Goal: Task Accomplishment & Management: Manage account settings

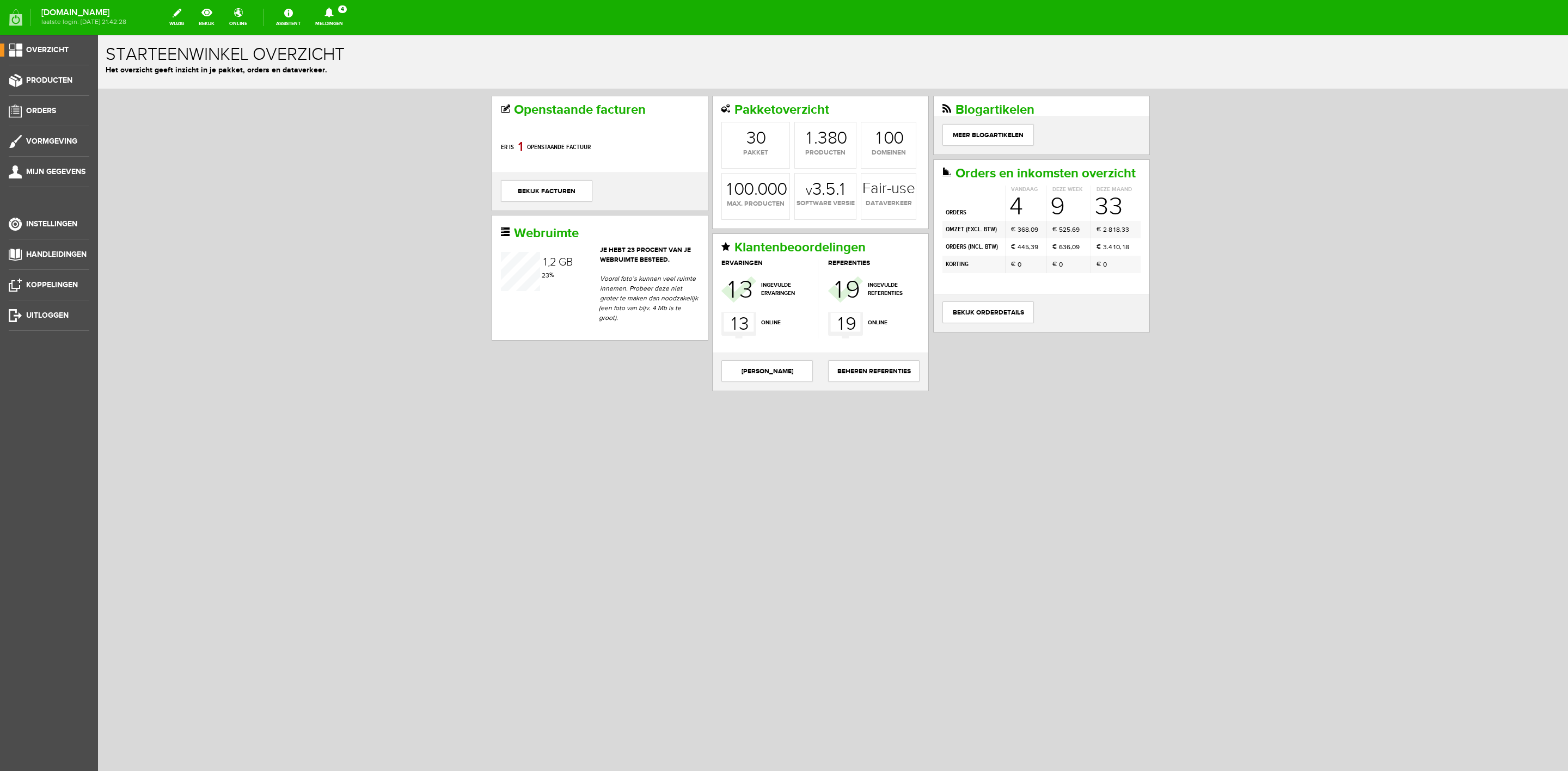
click at [347, 8] on span "4" at bounding box center [342, 10] width 9 height 8
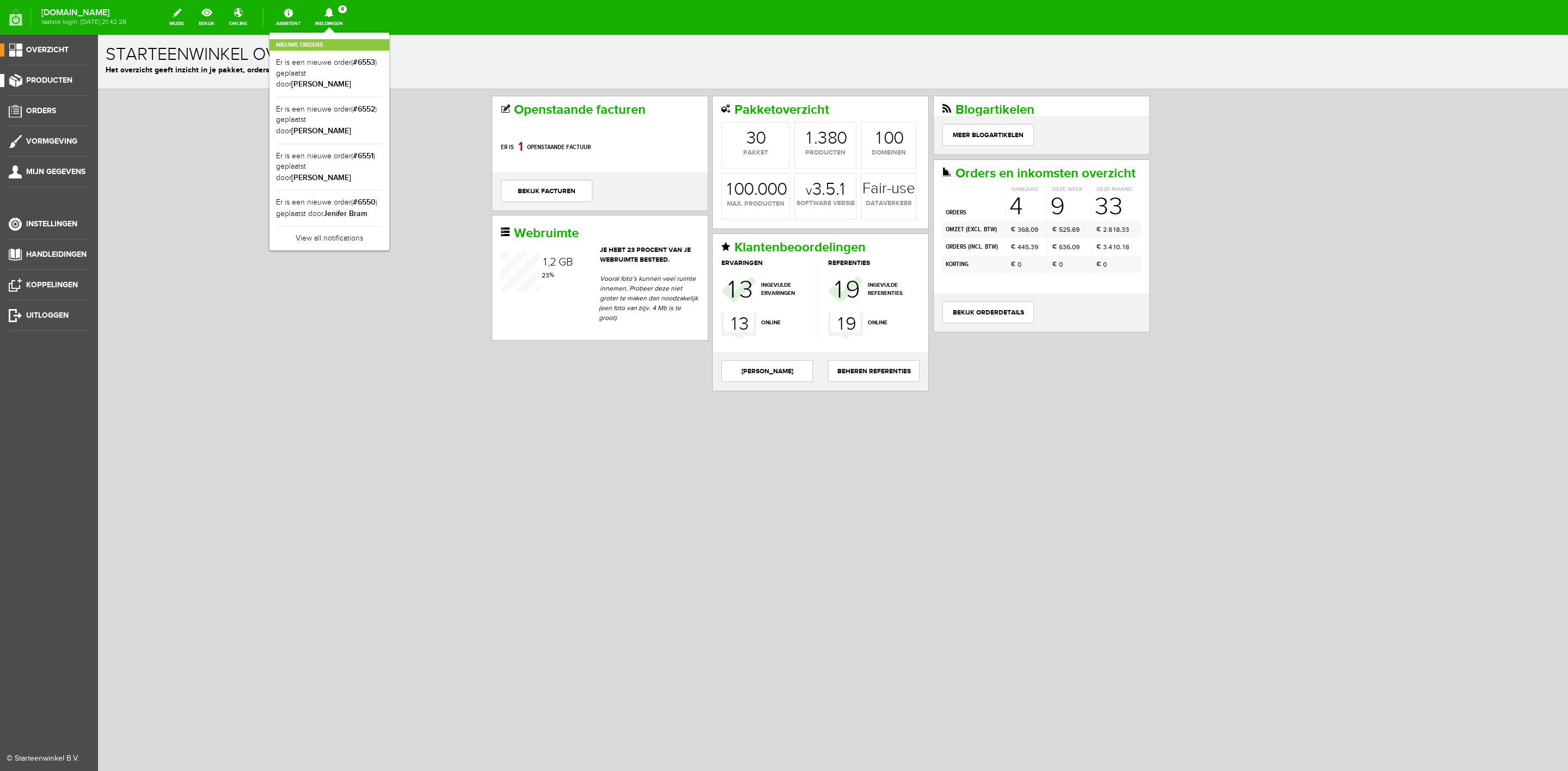
click at [34, 77] on span "Producten" at bounding box center [49, 80] width 47 height 10
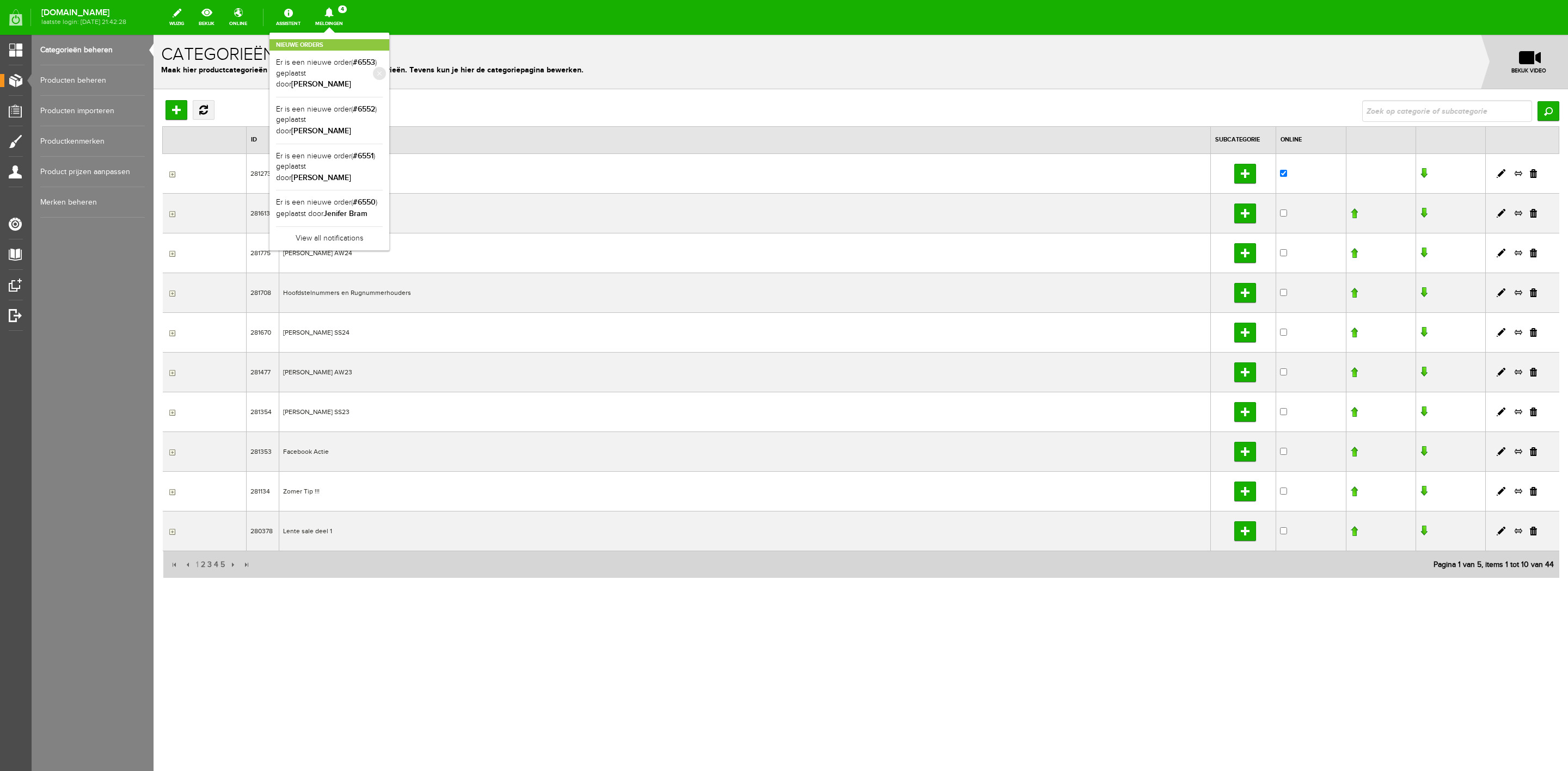
click at [344, 55] on li "Er is een nieuwe order( #6553 ) geplaatst door [PERSON_NAME]" at bounding box center [329, 74] width 107 height 46
click at [343, 12] on icon at bounding box center [329, 13] width 28 height 10
click at [351, 79] on b "[PERSON_NAME]" at bounding box center [322, 84] width 60 height 10
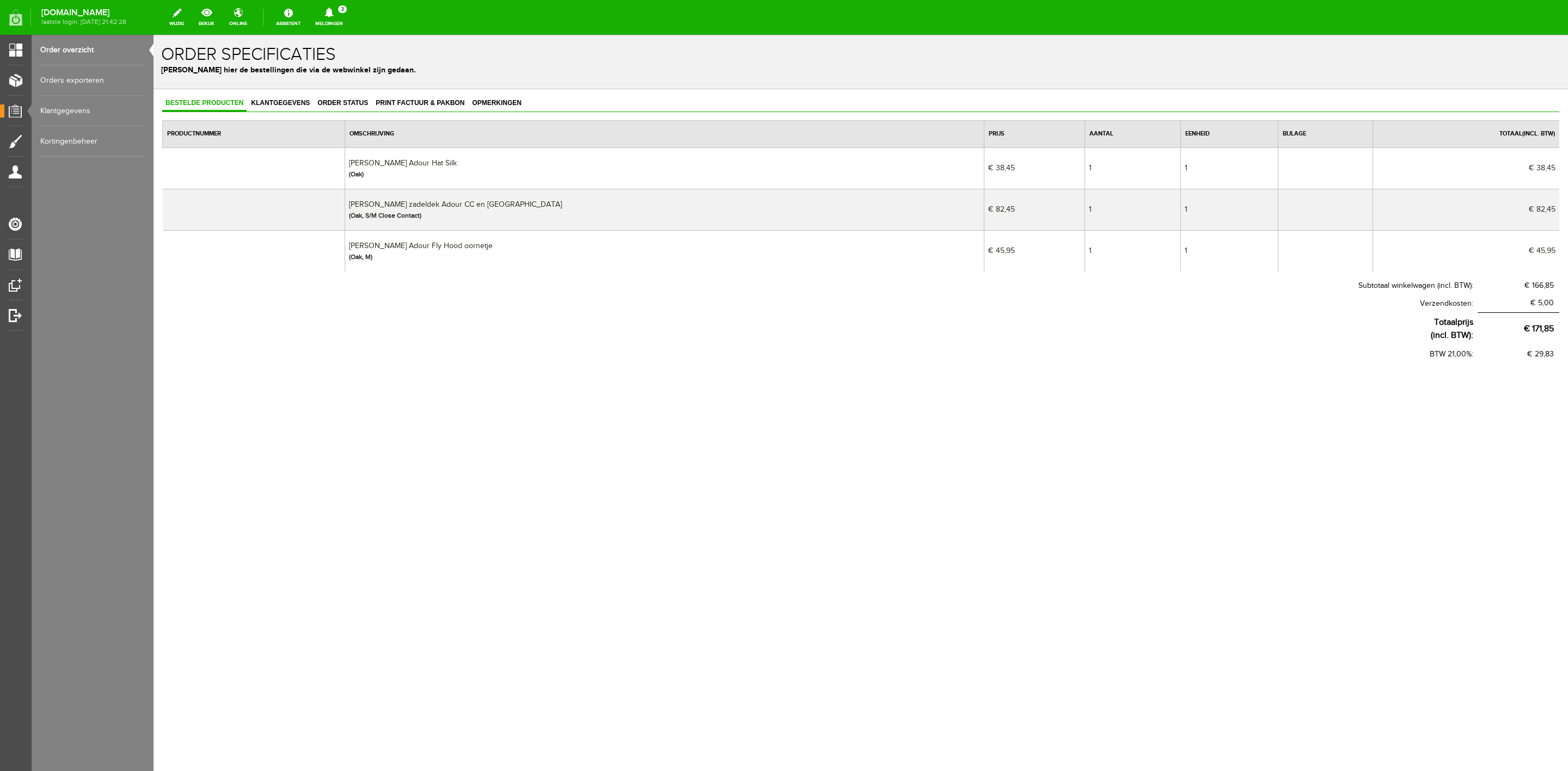
click at [362, 23] on div "[DOMAIN_NAME] laatste login: [DATE] 21:42:28 wijzig bekijk online Assistent Mel…" at bounding box center [784, 15] width 1568 height 29
click at [333, 15] on icon at bounding box center [329, 13] width 9 height 10
click at [354, 58] on link "Er is een nieuwe order( #6552 ) geplaatst door [PERSON_NAME]" at bounding box center [329, 74] width 107 height 33
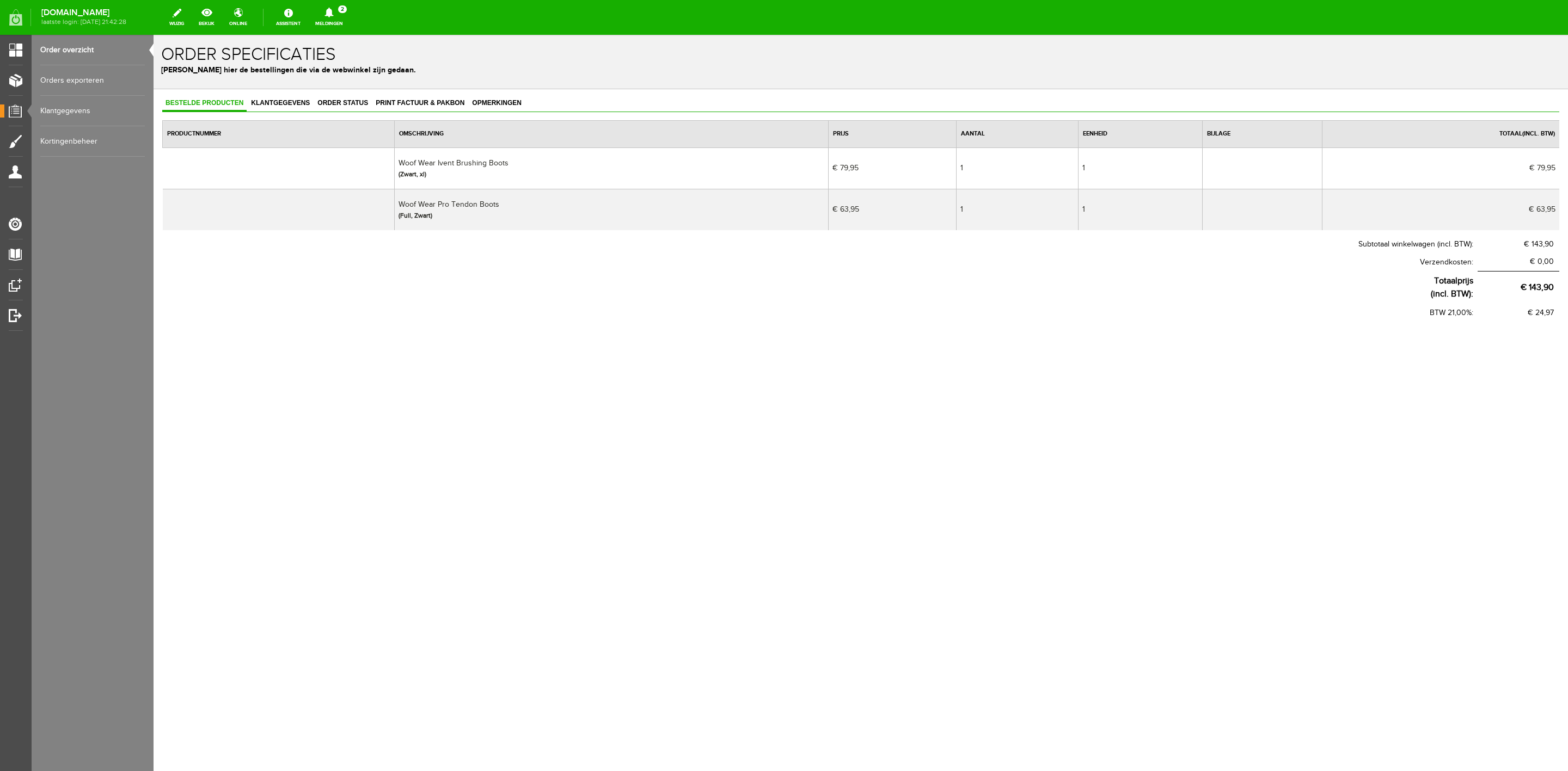
click at [448, 202] on td "Woof Wear Pro Tendon Boots (Full, Zwart)" at bounding box center [612, 209] width 434 height 42
copy td "Woof Wear Pro Tendon Boots"
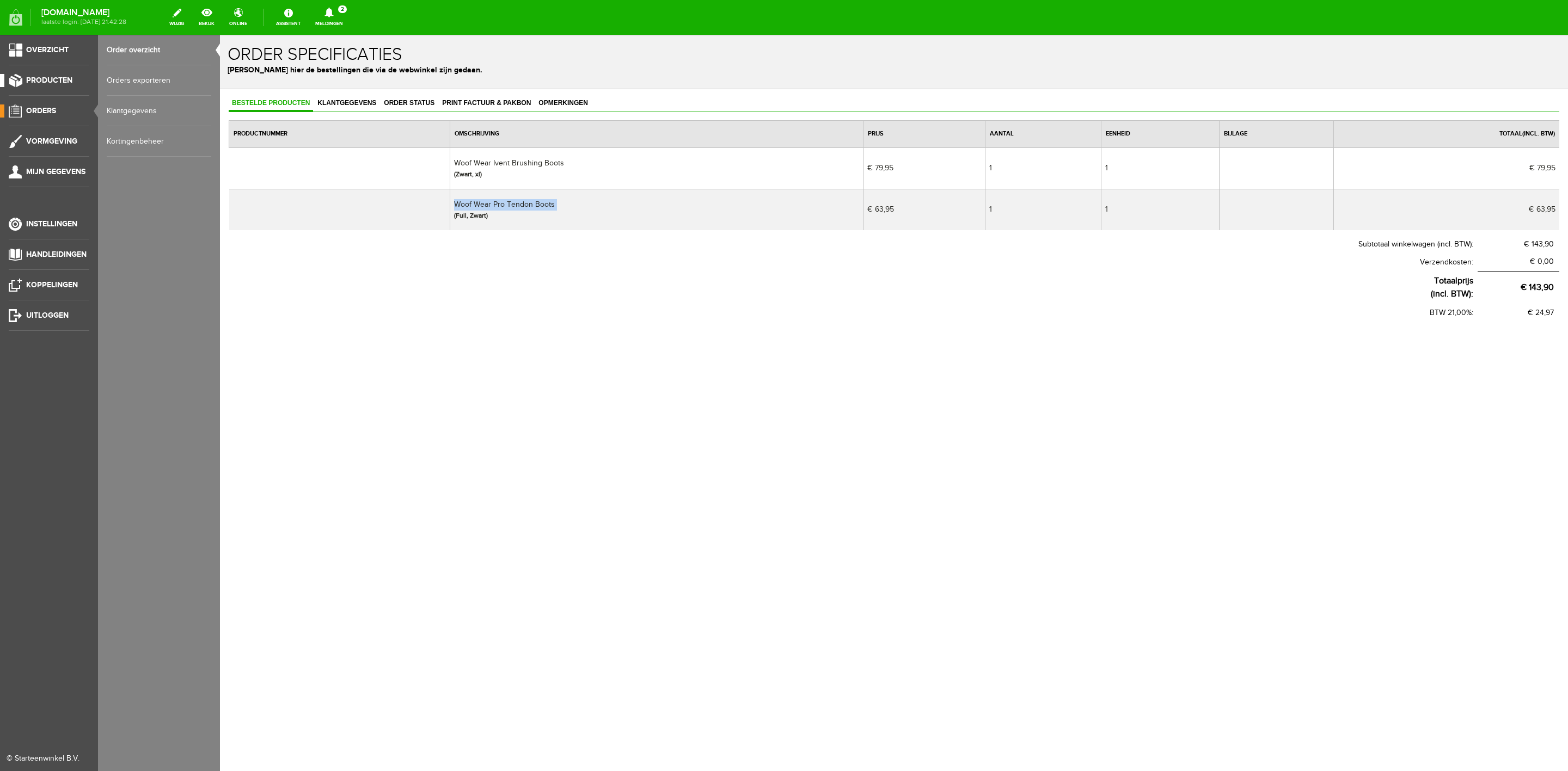
click at [38, 85] on link "Producten" at bounding box center [45, 79] width 89 height 13
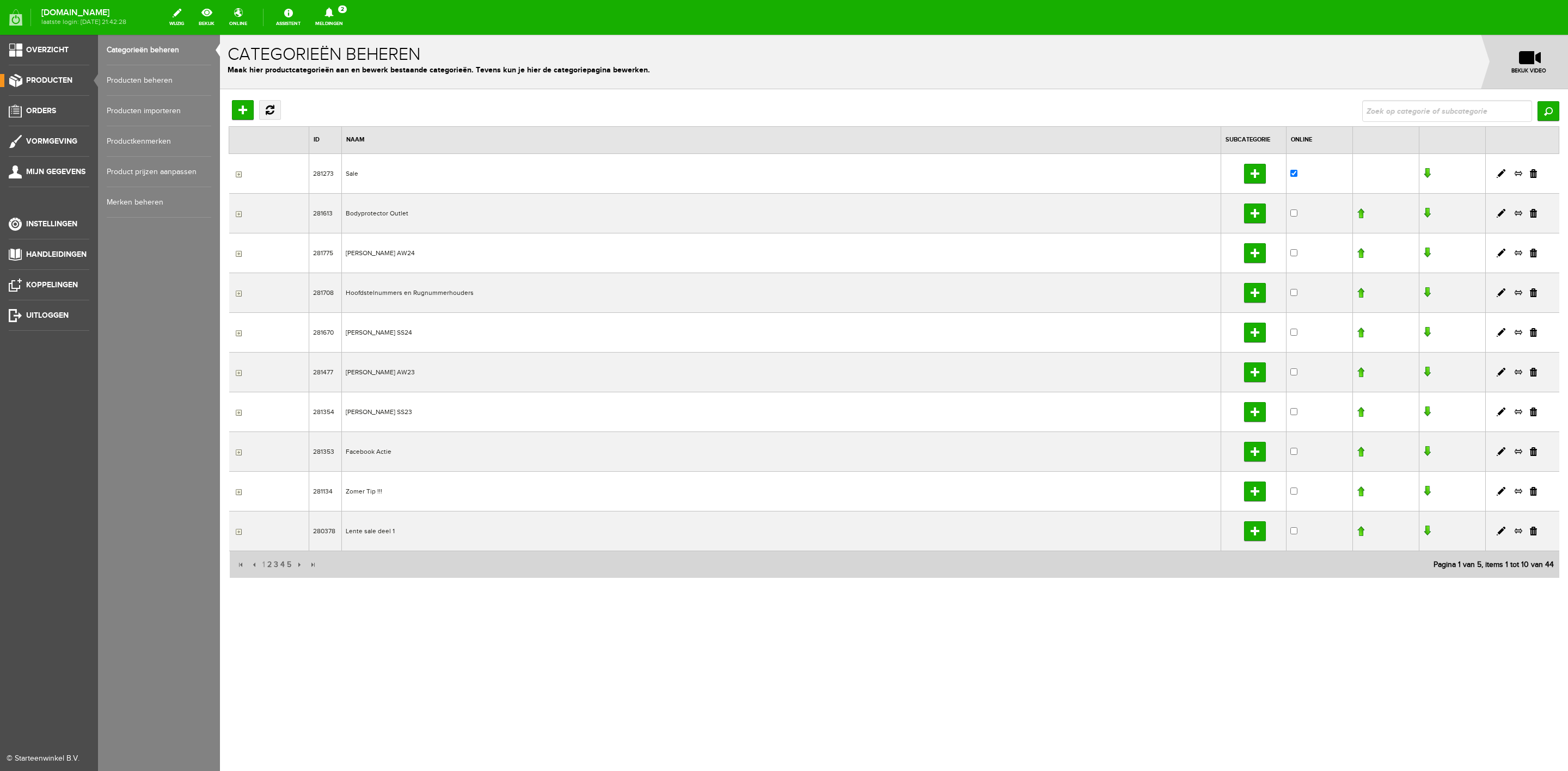
click at [126, 77] on link "Producten beheren" at bounding box center [159, 79] width 105 height 30
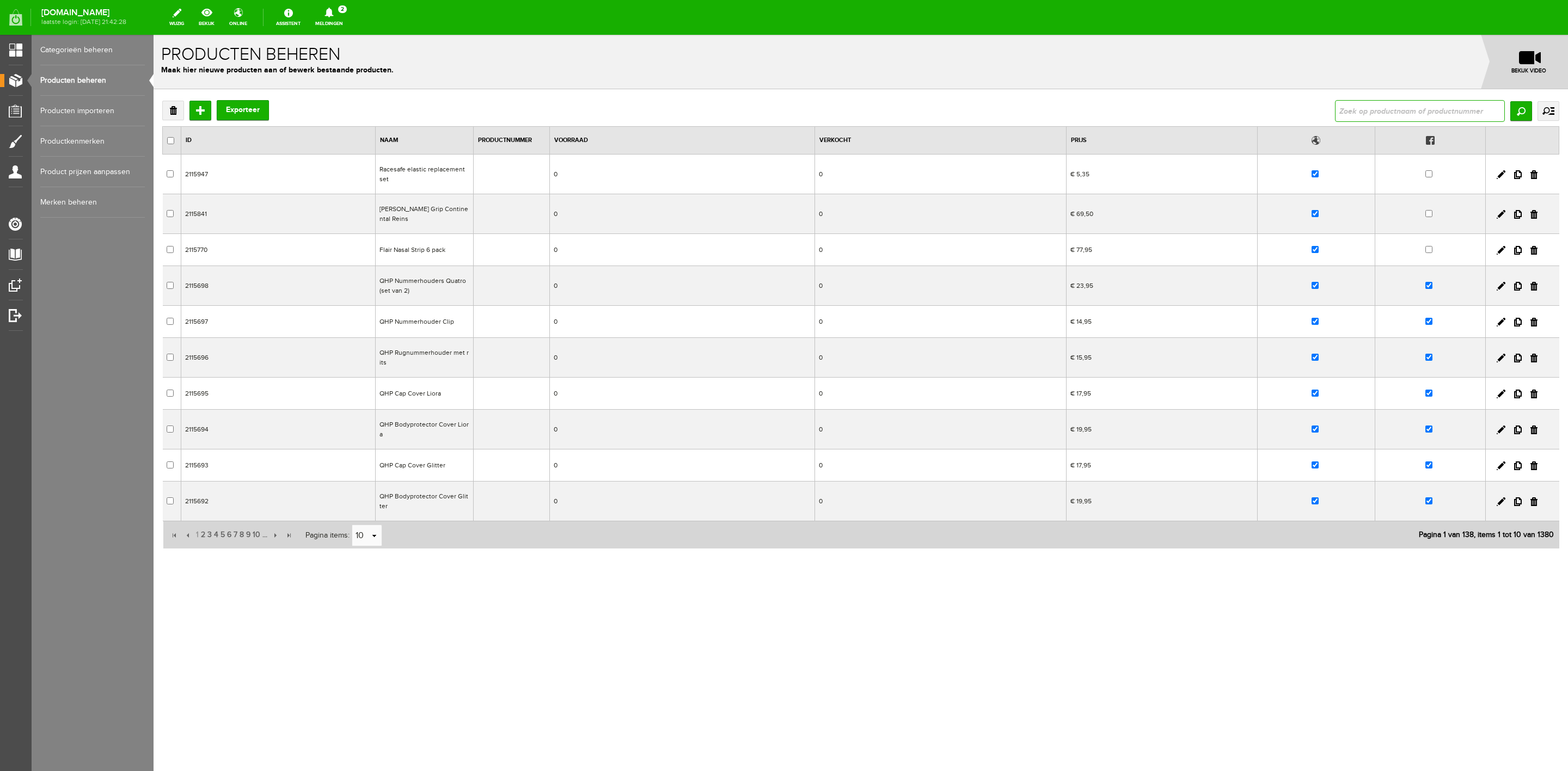
click at [1045, 105] on input "text" at bounding box center [1420, 110] width 170 height 21
type input "Woof Wear Pro Tendon Boots"
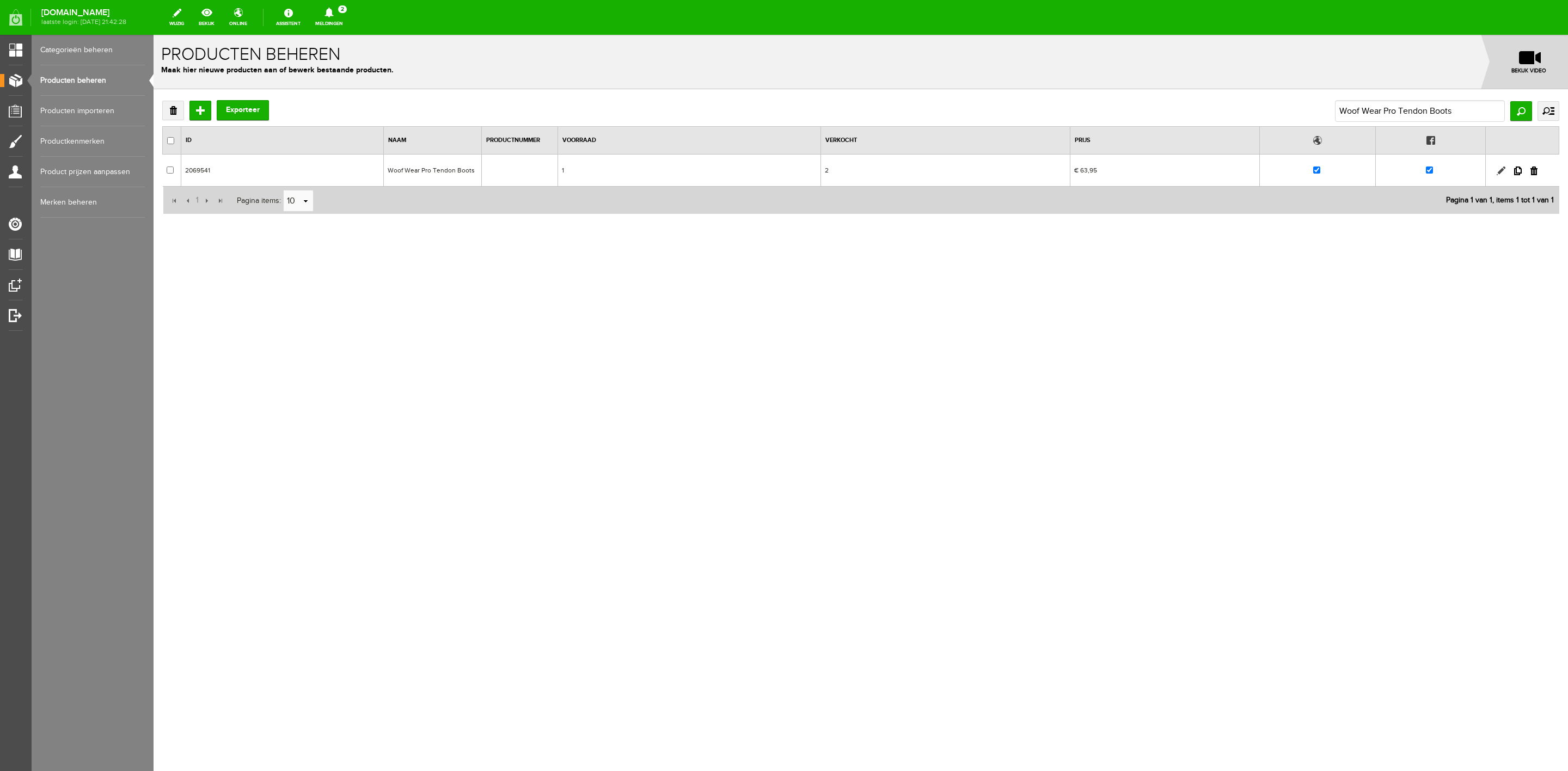
click at [1045, 173] on link at bounding box center [1501, 170] width 9 height 9
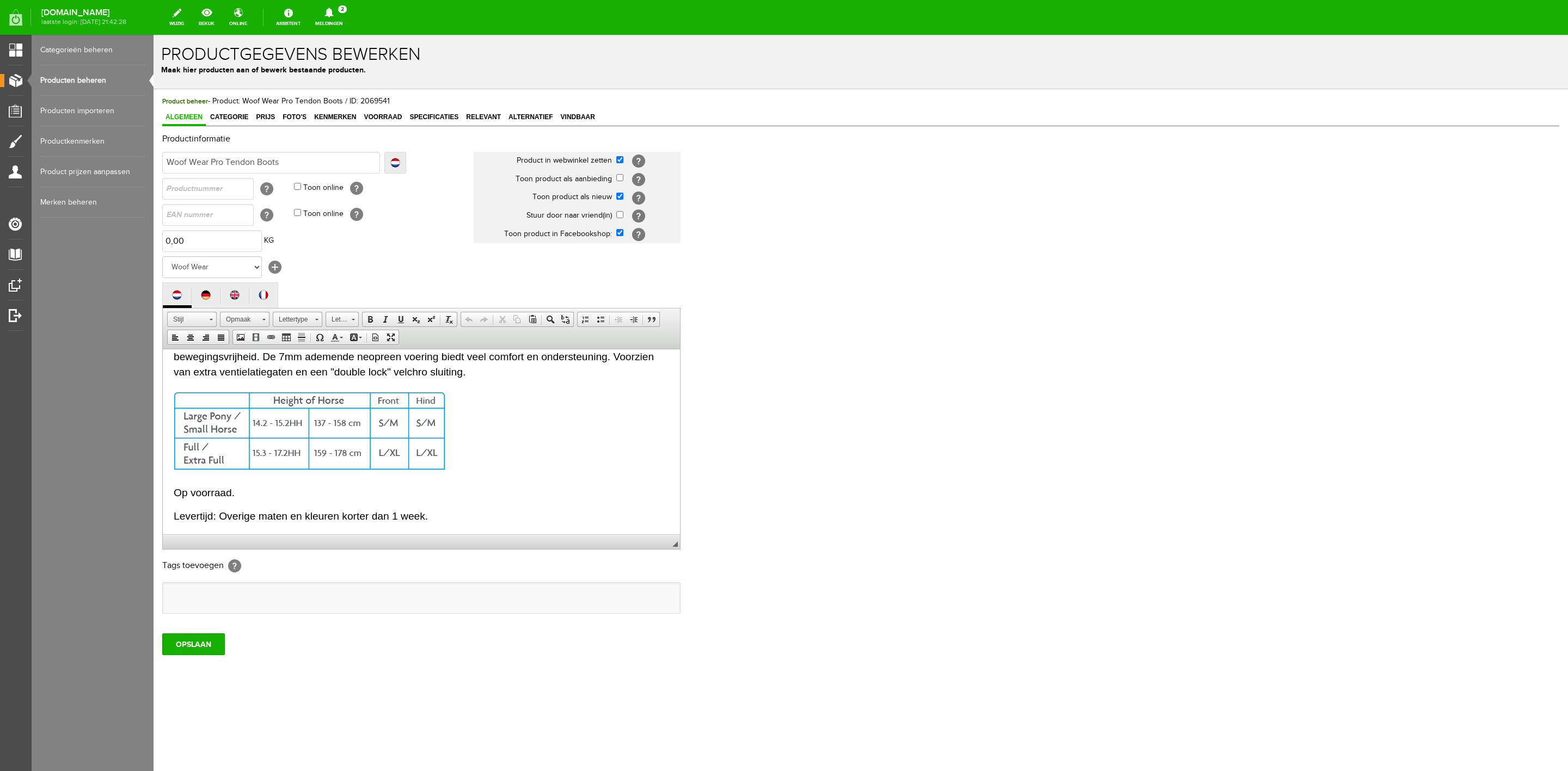
scroll to position [45, 0]
click at [199, 487] on big "Op voorraad." at bounding box center [204, 491] width 61 height 12
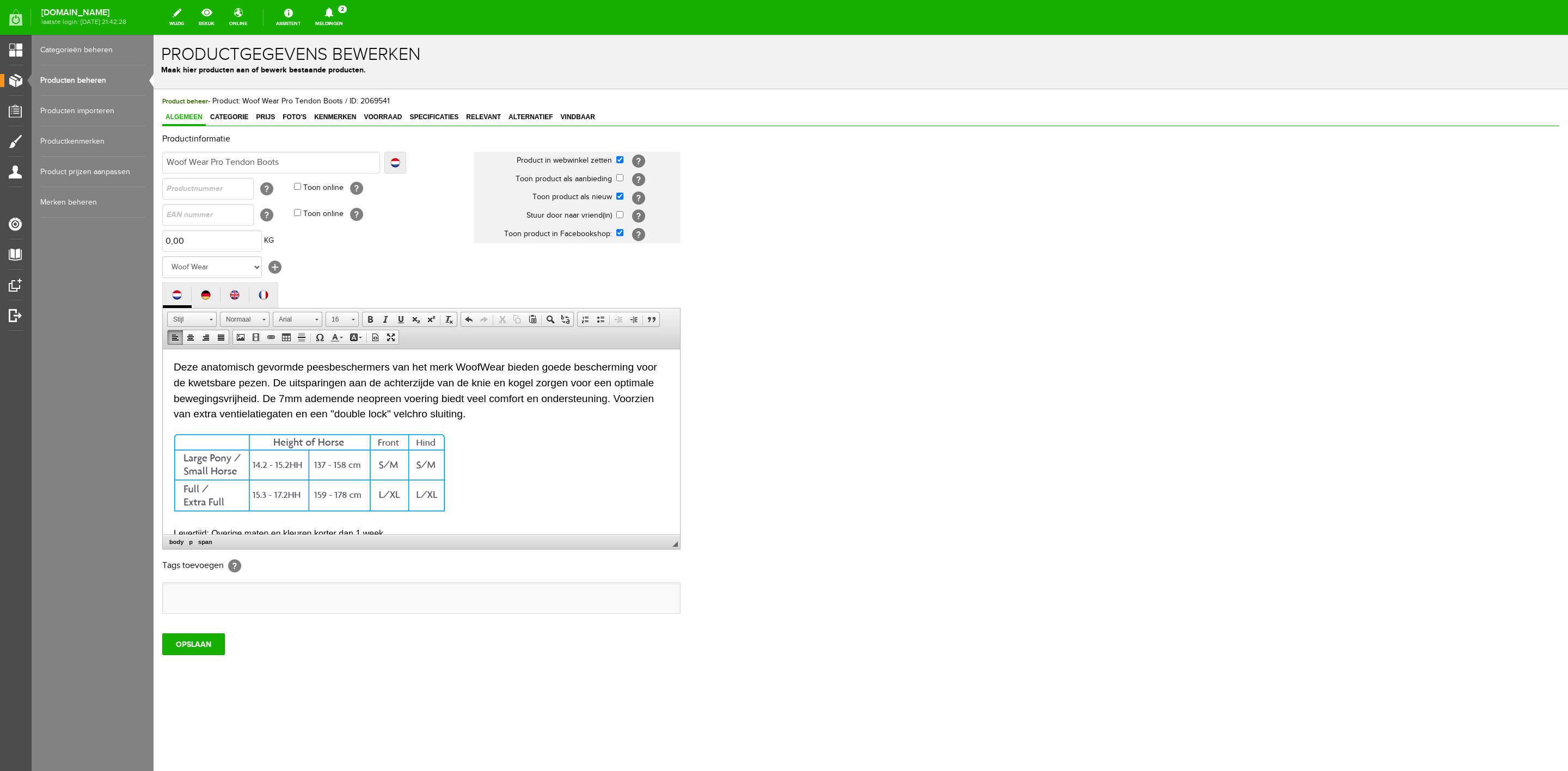
scroll to position [0, 0]
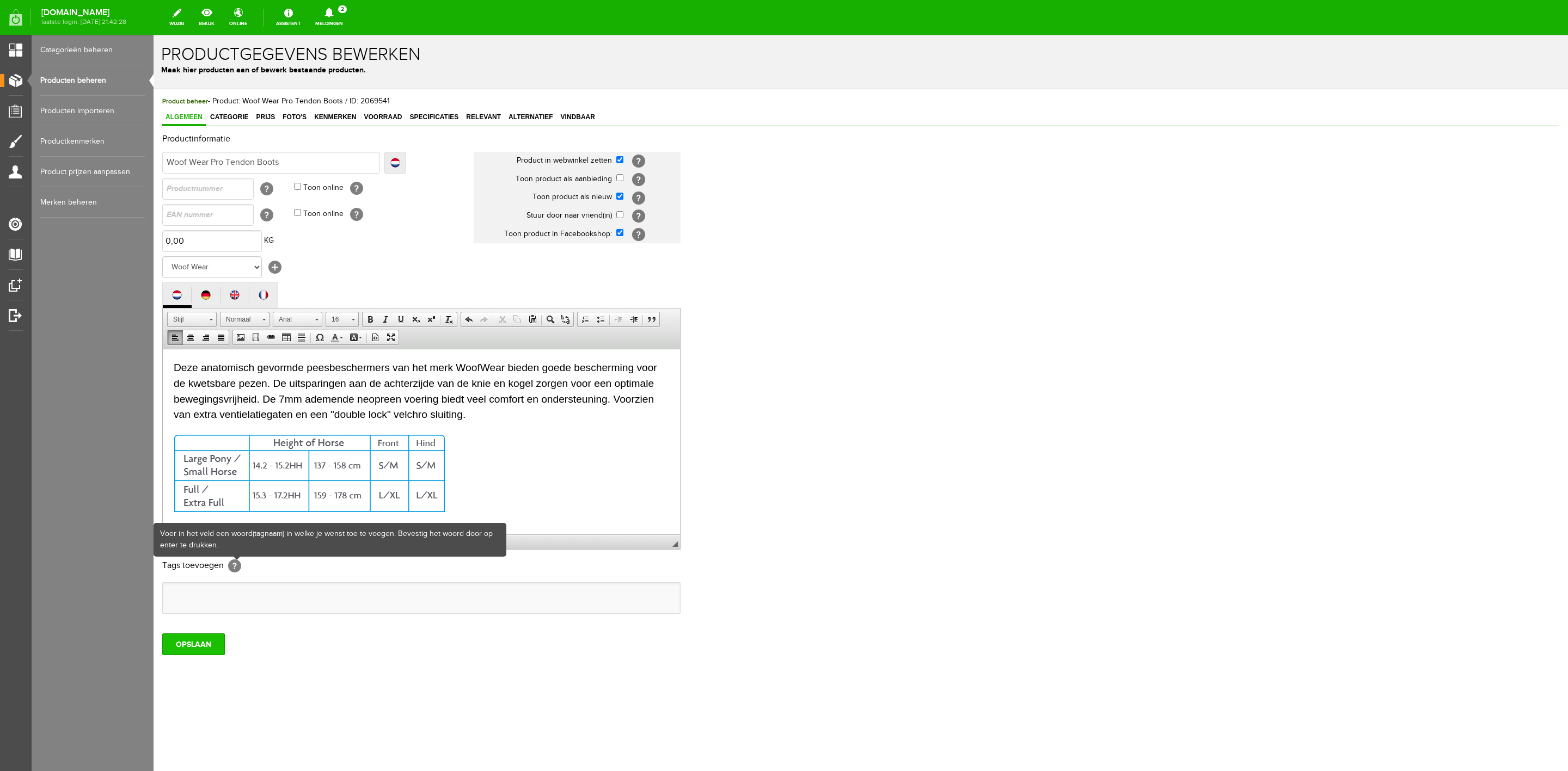
click at [182, 513] on input "OPSLAAN" at bounding box center [193, 644] width 63 height 21
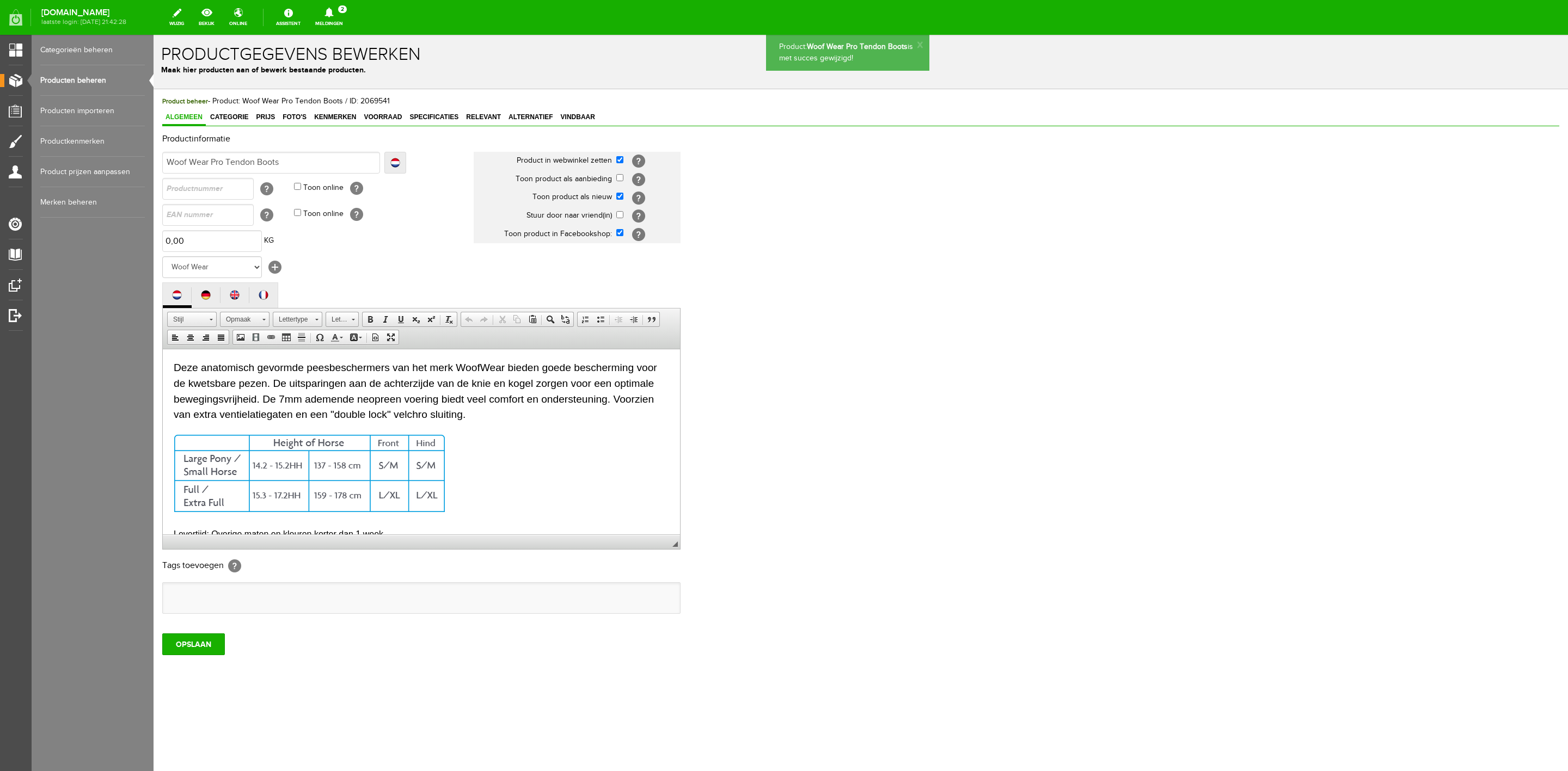
click at [230, 119] on span "Categorie" at bounding box center [230, 117] width 45 height 8
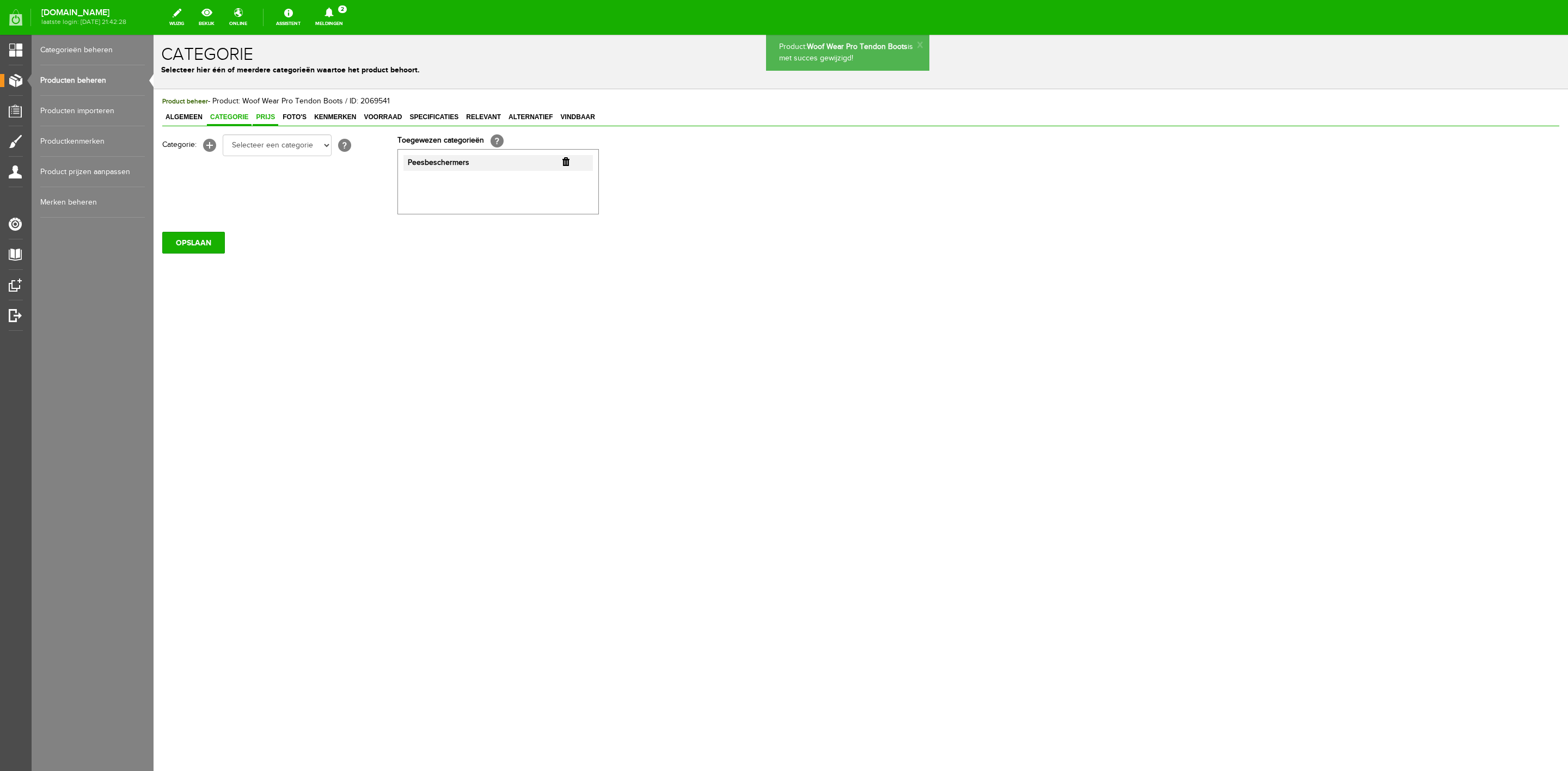
click at [273, 120] on span "Prijs" at bounding box center [266, 117] width 25 height 8
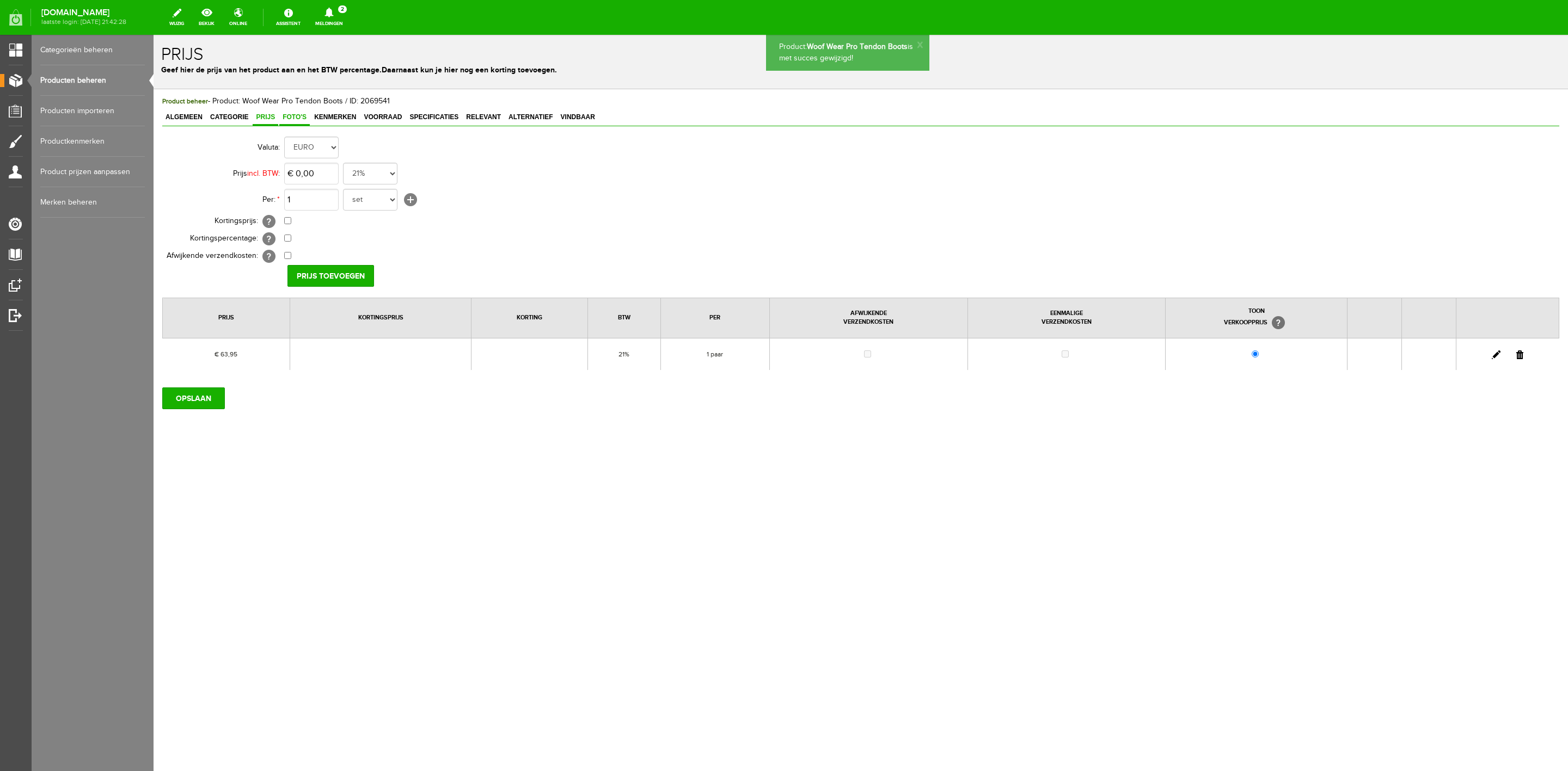
click at [289, 121] on span "Foto's" at bounding box center [294, 117] width 30 height 8
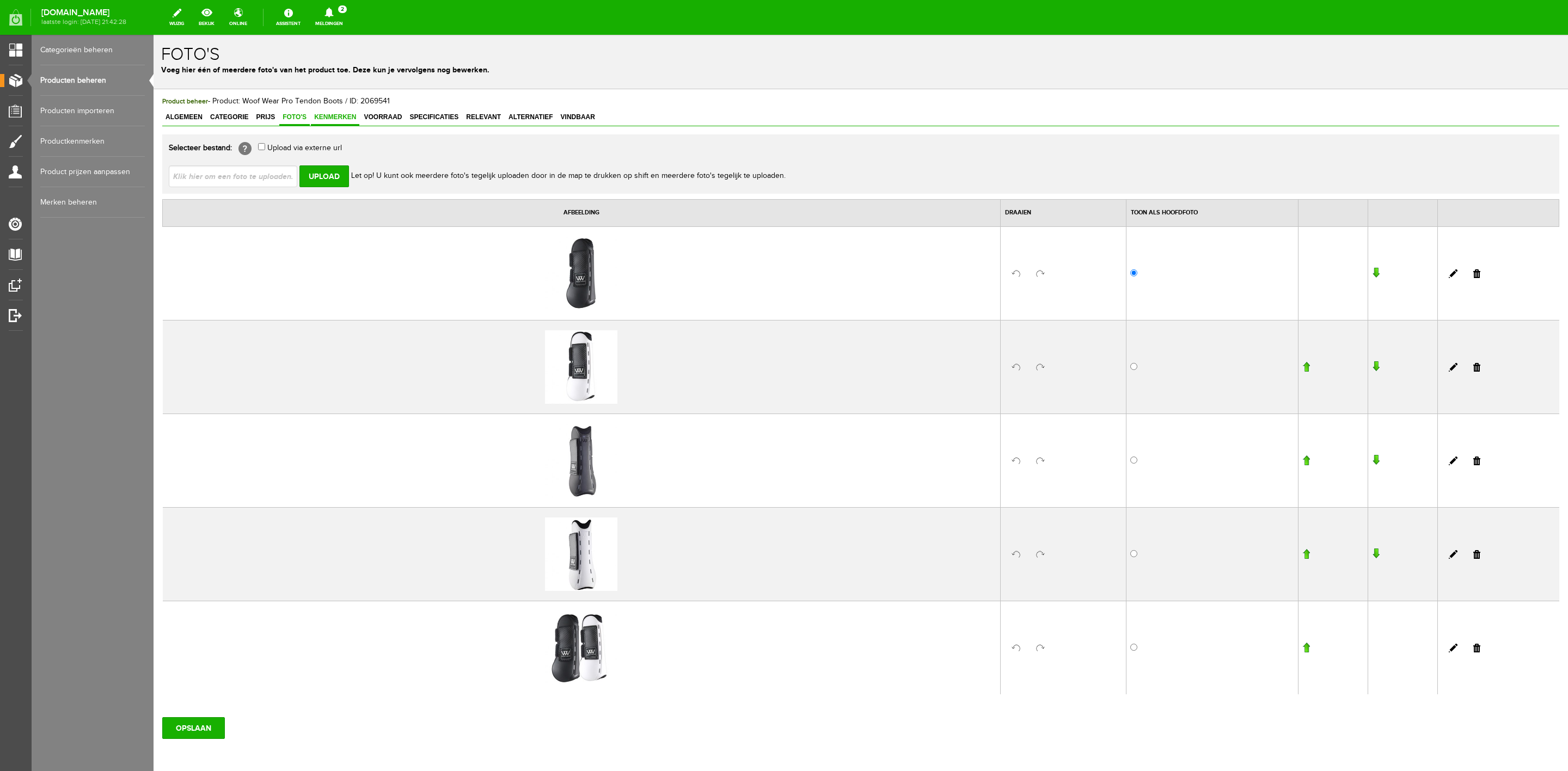
click at [335, 120] on span "Kenmerken" at bounding box center [335, 117] width 48 height 8
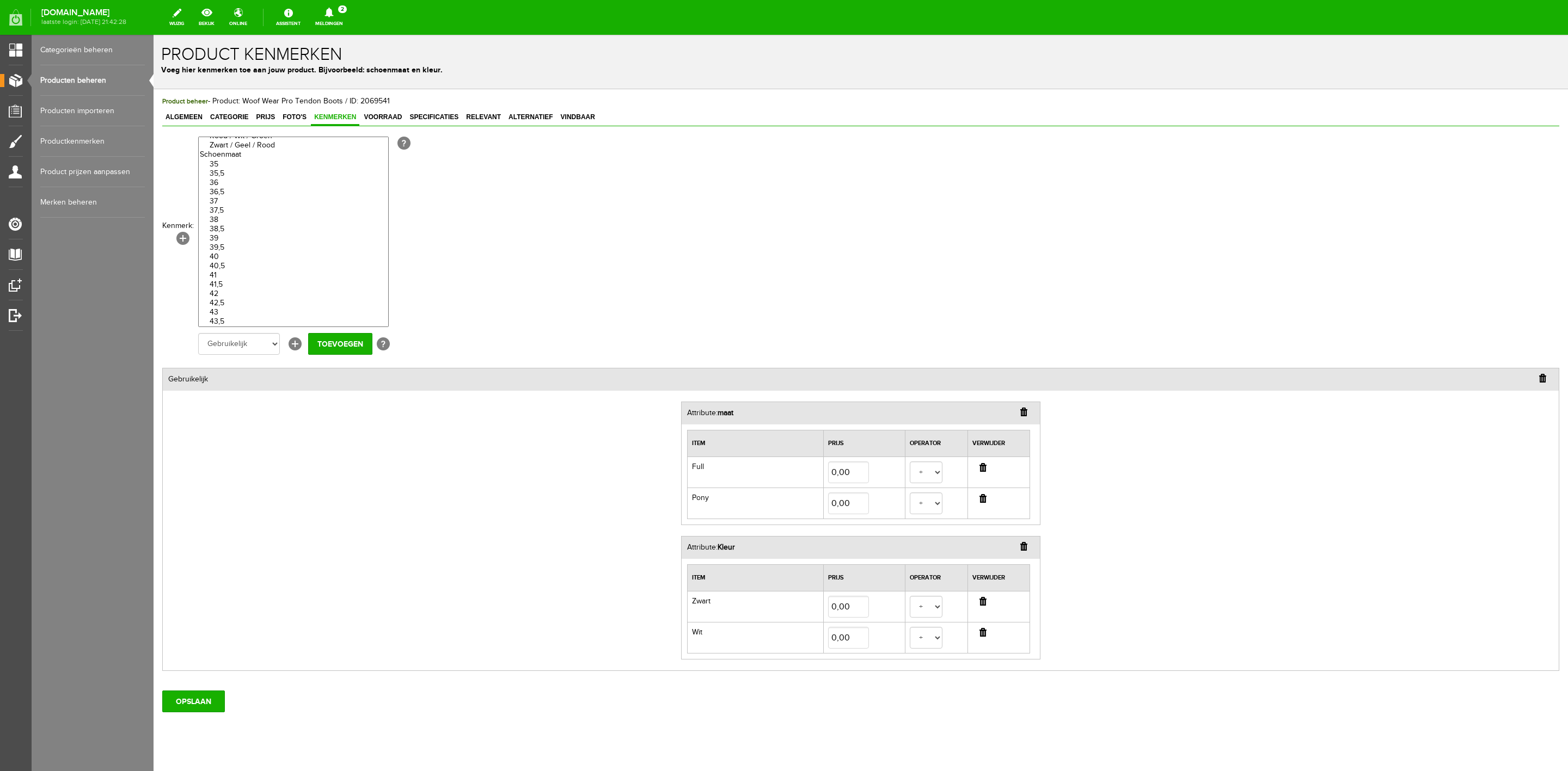
scroll to position [14287, 0]
select select "77123|303321"
click at [329, 336] on input "Toevoegen" at bounding box center [340, 344] width 64 height 21
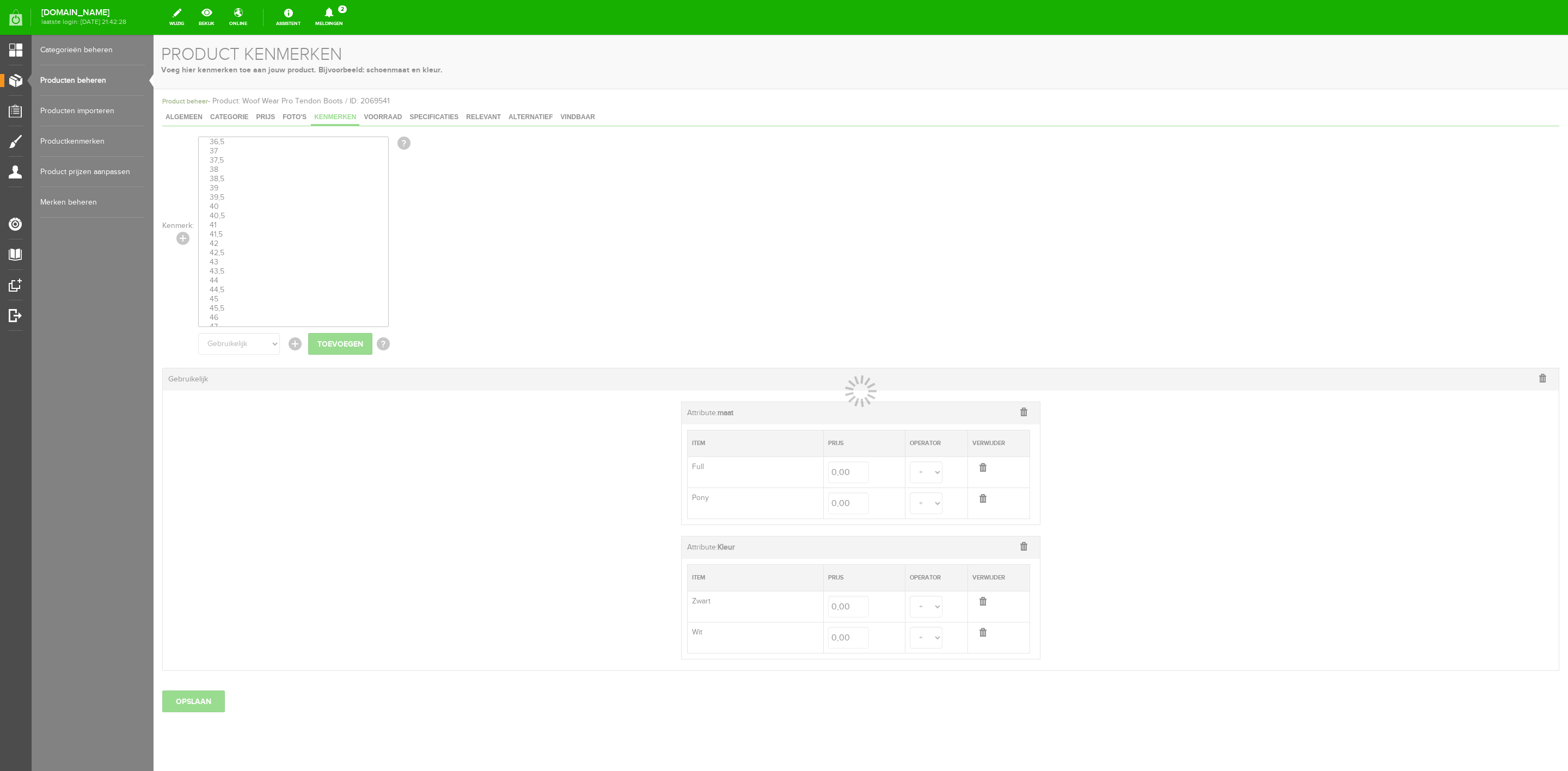
select select
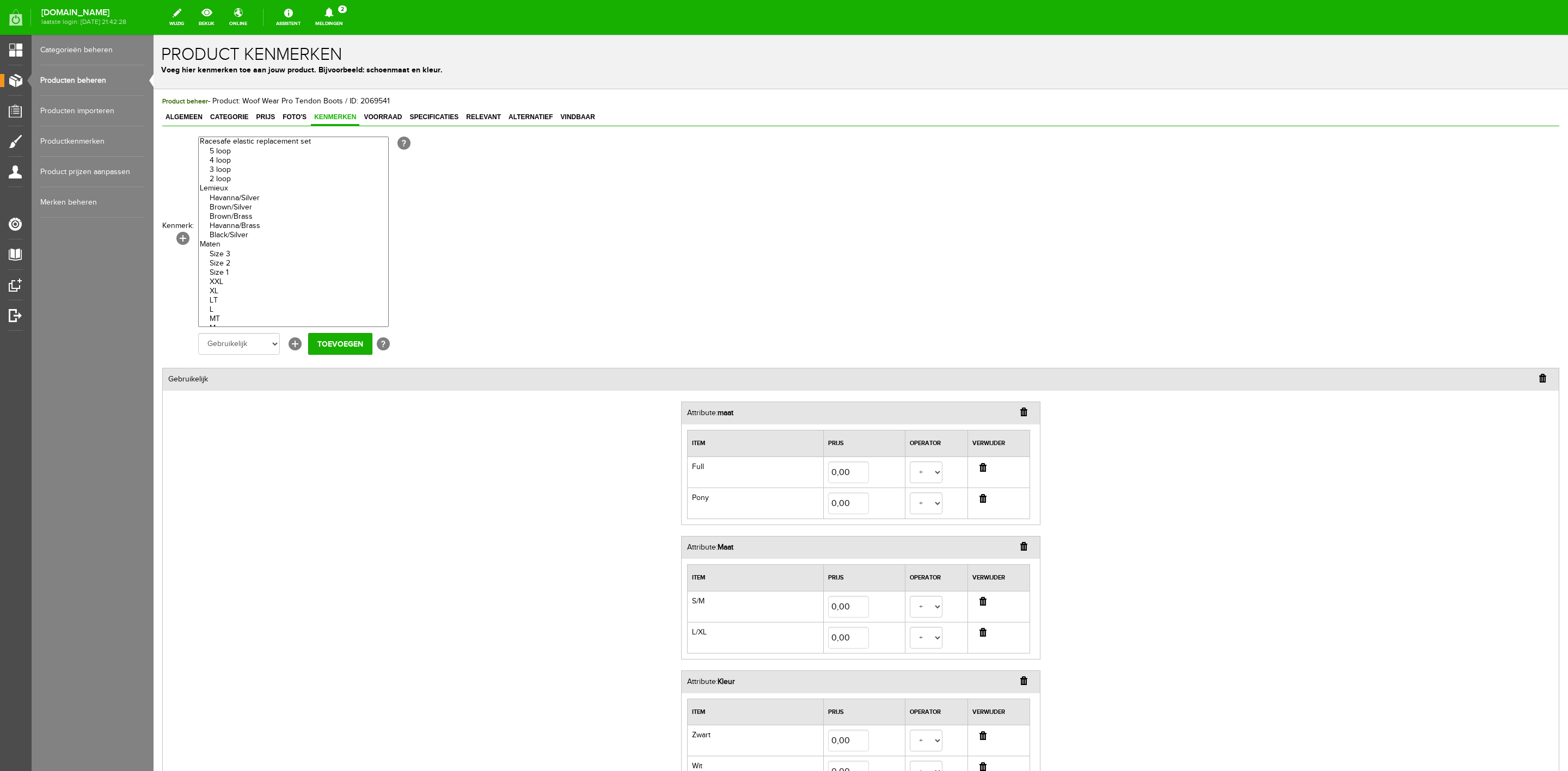
click at [1020, 414] on input "button" at bounding box center [1023, 412] width 7 height 9
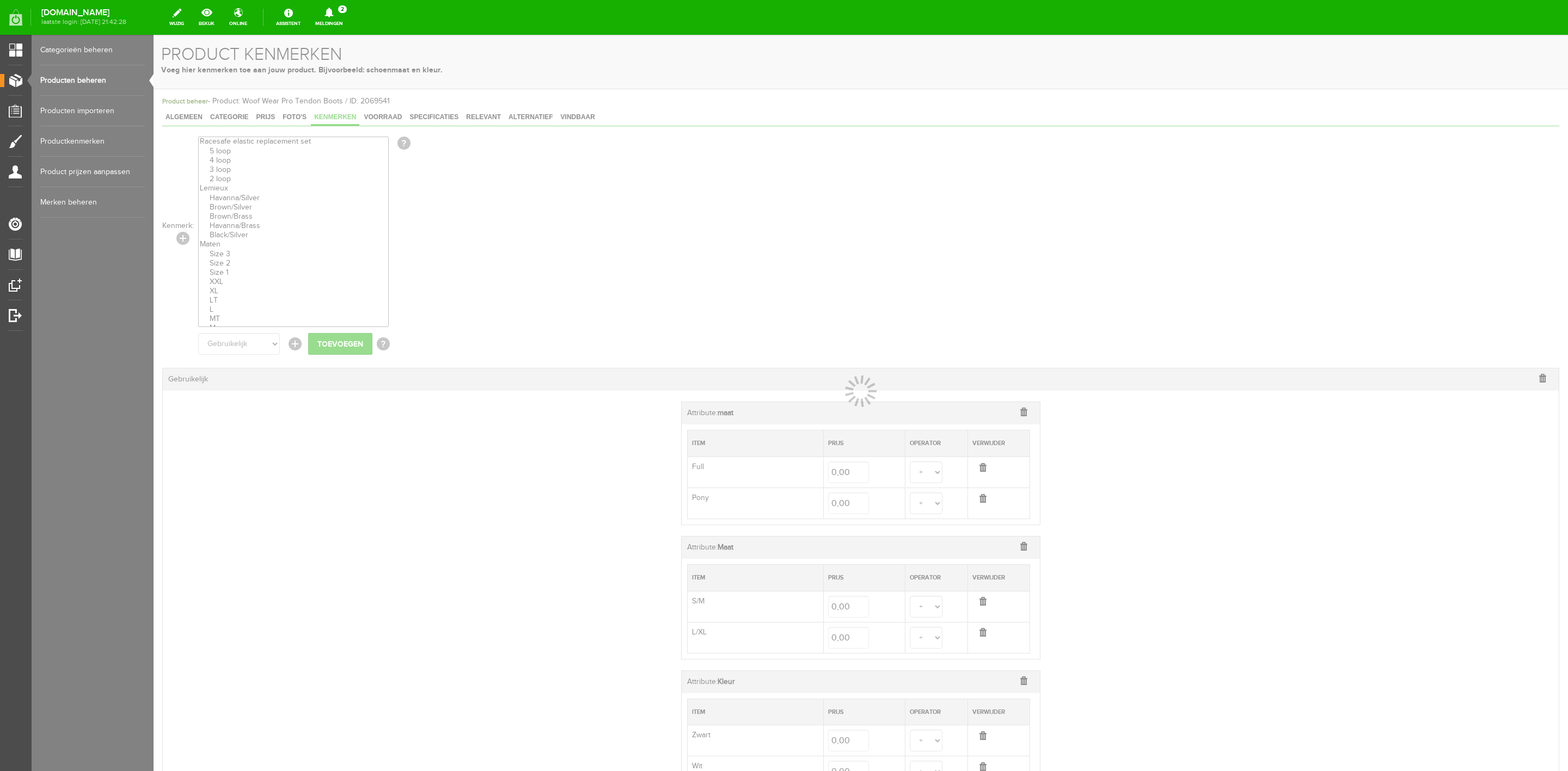
select select
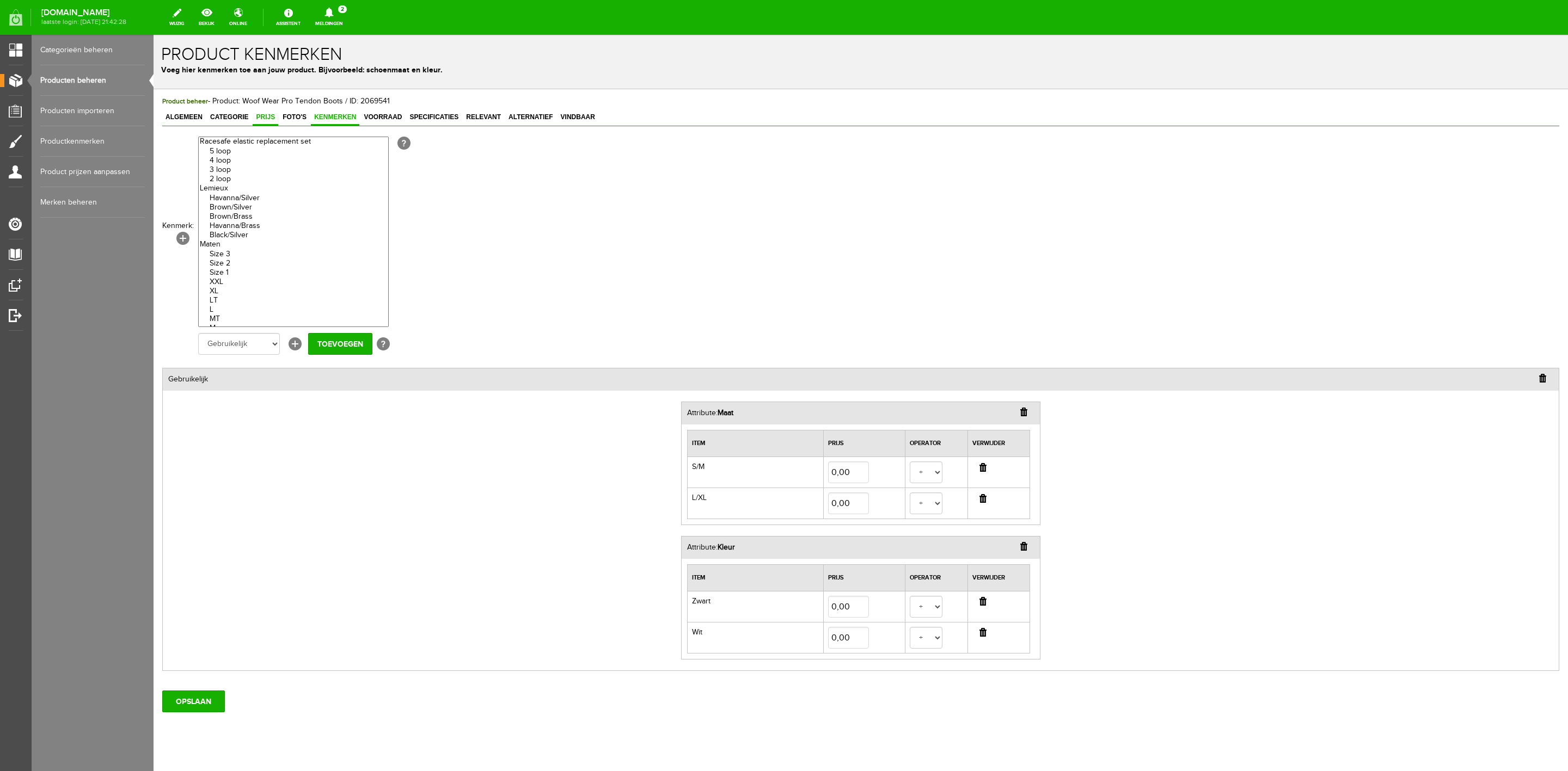
click at [278, 123] on link "Prijs" at bounding box center [266, 118] width 25 height 15
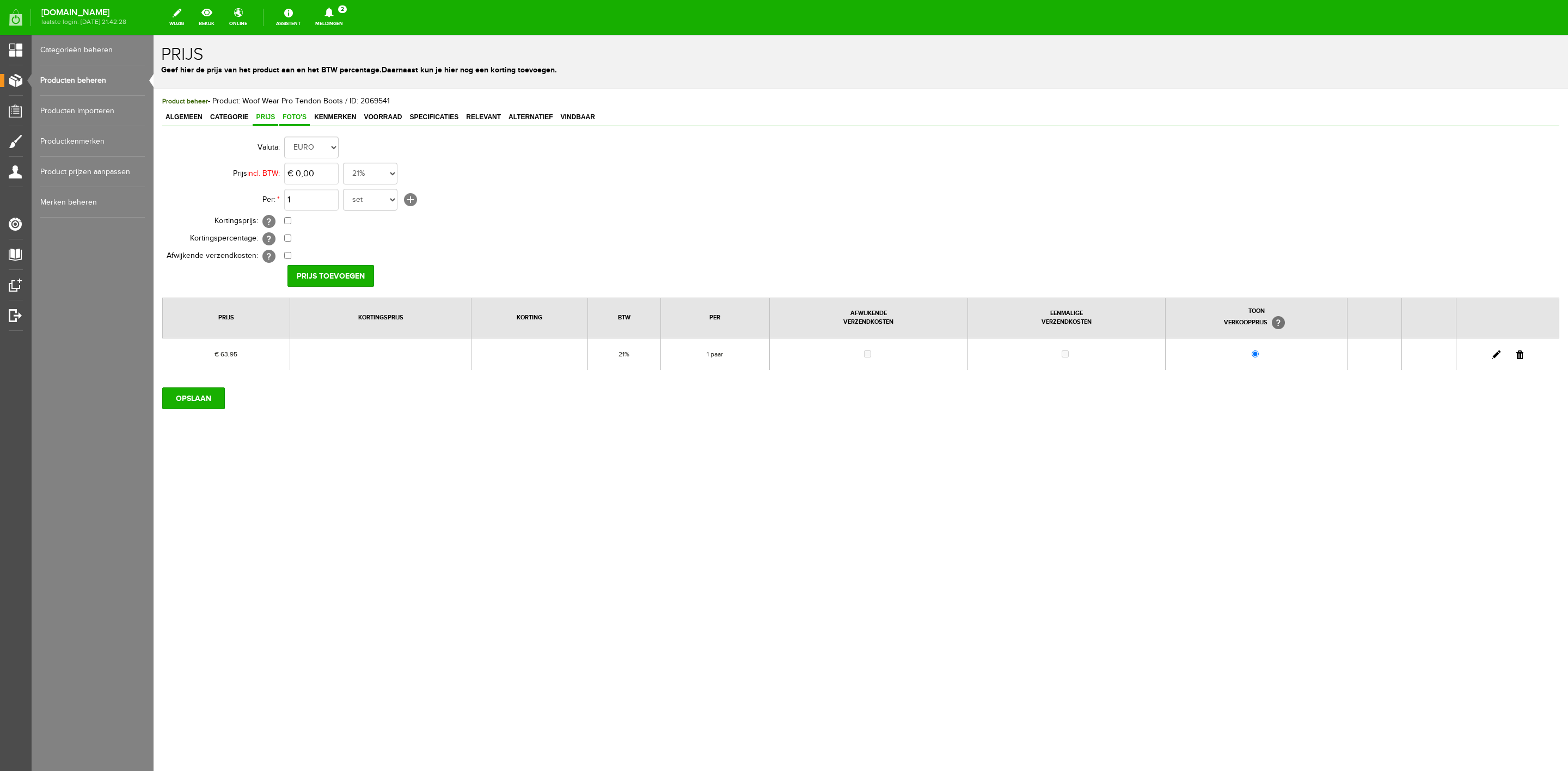
click at [299, 121] on link "Foto's" at bounding box center [294, 118] width 30 height 15
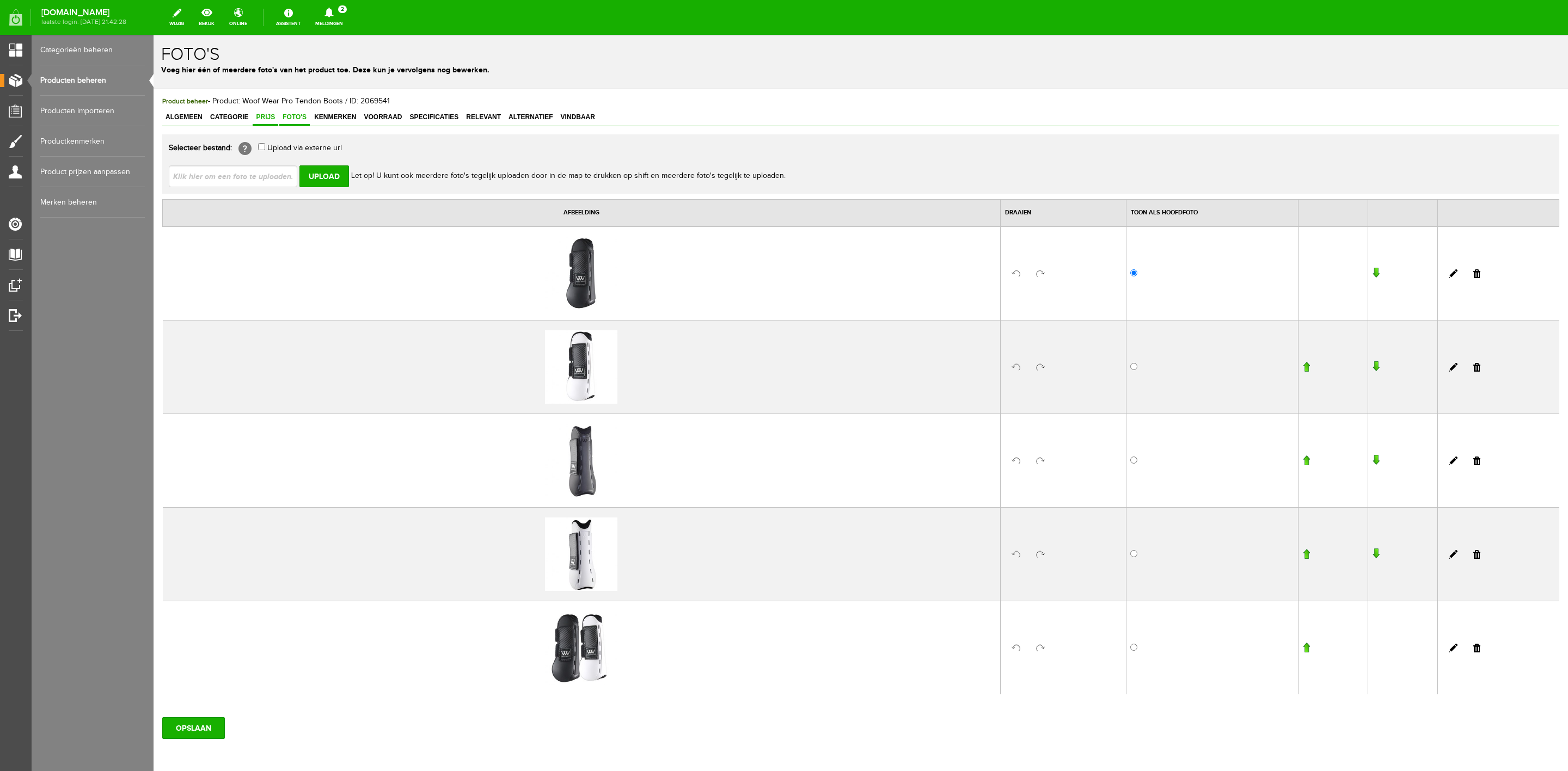
click at [273, 122] on link "Prijs" at bounding box center [266, 118] width 25 height 15
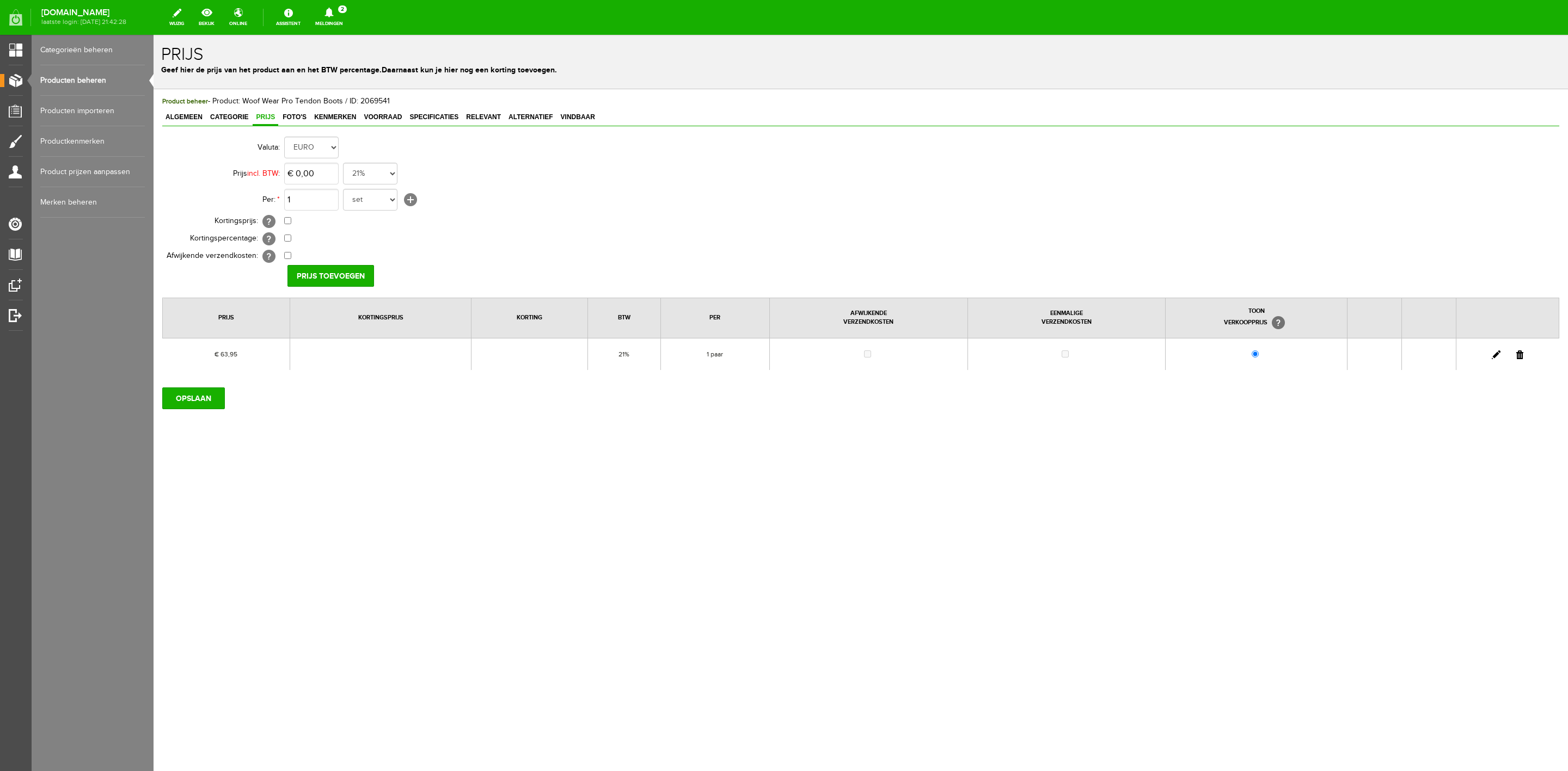
click at [1045, 355] on link at bounding box center [1496, 355] width 9 height 9
click at [317, 168] on input "63,95" at bounding box center [311, 173] width 54 height 21
type input "€ 76,95"
click at [326, 276] on input "[PERSON_NAME]" at bounding box center [327, 276] width 78 height 21
click at [204, 406] on input "OPSLAAN" at bounding box center [193, 398] width 63 height 21
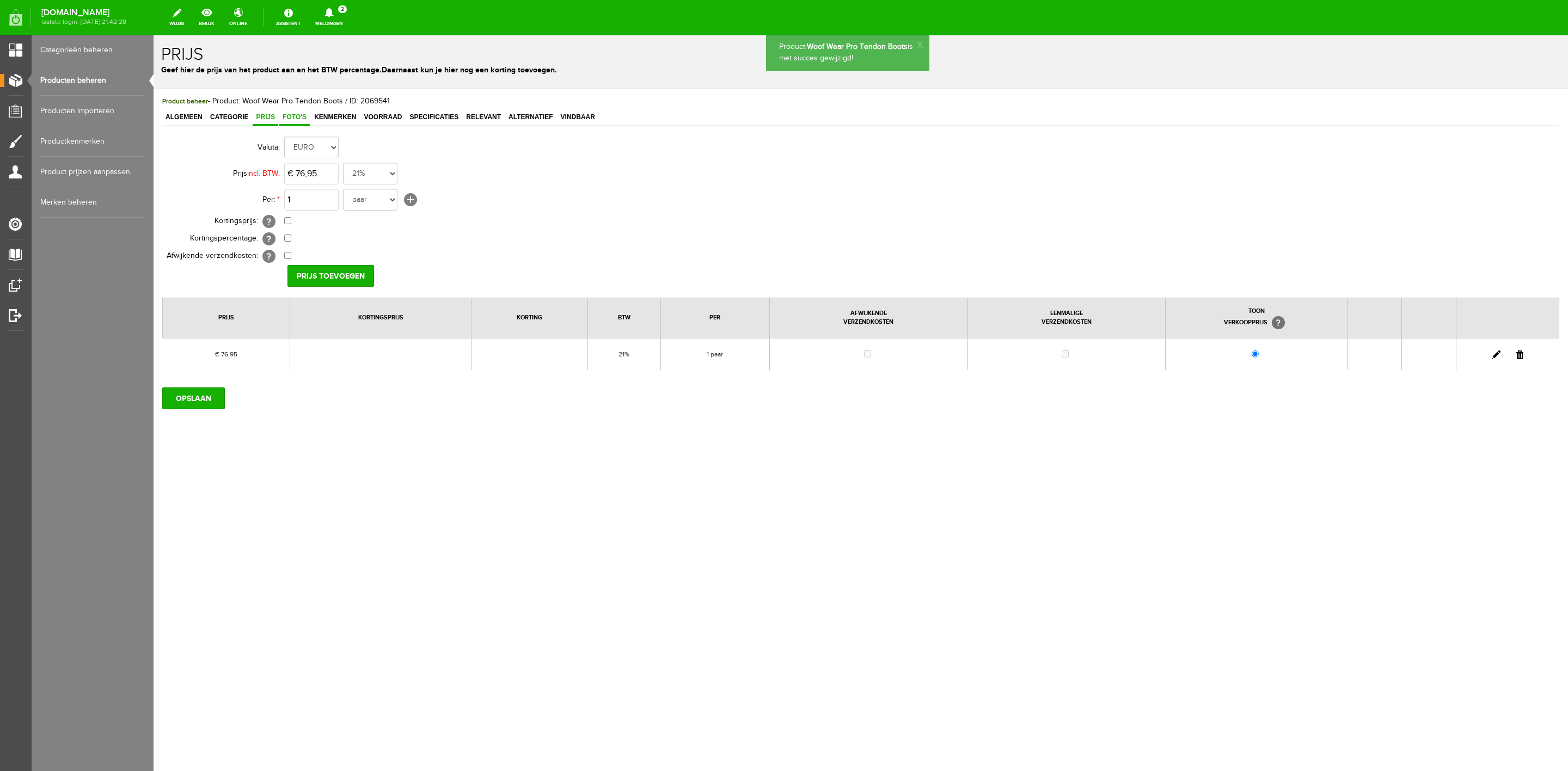
scroll to position [0, 0]
click at [306, 123] on link "Foto's" at bounding box center [294, 118] width 30 height 15
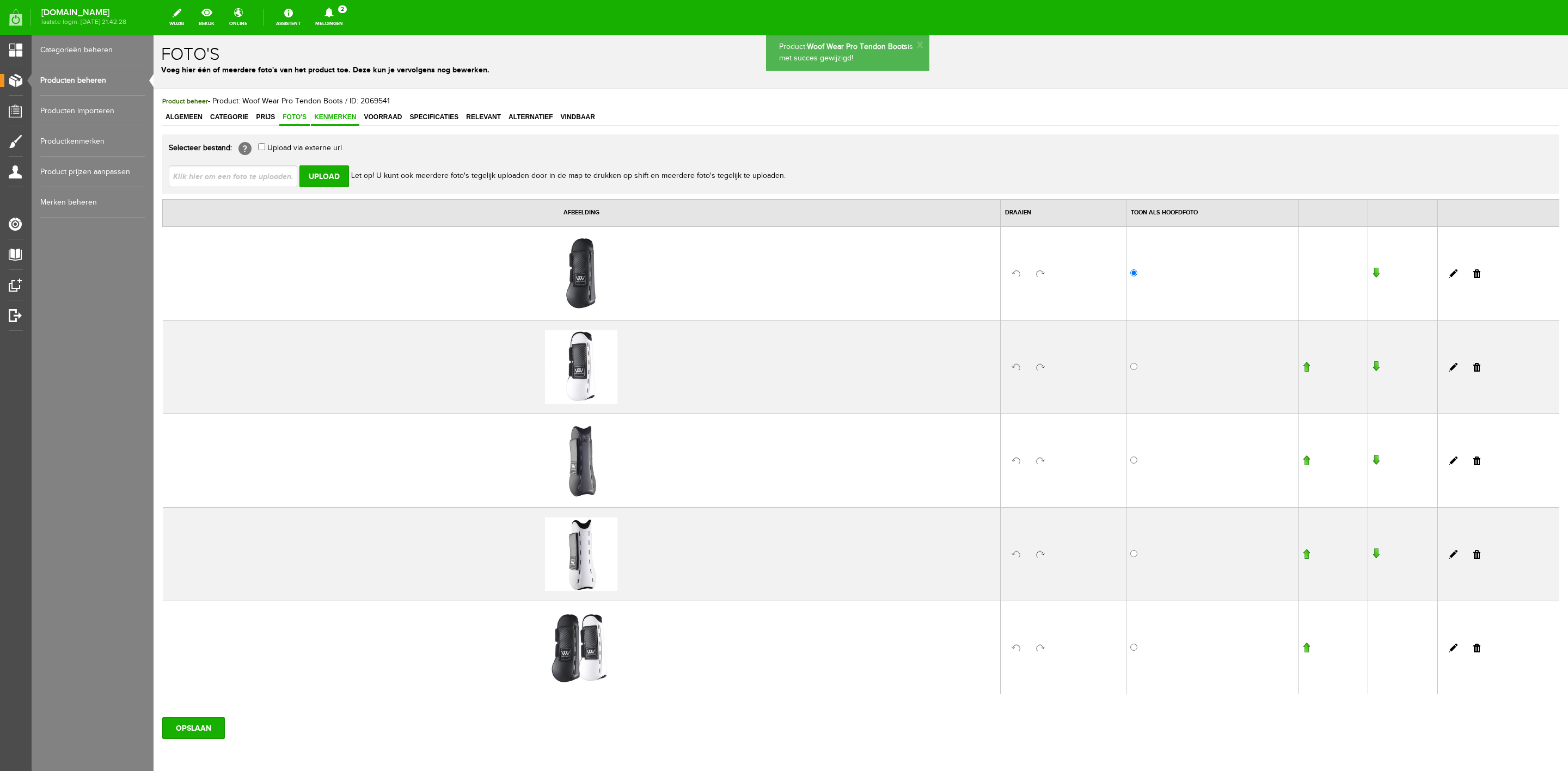
click at [339, 121] on span "Kenmerken" at bounding box center [335, 117] width 48 height 8
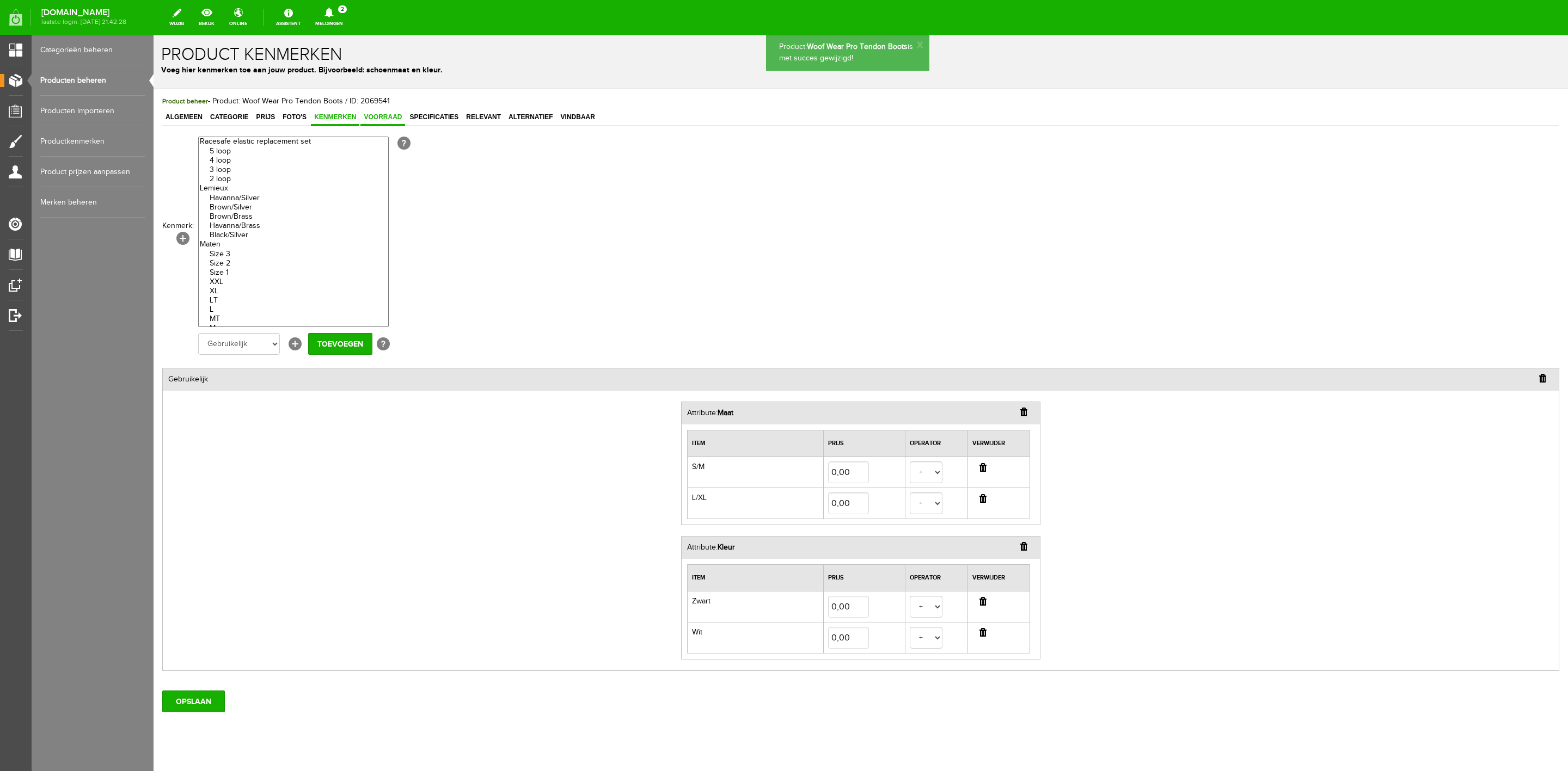
click at [402, 125] on link "Voorraad" at bounding box center [383, 118] width 45 height 15
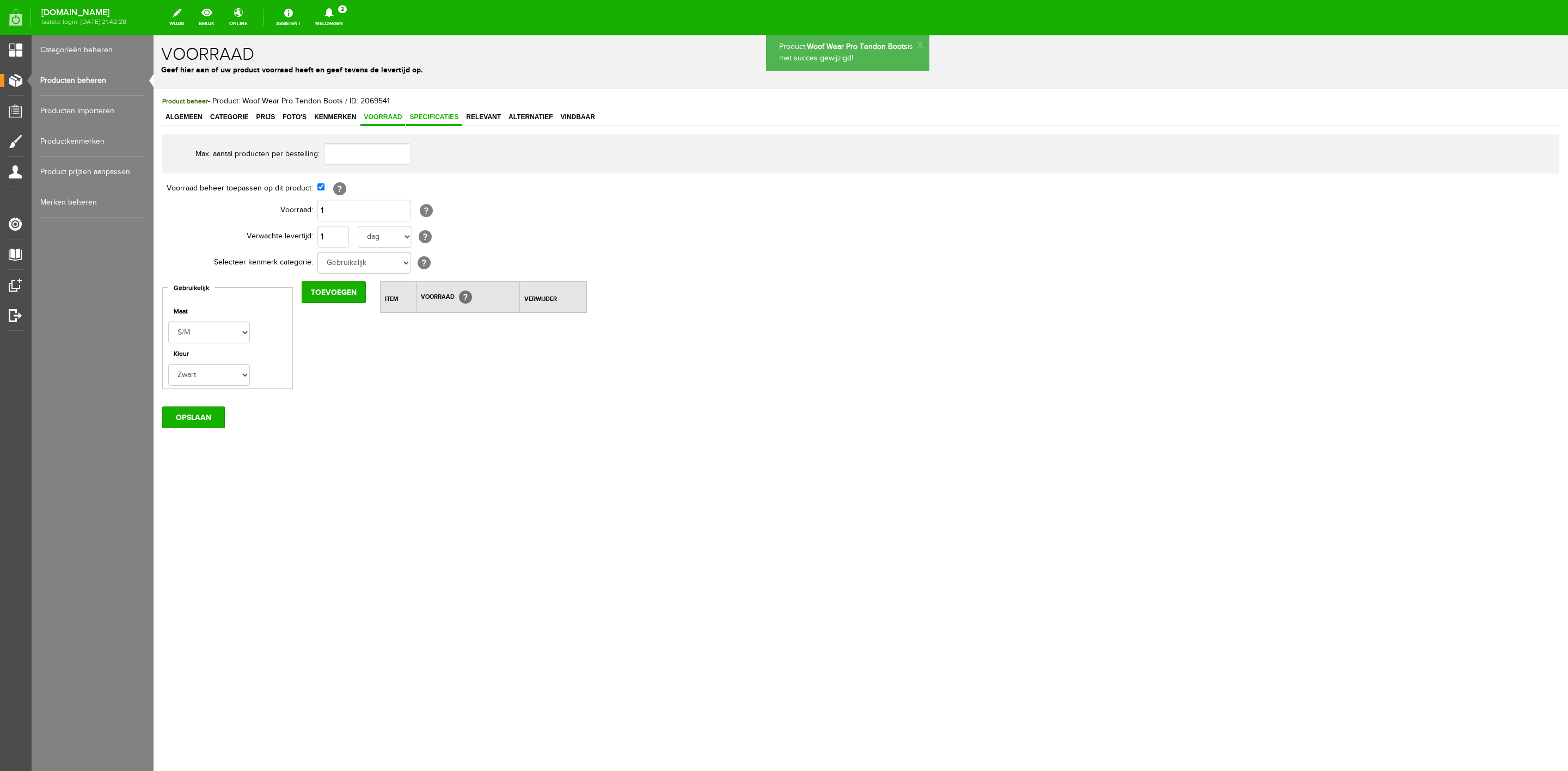
click at [430, 119] on span "Specificaties" at bounding box center [433, 117] width 55 height 8
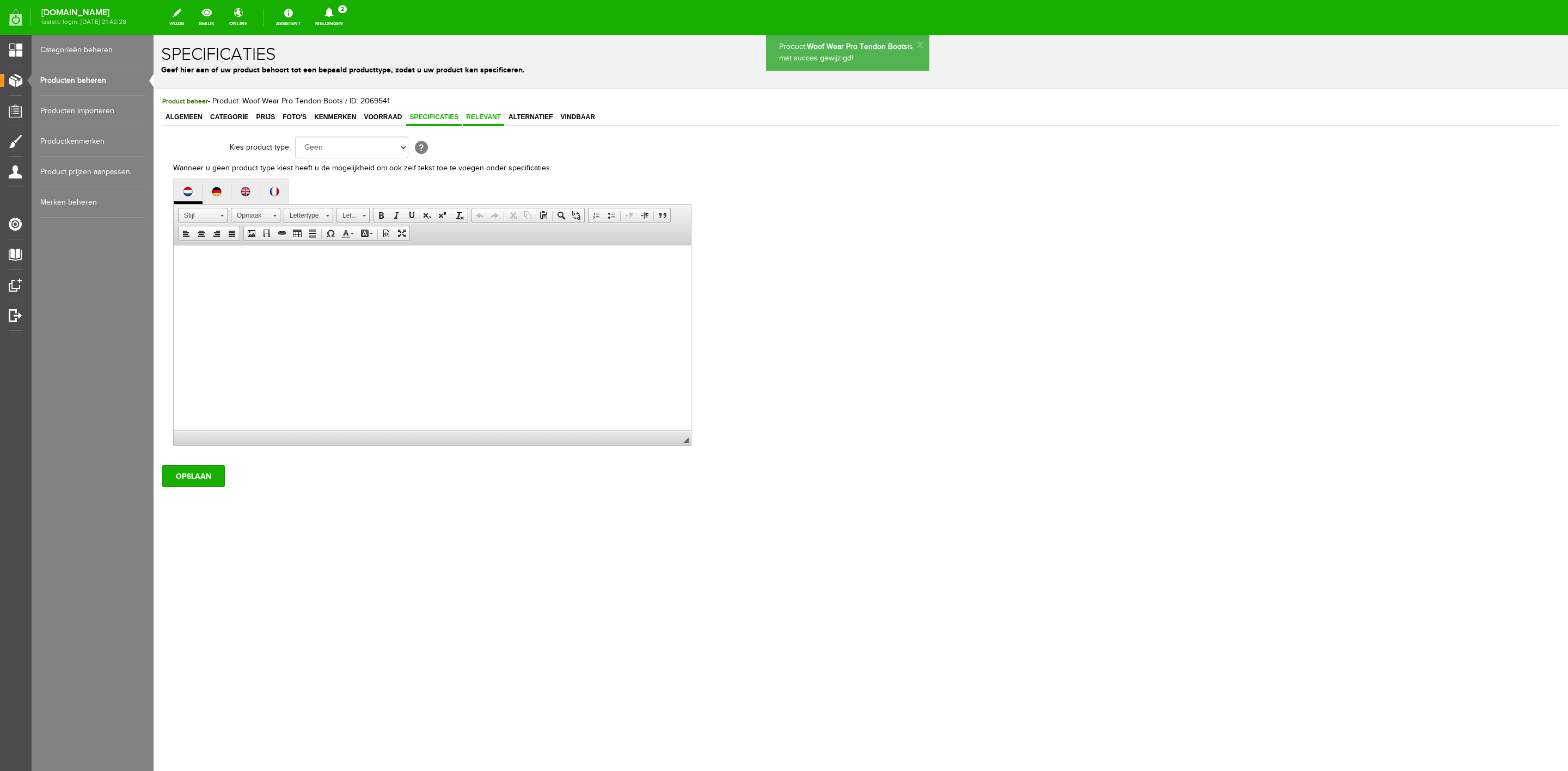
click at [499, 122] on link "Relevant" at bounding box center [484, 118] width 42 height 15
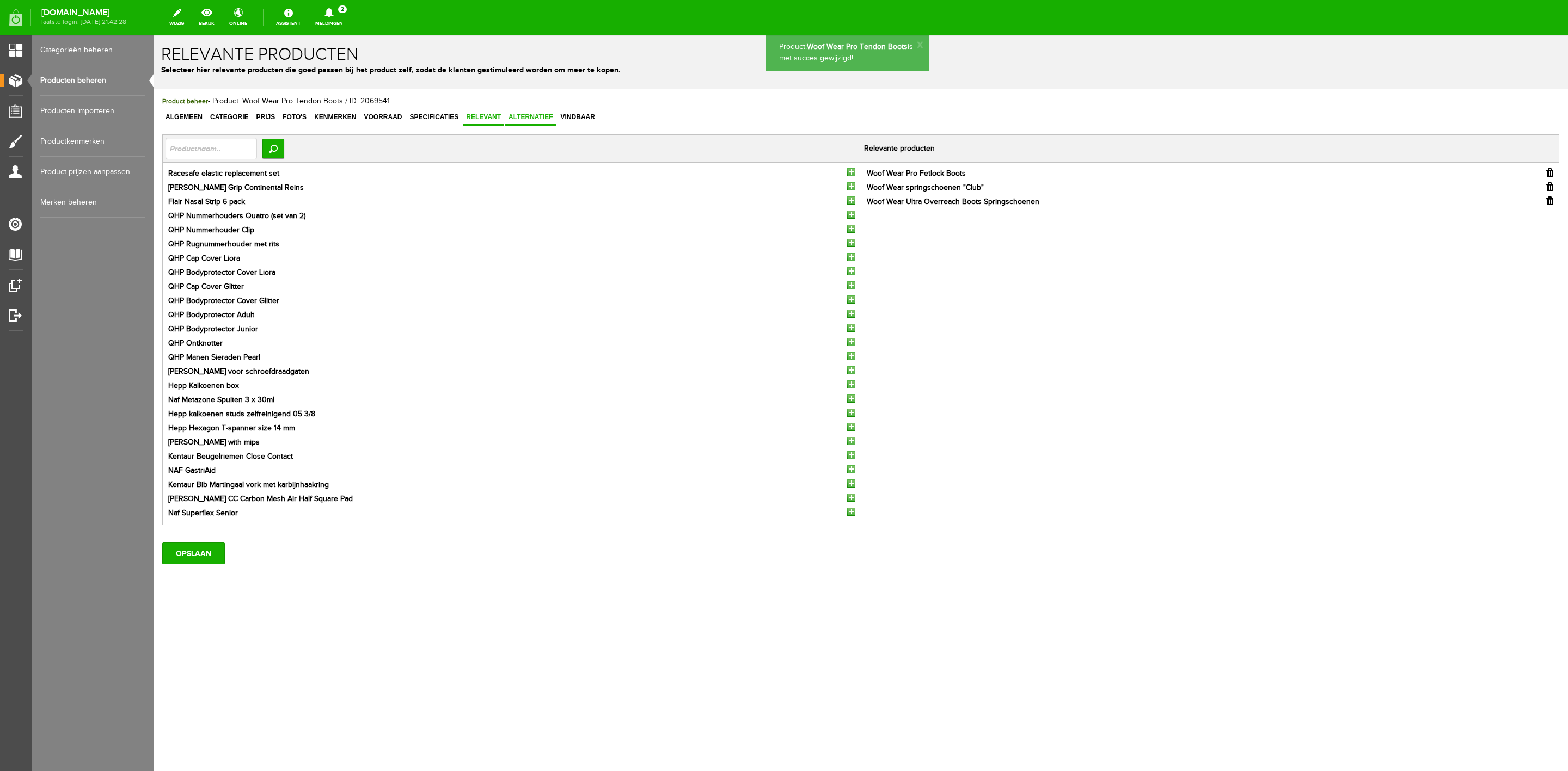
click at [527, 117] on span "Alternatief" at bounding box center [530, 117] width 51 height 8
click at [206, 513] on input "OPSLAAN" at bounding box center [193, 553] width 63 height 21
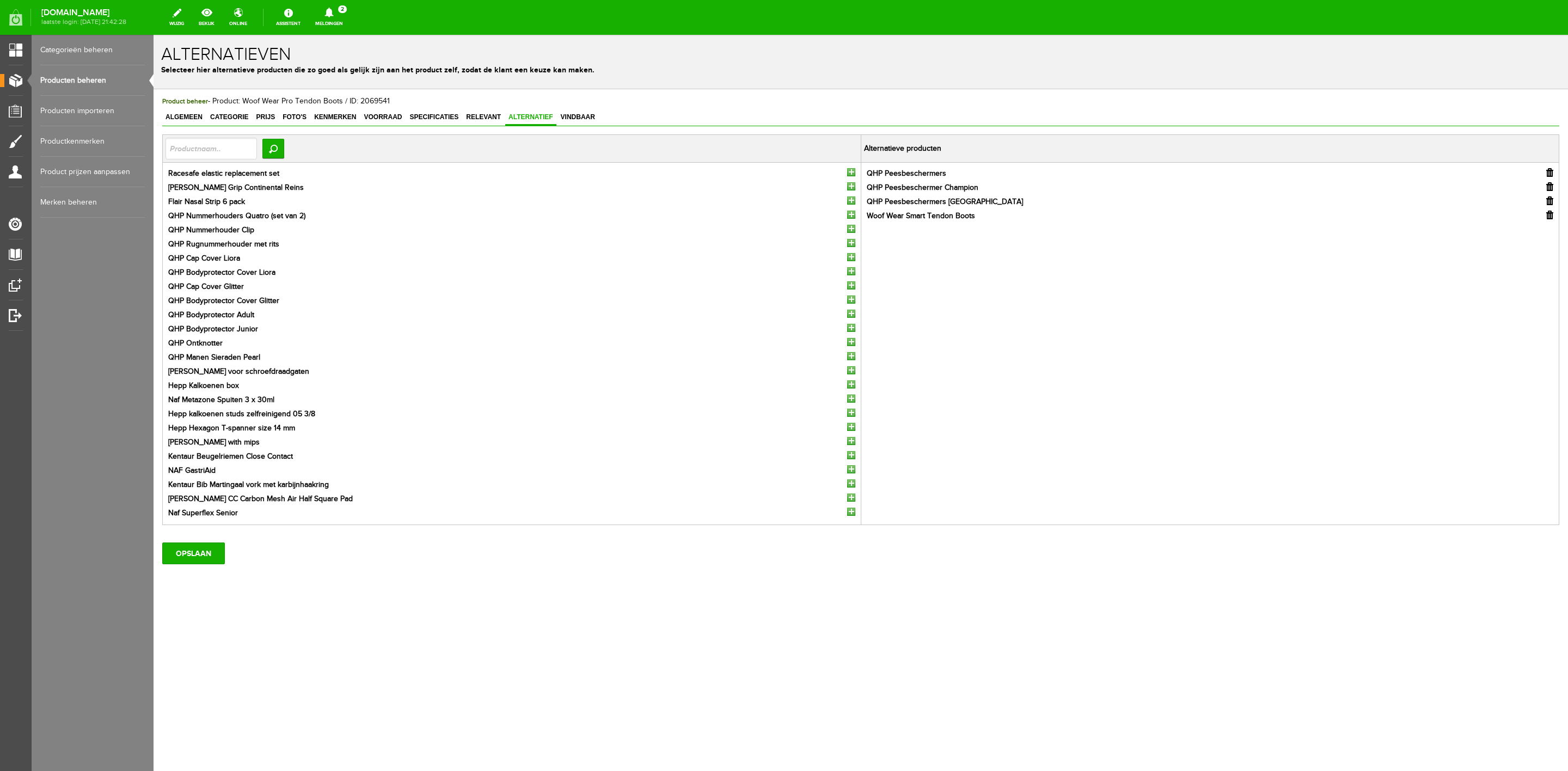
click at [70, 84] on link "Producten beheren" at bounding box center [93, 79] width 105 height 30
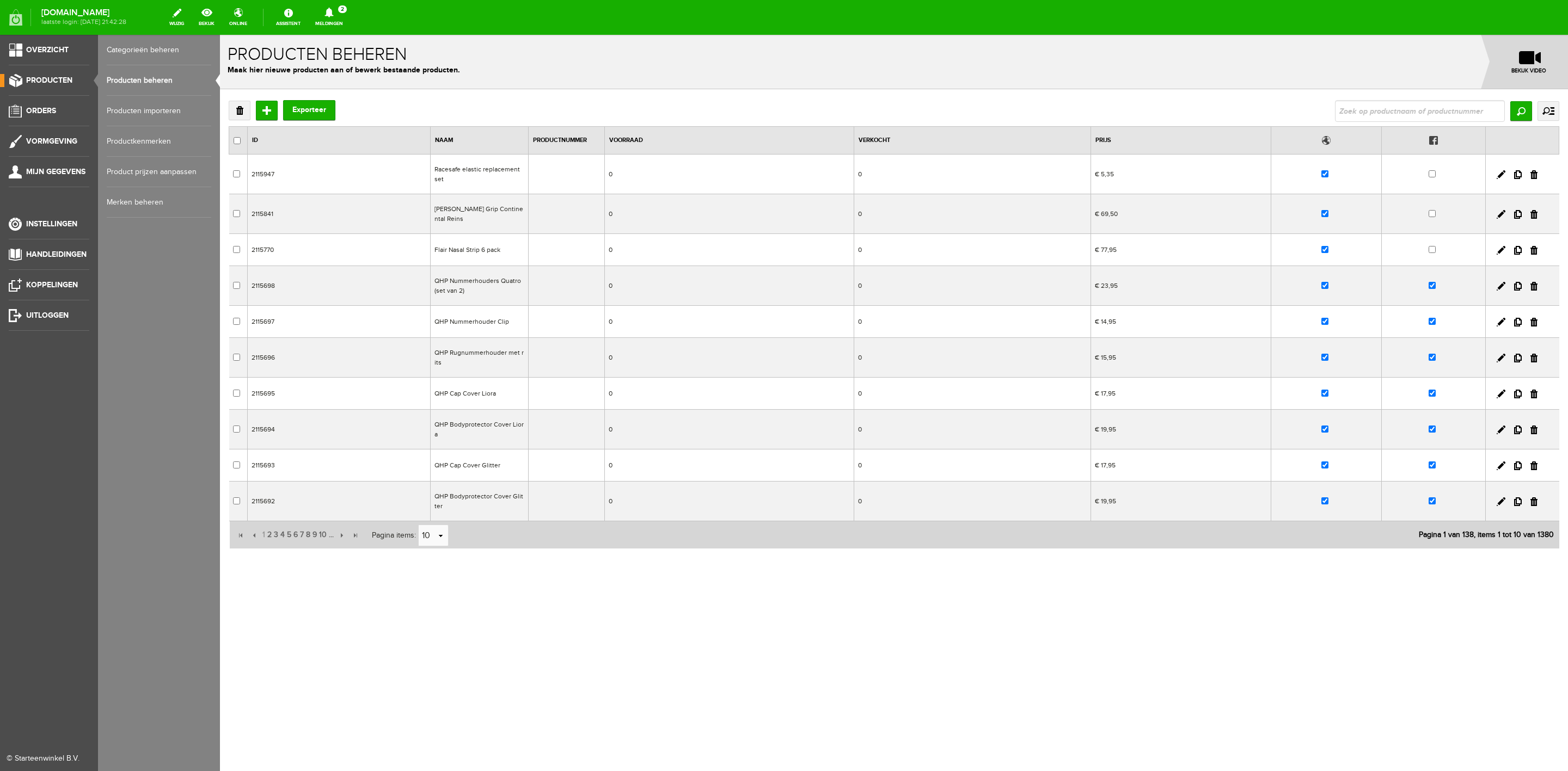
click at [152, 82] on link "Producten beheren" at bounding box center [159, 79] width 105 height 30
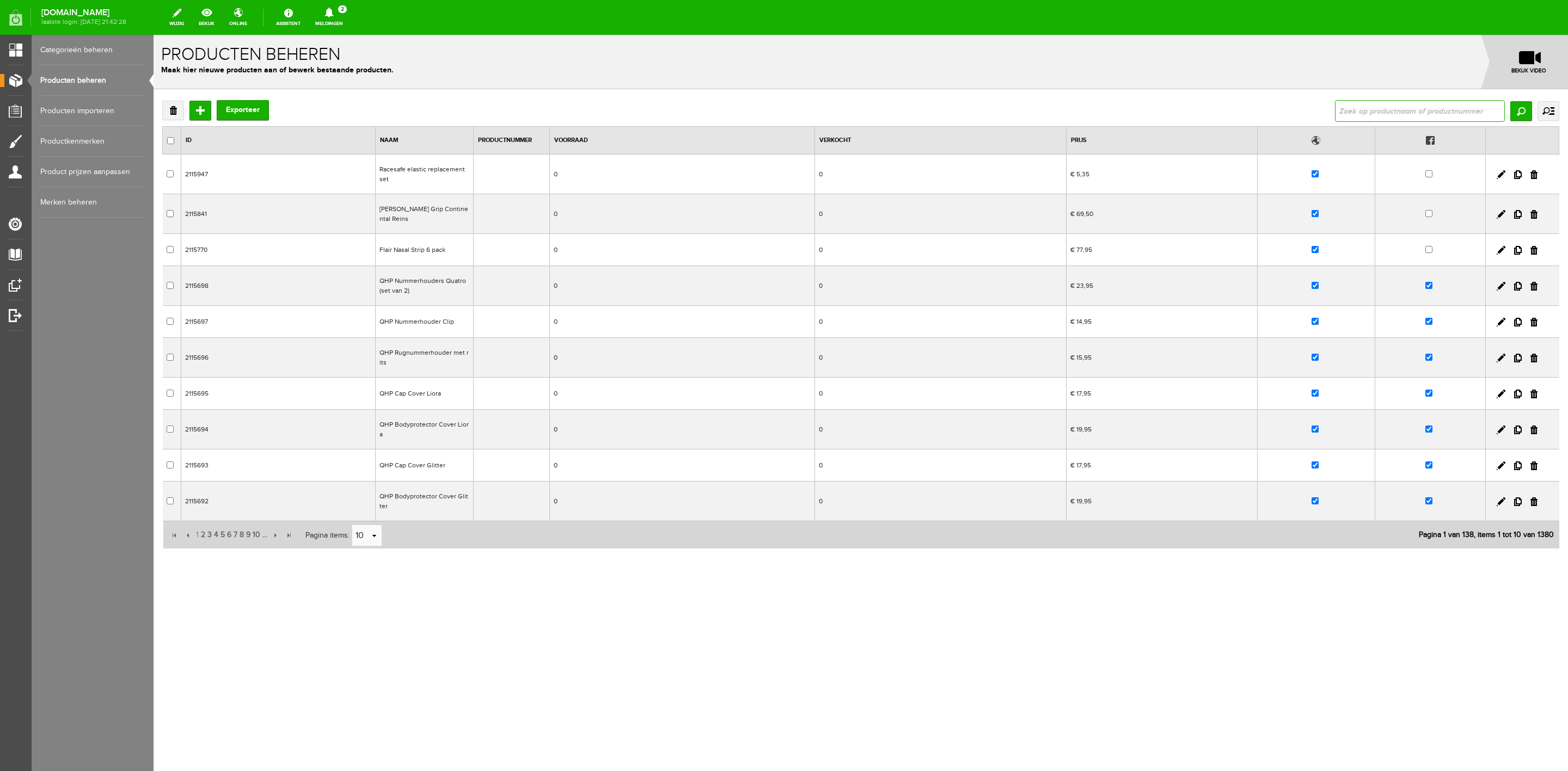
click at [1045, 117] on input "text" at bounding box center [1420, 110] width 170 height 21
type input "adour"
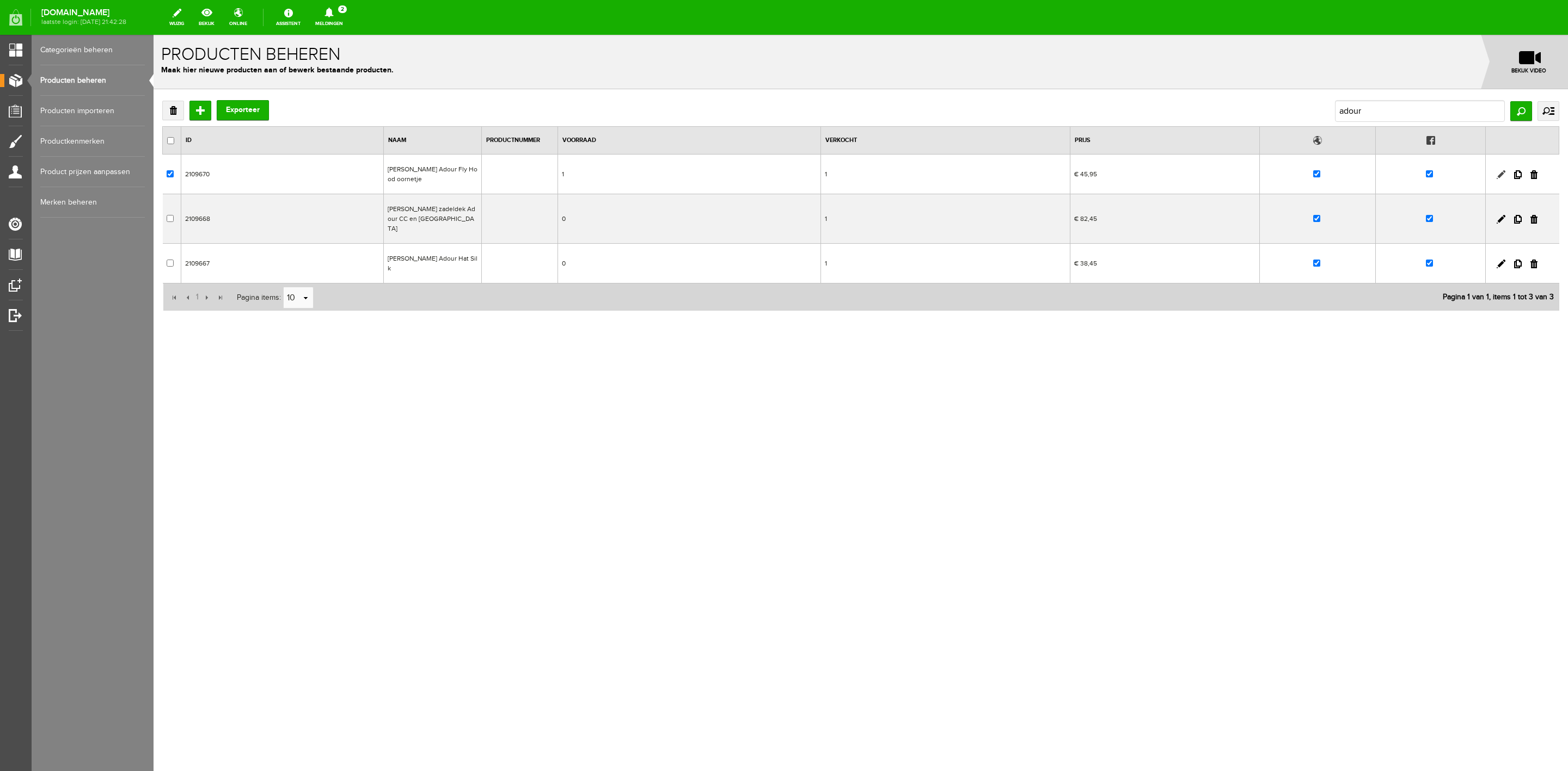
click at [1045, 173] on link at bounding box center [1501, 174] width 9 height 9
checkbox input "true"
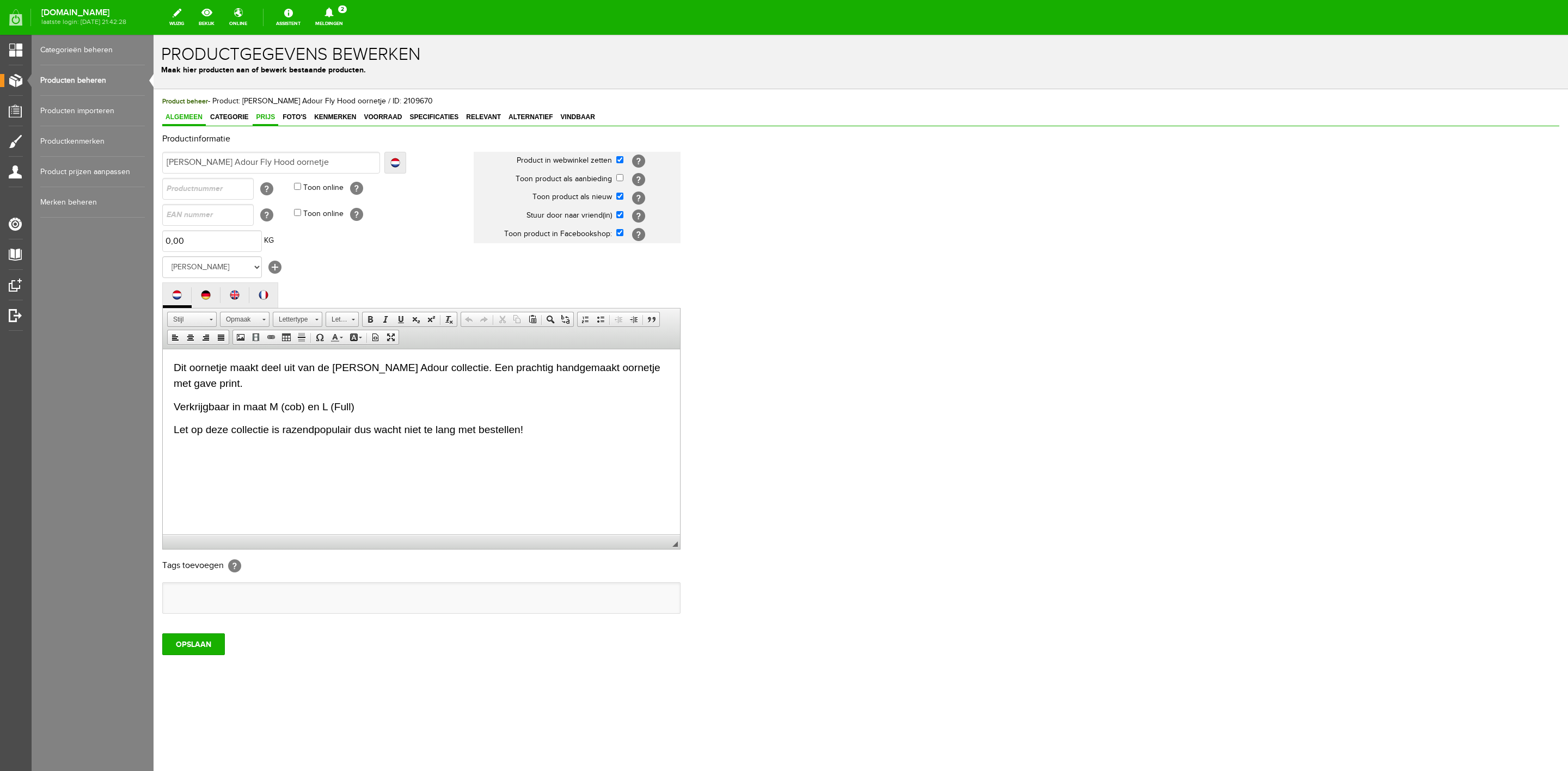
click at [274, 114] on span "Prijs" at bounding box center [266, 117] width 25 height 8
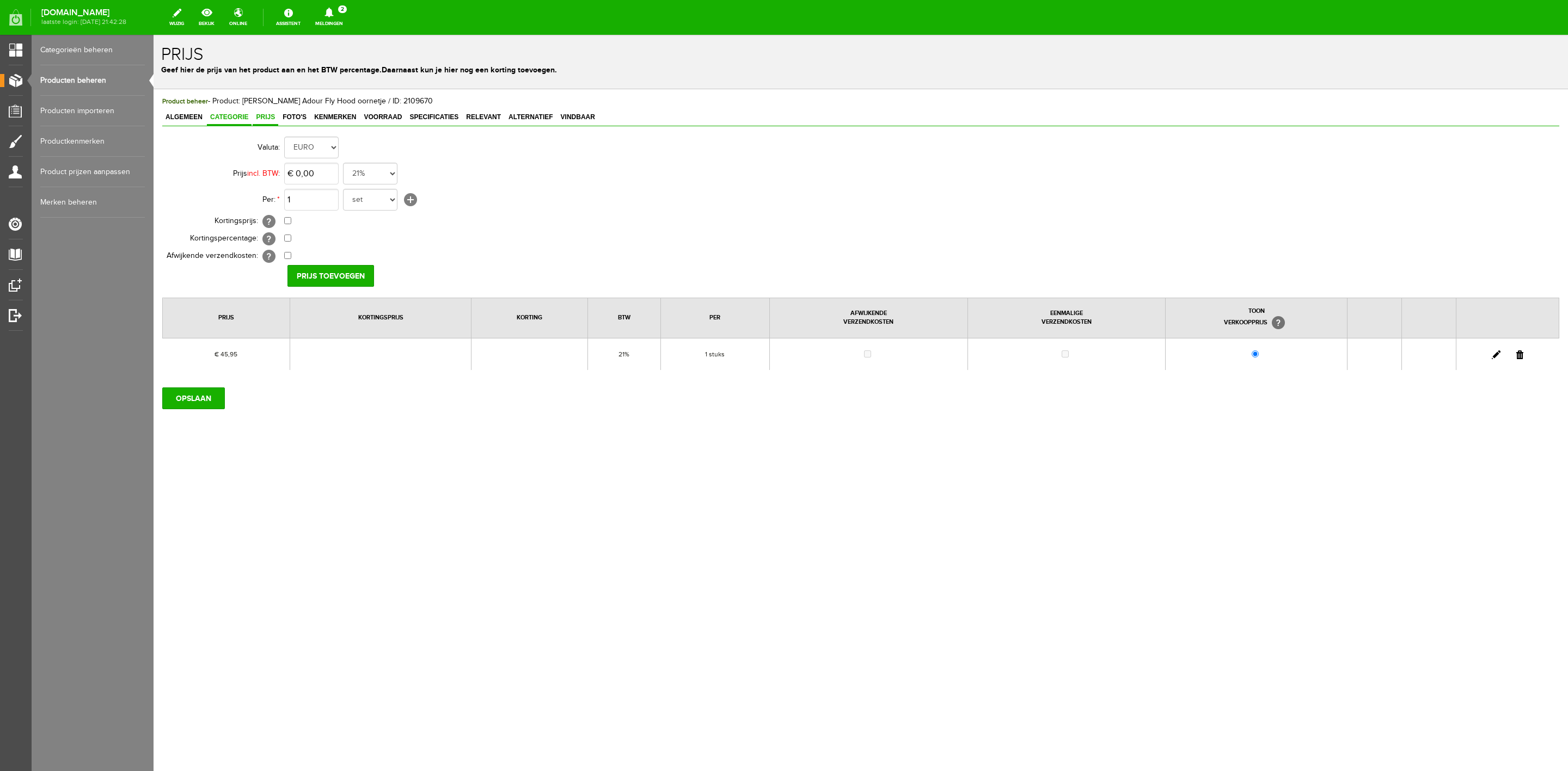
click at [243, 116] on span "Categorie" at bounding box center [230, 117] width 45 height 8
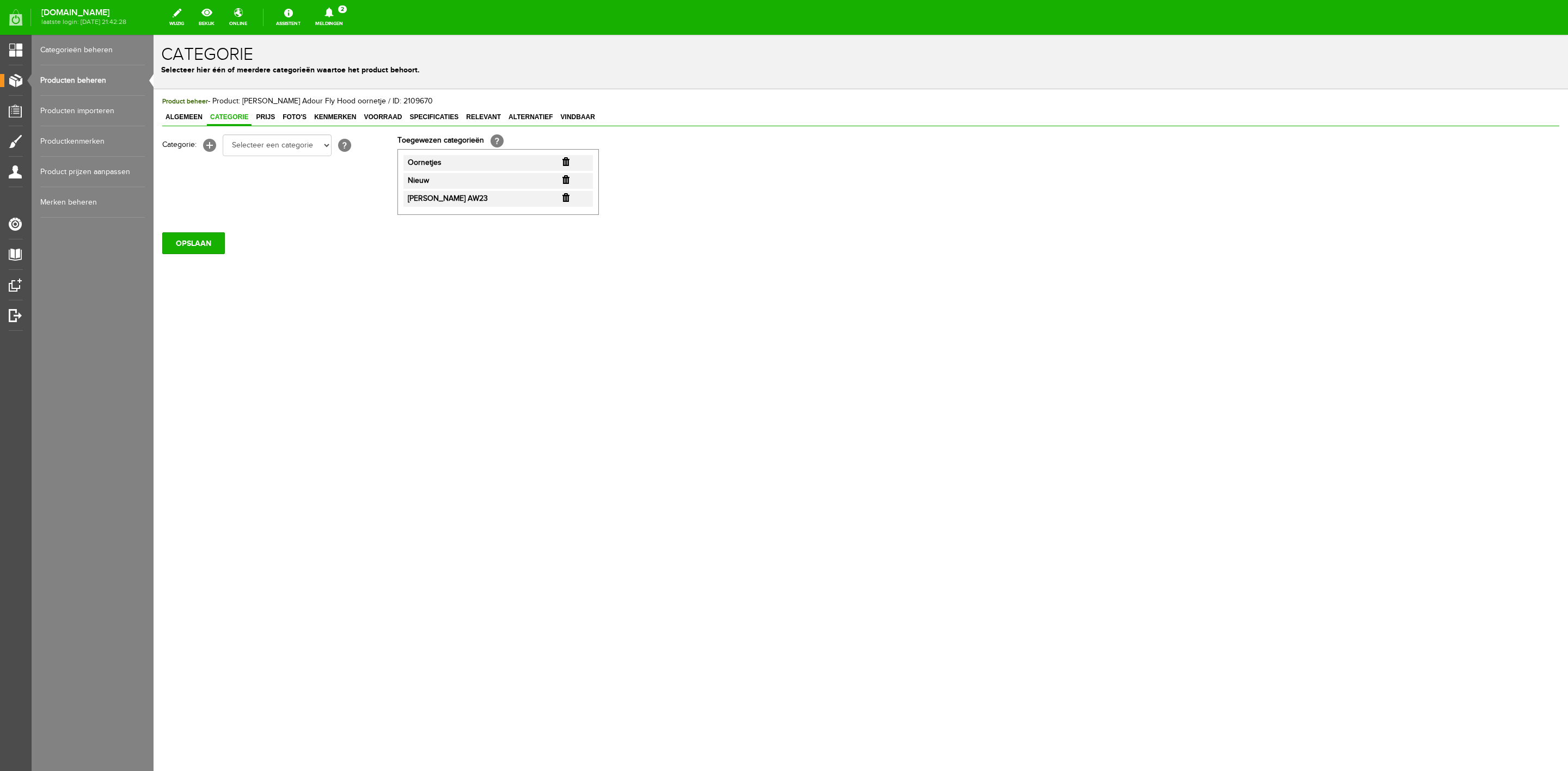
click at [560, 178] on li "Nieuw" at bounding box center [498, 181] width 190 height 15
click at [566, 182] on input "button" at bounding box center [565, 179] width 7 height 9
click at [267, 116] on span "Prijs" at bounding box center [266, 117] width 25 height 8
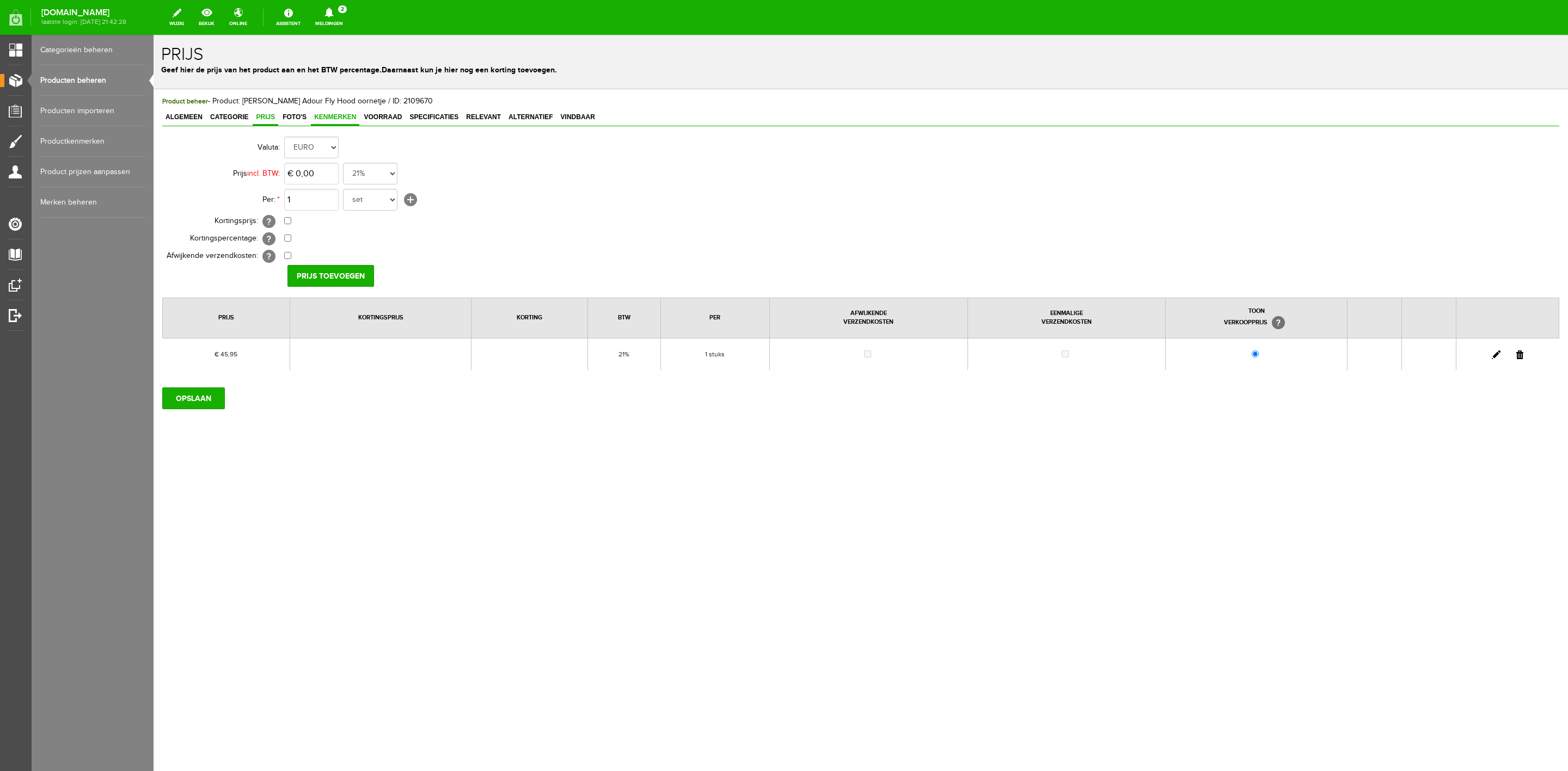
click at [319, 115] on span "Kenmerken" at bounding box center [335, 117] width 48 height 8
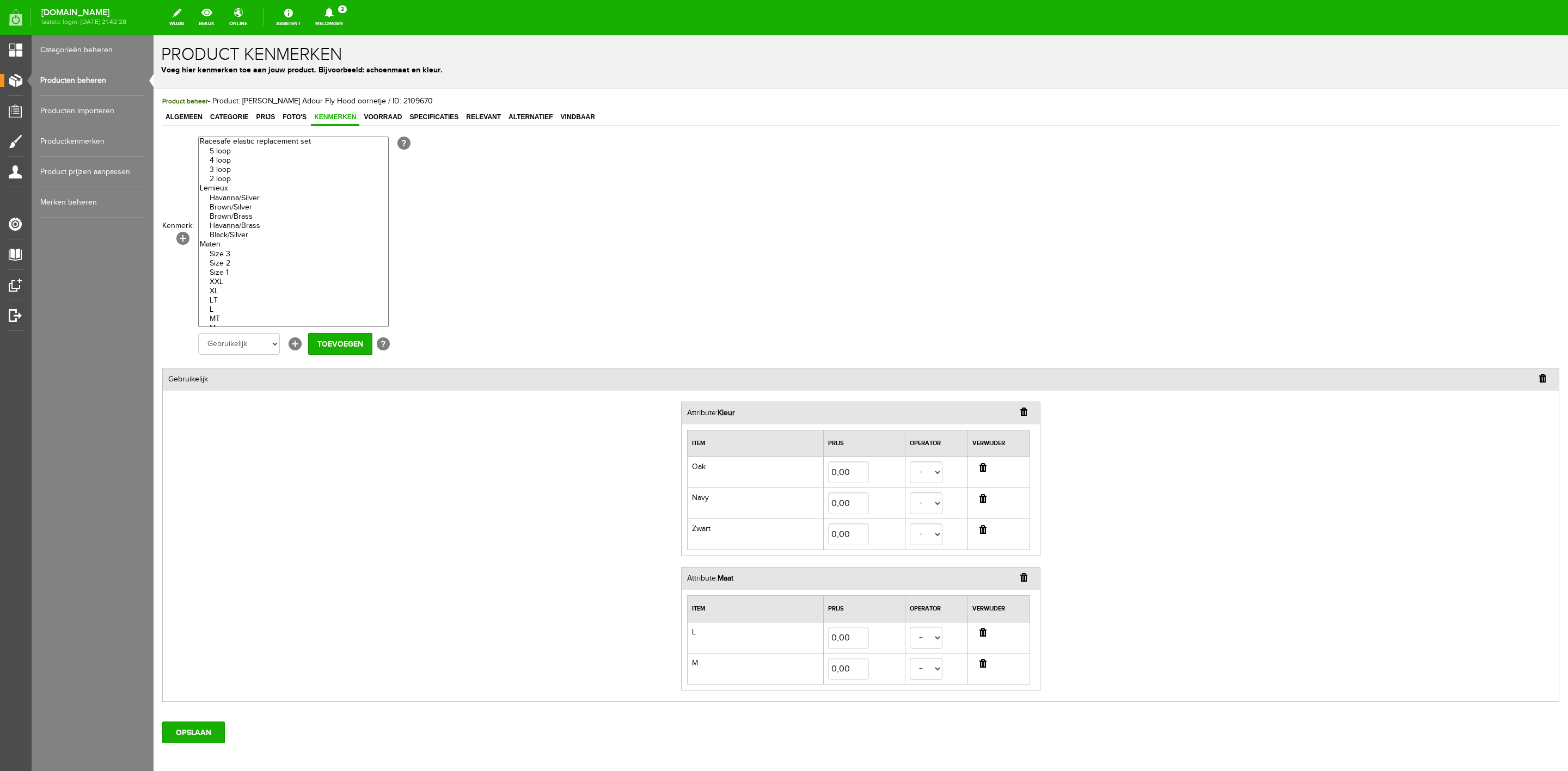
click at [980, 468] on input "button" at bounding box center [983, 467] width 7 height 9
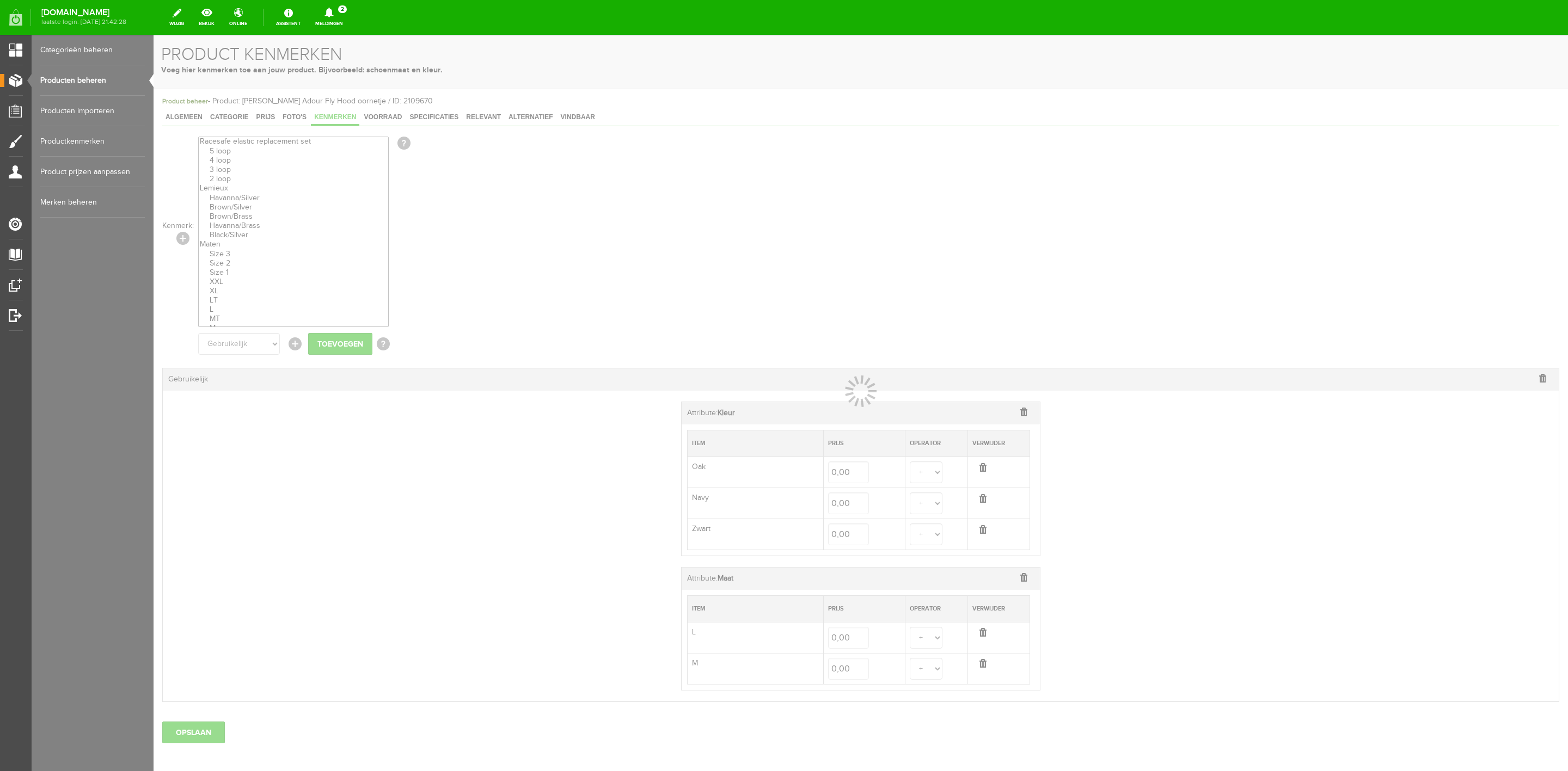
select select
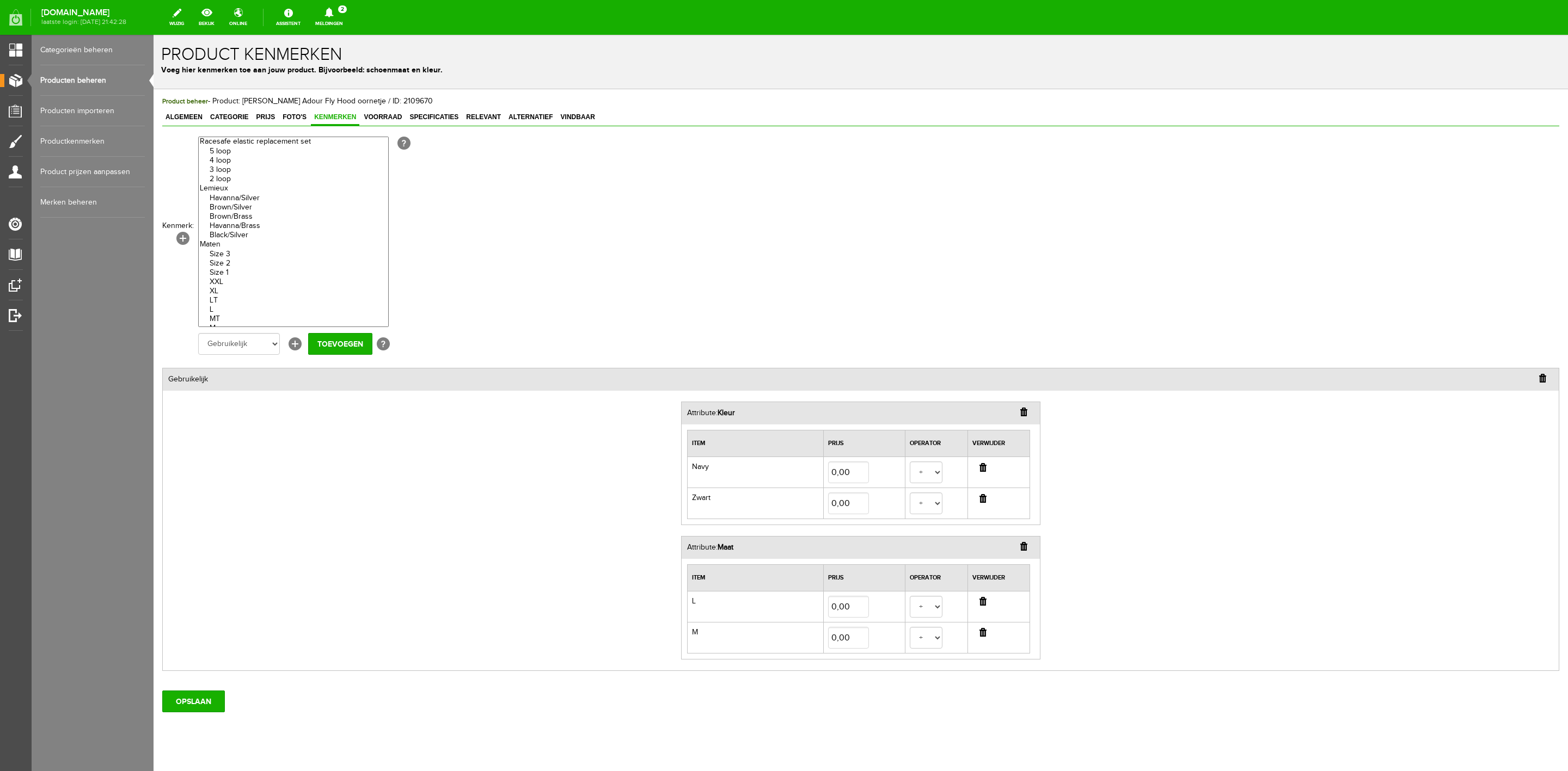
click at [972, 505] on td at bounding box center [999, 503] width 63 height 31
click at [980, 502] on input "button" at bounding box center [983, 498] width 7 height 9
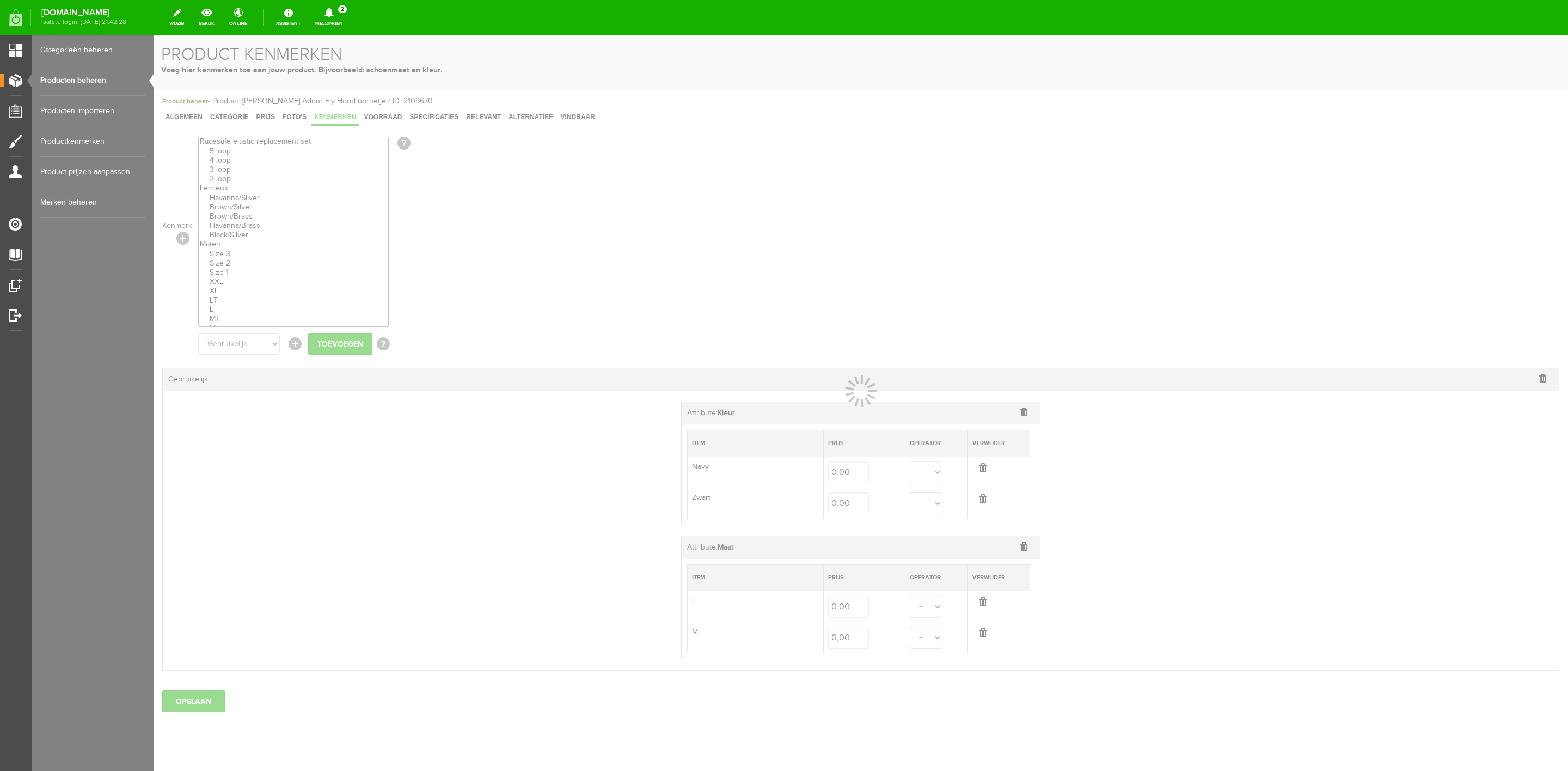
select select
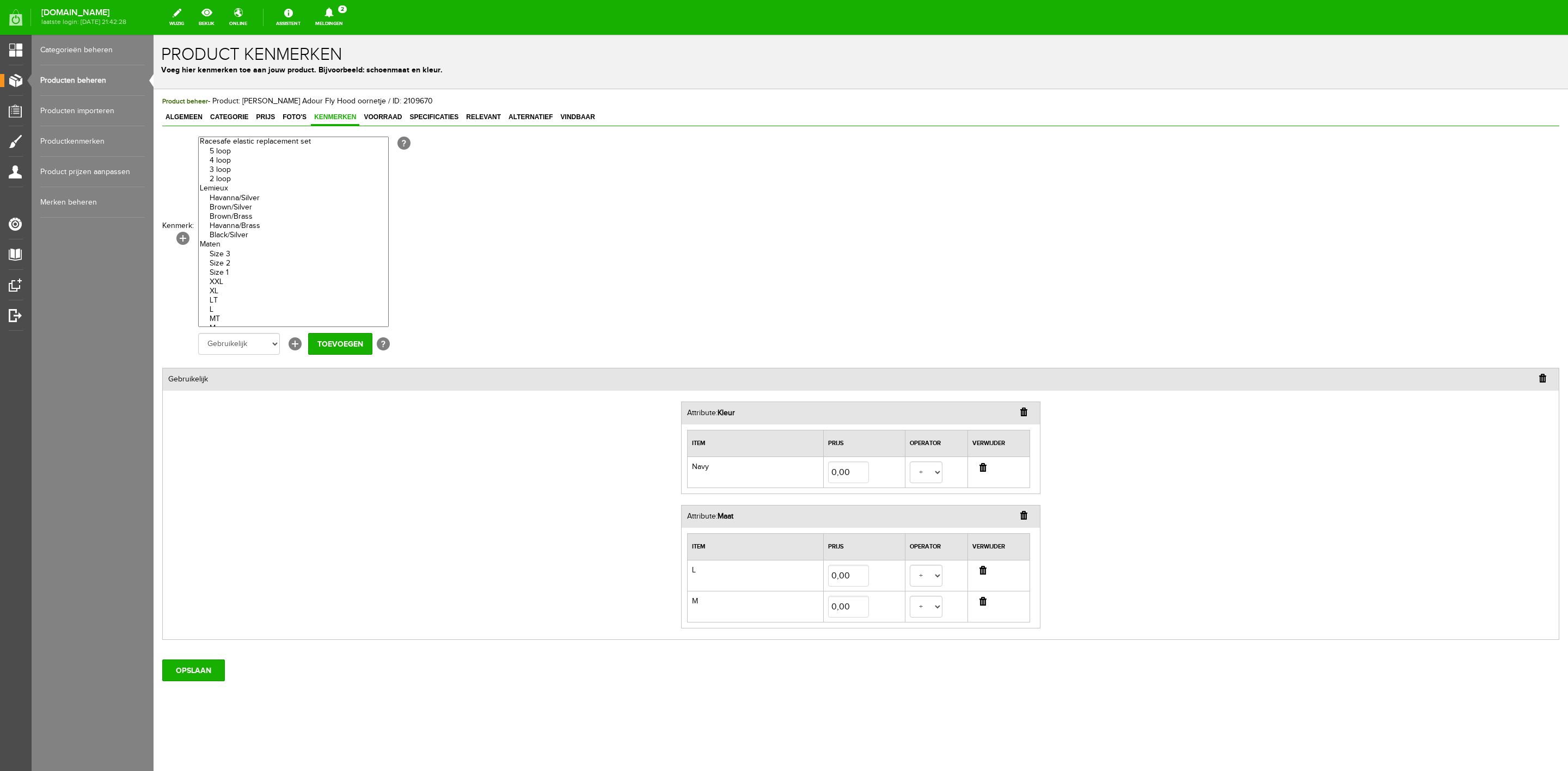
click at [983, 513] on input "button" at bounding box center [983, 601] width 7 height 9
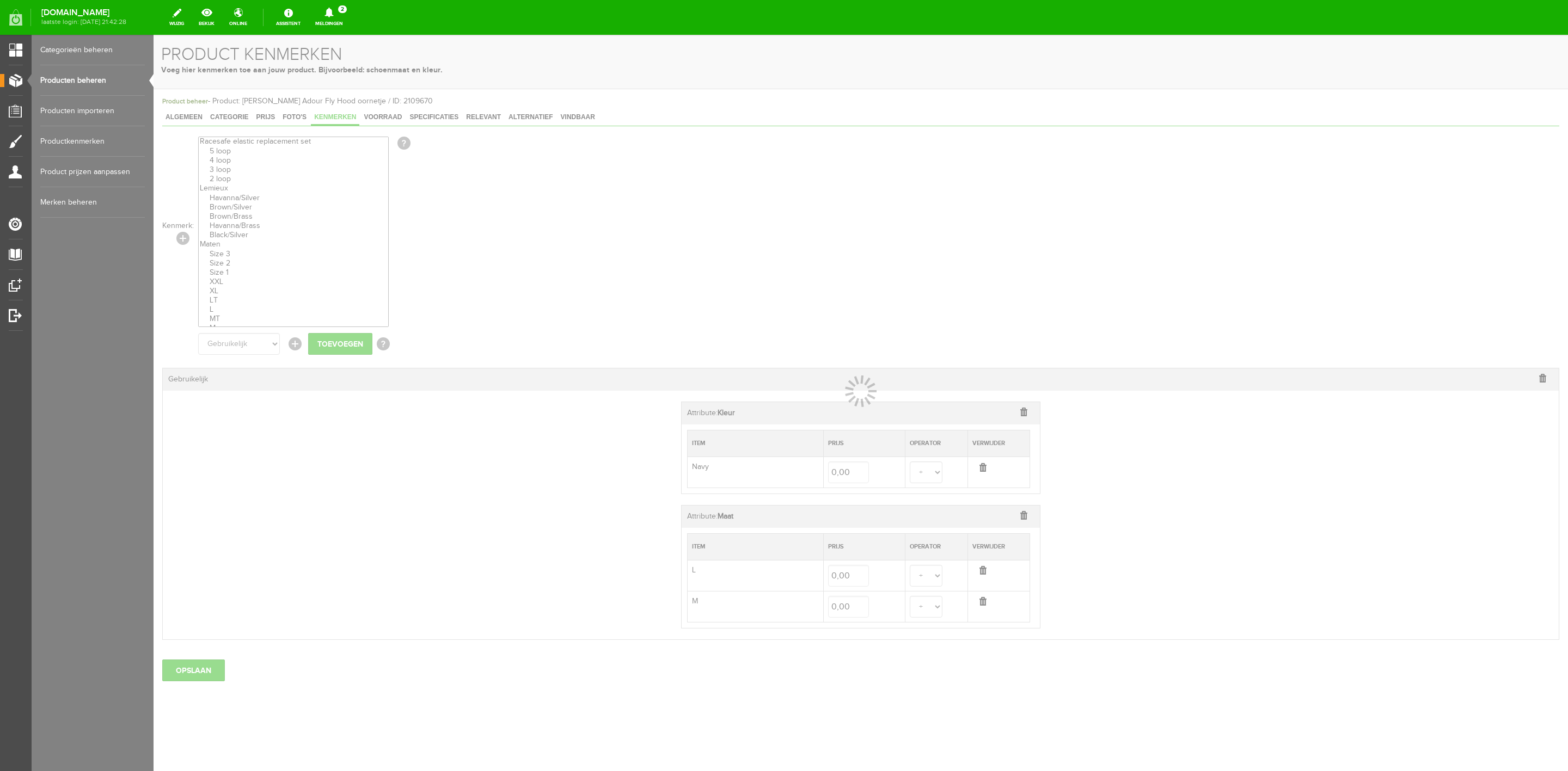
select select
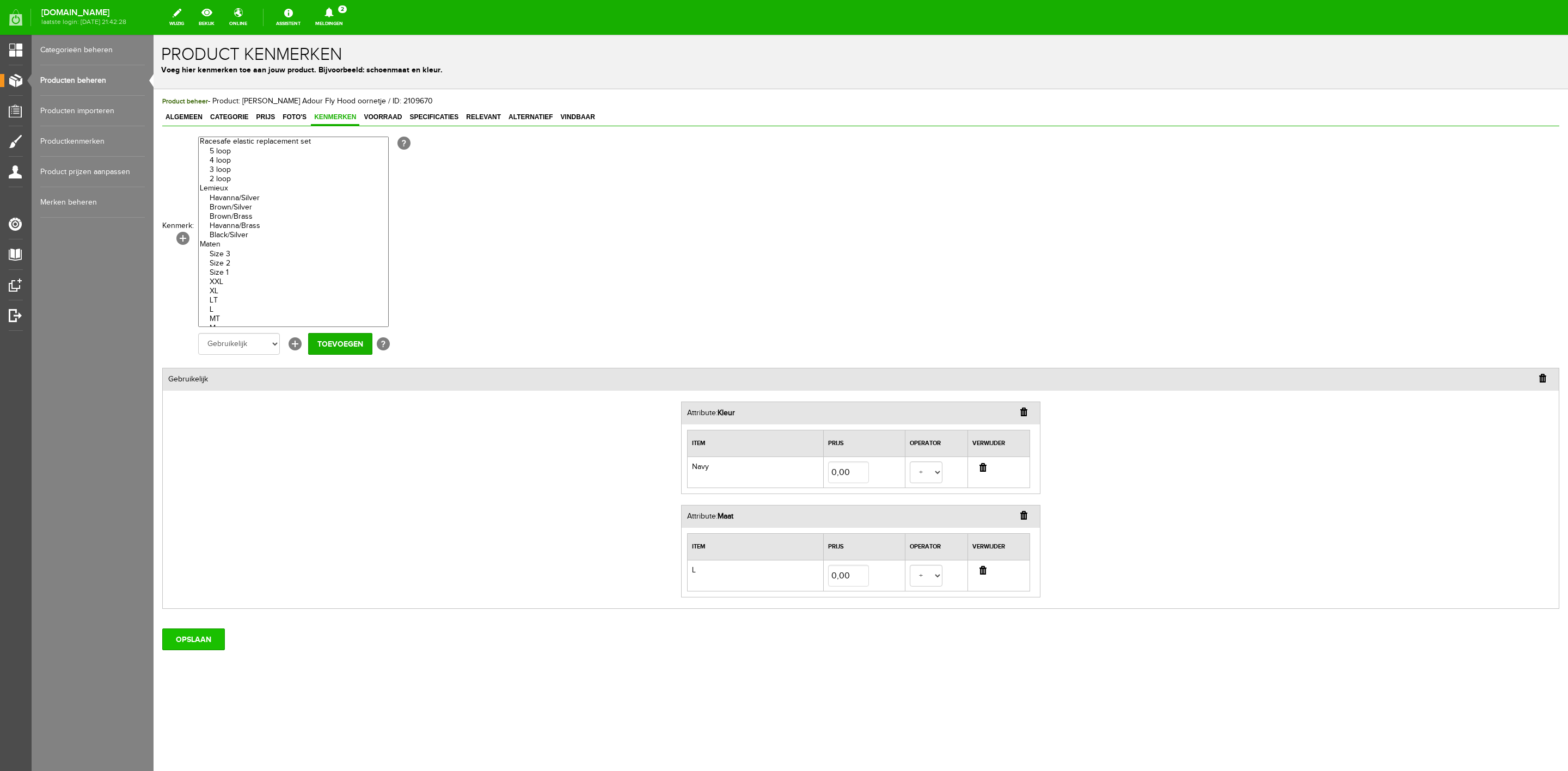
click at [188, 513] on input "OPSLAAN" at bounding box center [193, 639] width 63 height 21
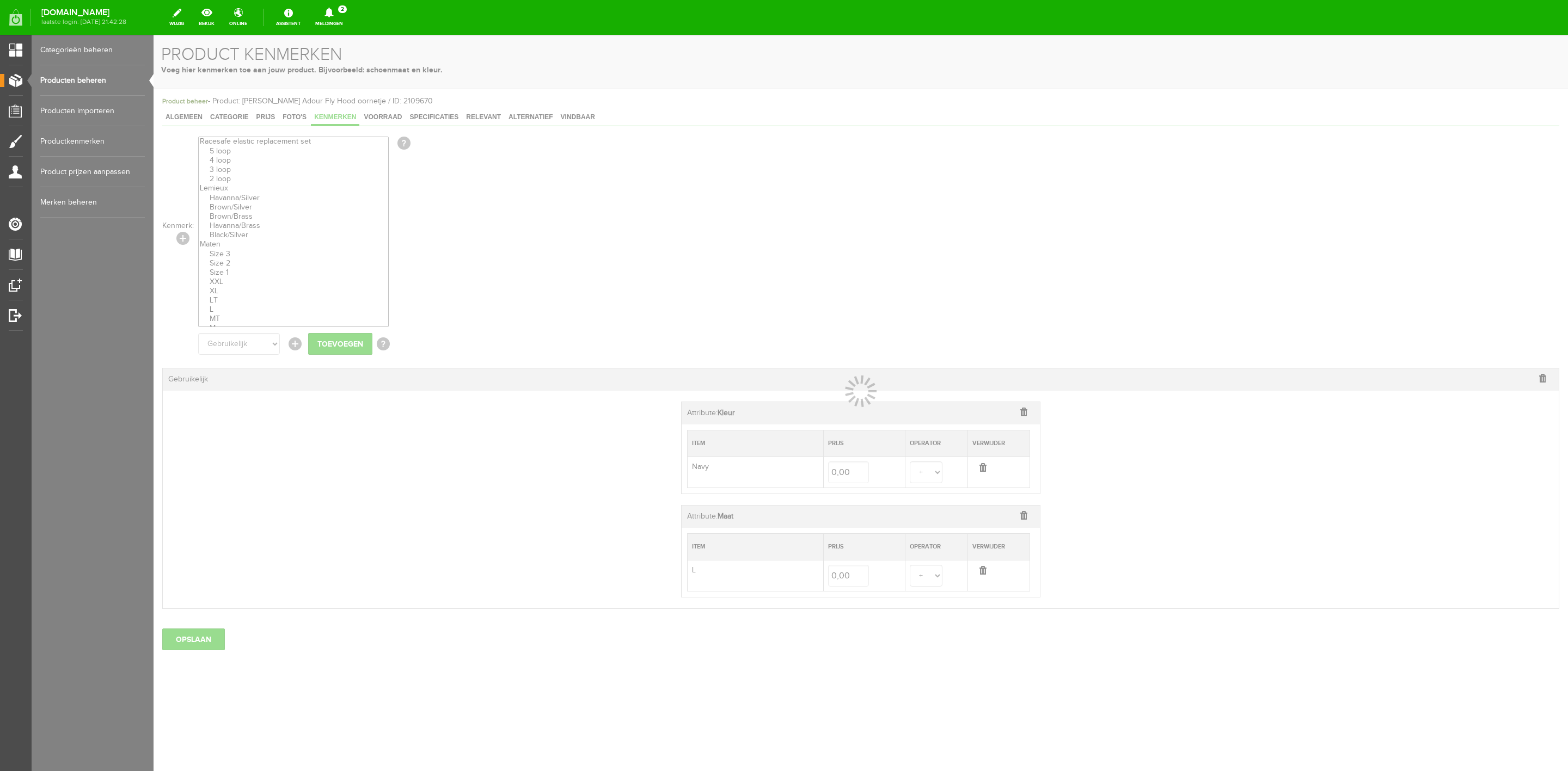
select select
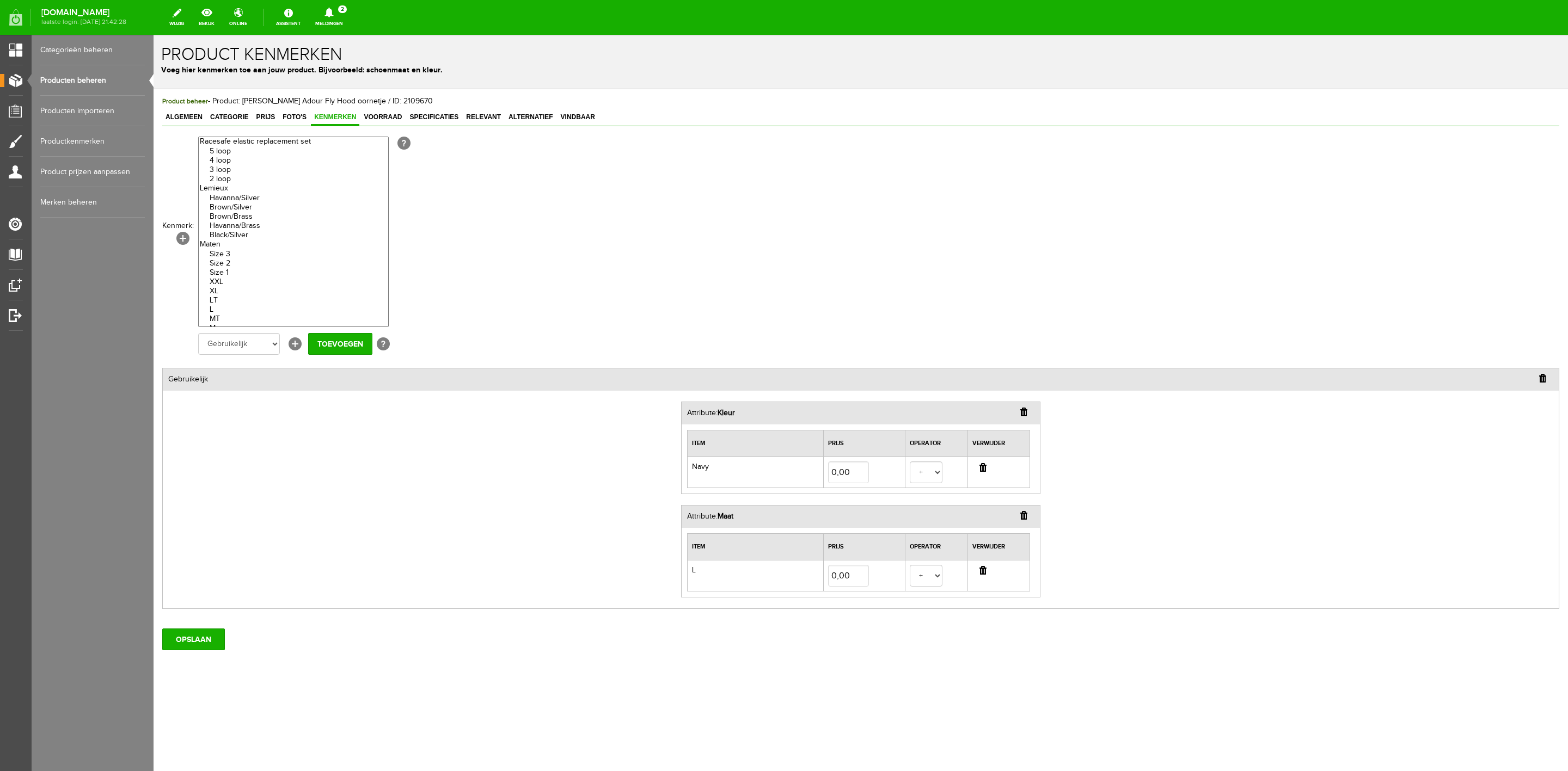
click at [205, 513] on div "Product beheer - Product: [PERSON_NAME] Adour Fly Hood oornetje / ID: 2109670 A…" at bounding box center [861, 410] width 1415 height 641
click at [200, 513] on input "OPSLAAN" at bounding box center [193, 639] width 63 height 21
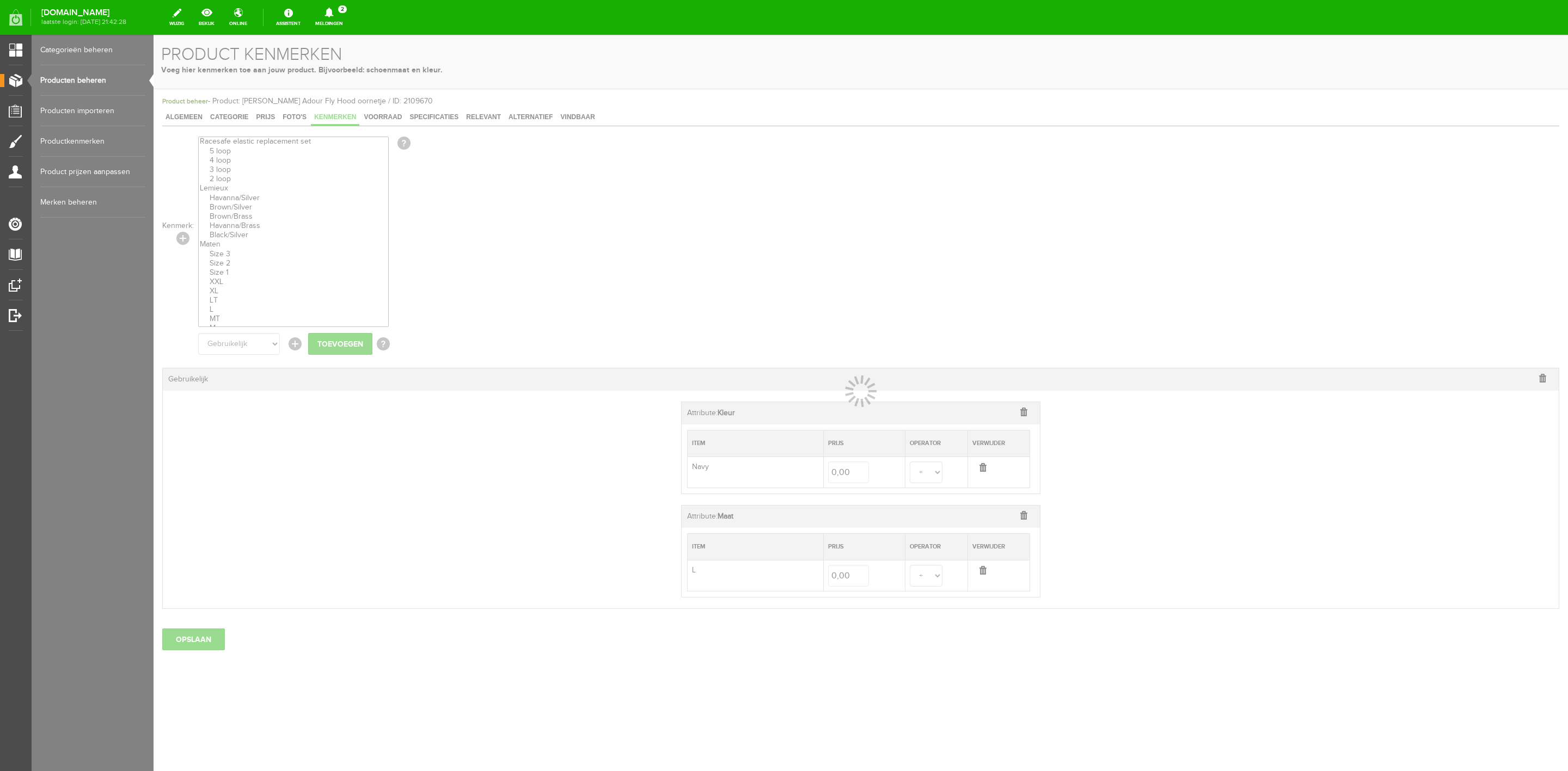
select select
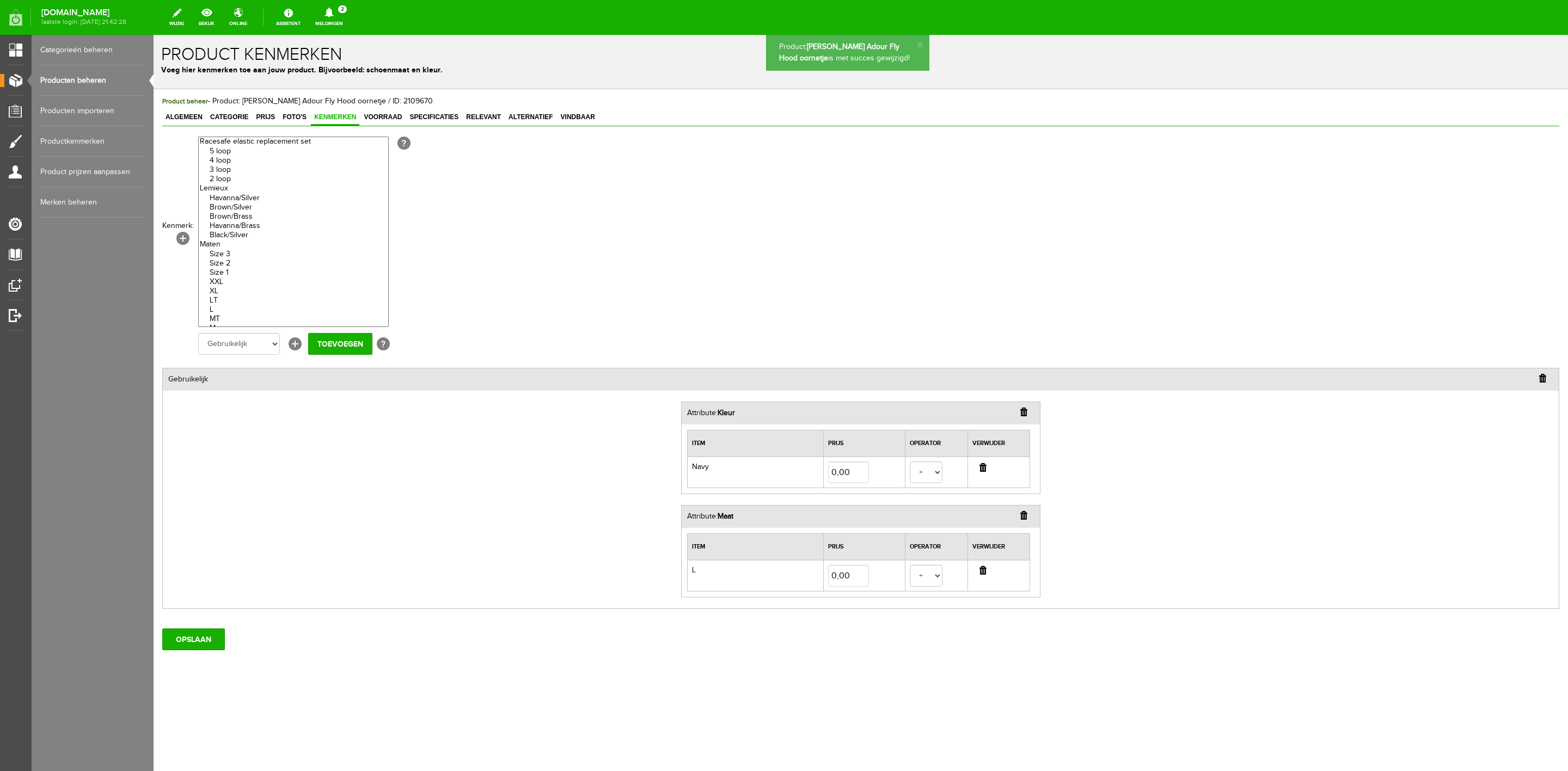
click at [92, 80] on link "Producten beheren" at bounding box center [93, 79] width 105 height 30
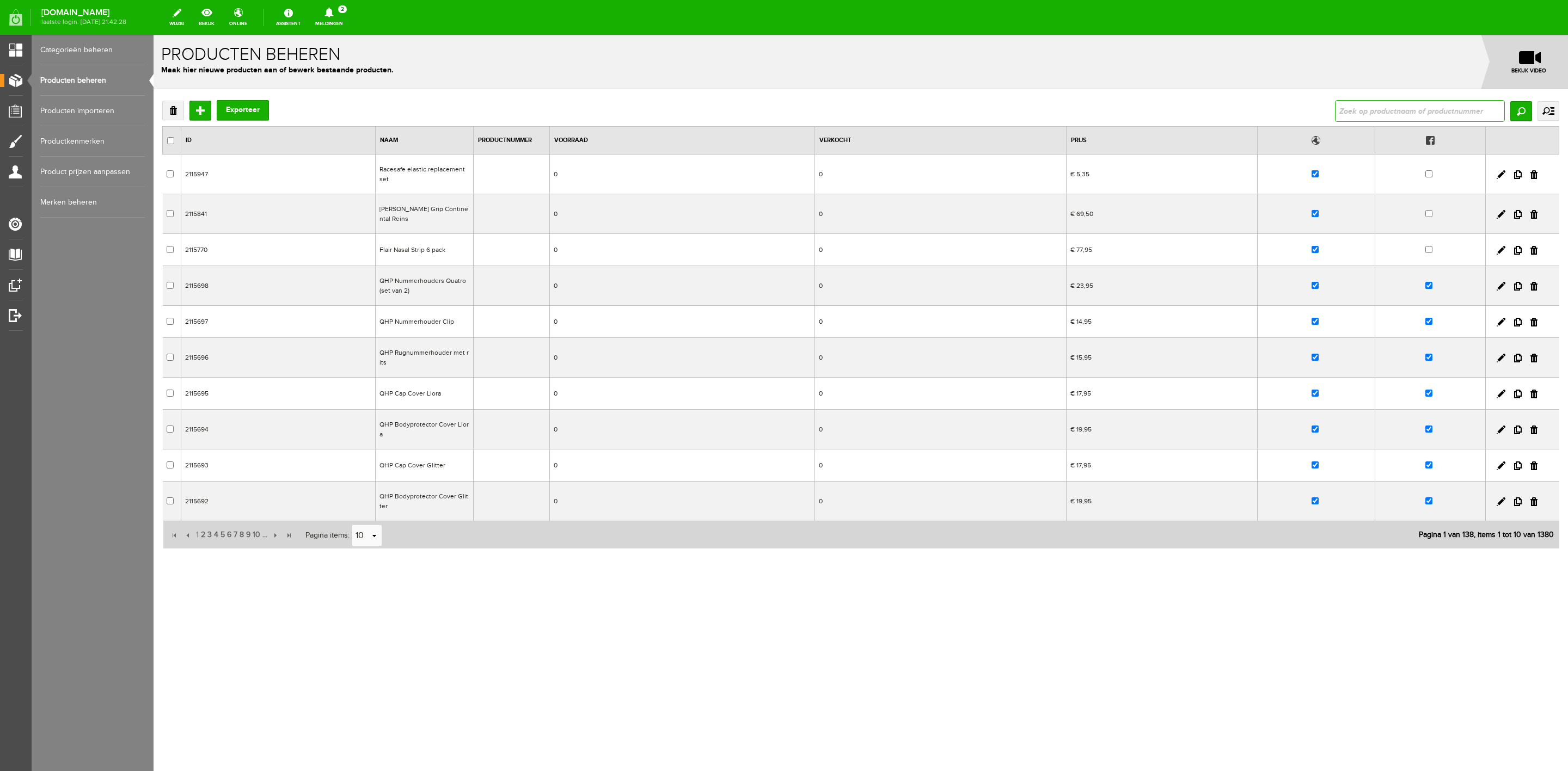
click at [1045, 108] on input "text" at bounding box center [1420, 110] width 170 height 21
type input "adour"
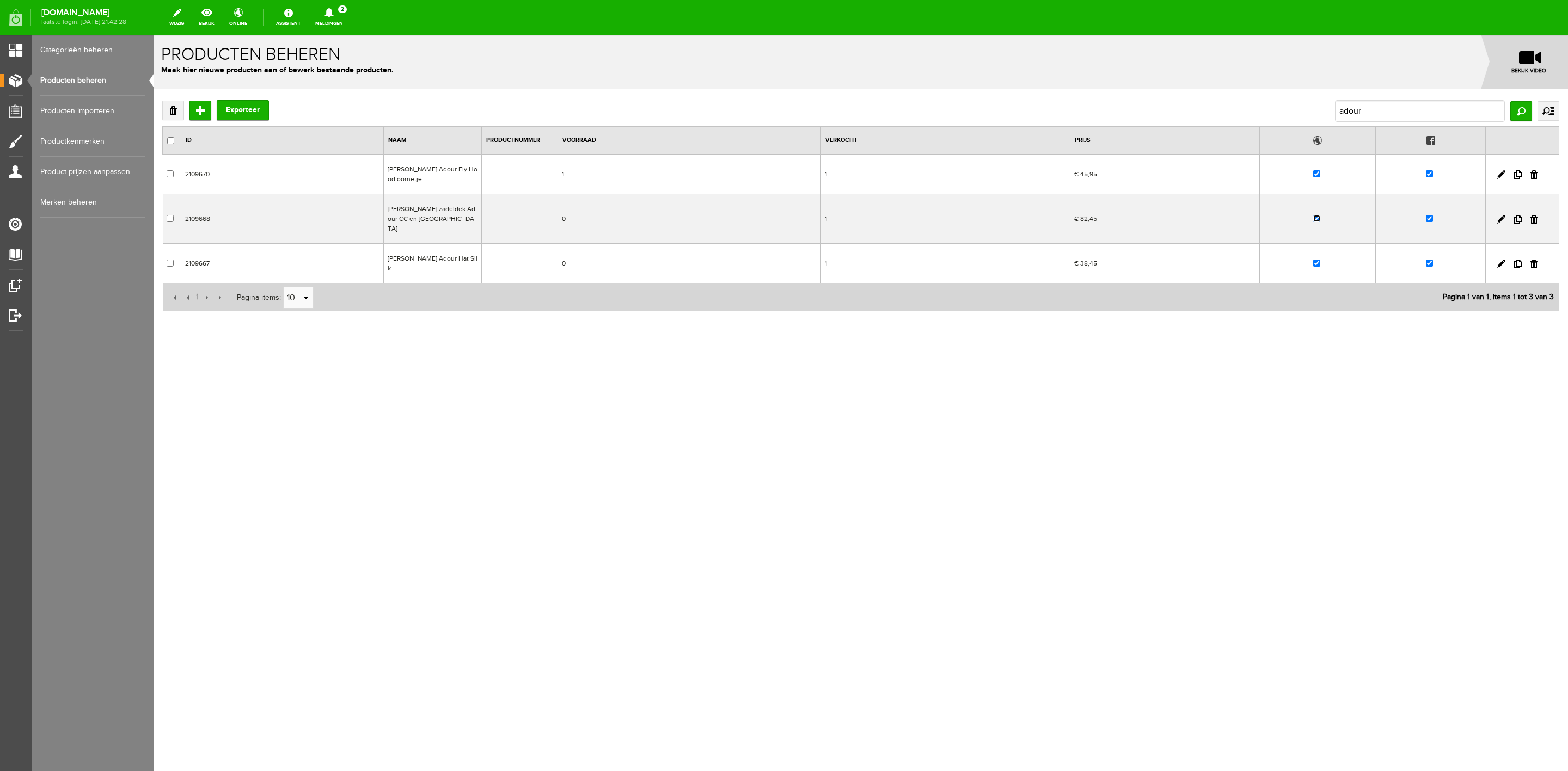
click at [1045, 216] on input "checkbox" at bounding box center [1316, 218] width 7 height 7
checkbox input "false"
click at [1045, 215] on link at bounding box center [1501, 219] width 9 height 9
checkbox input "true"
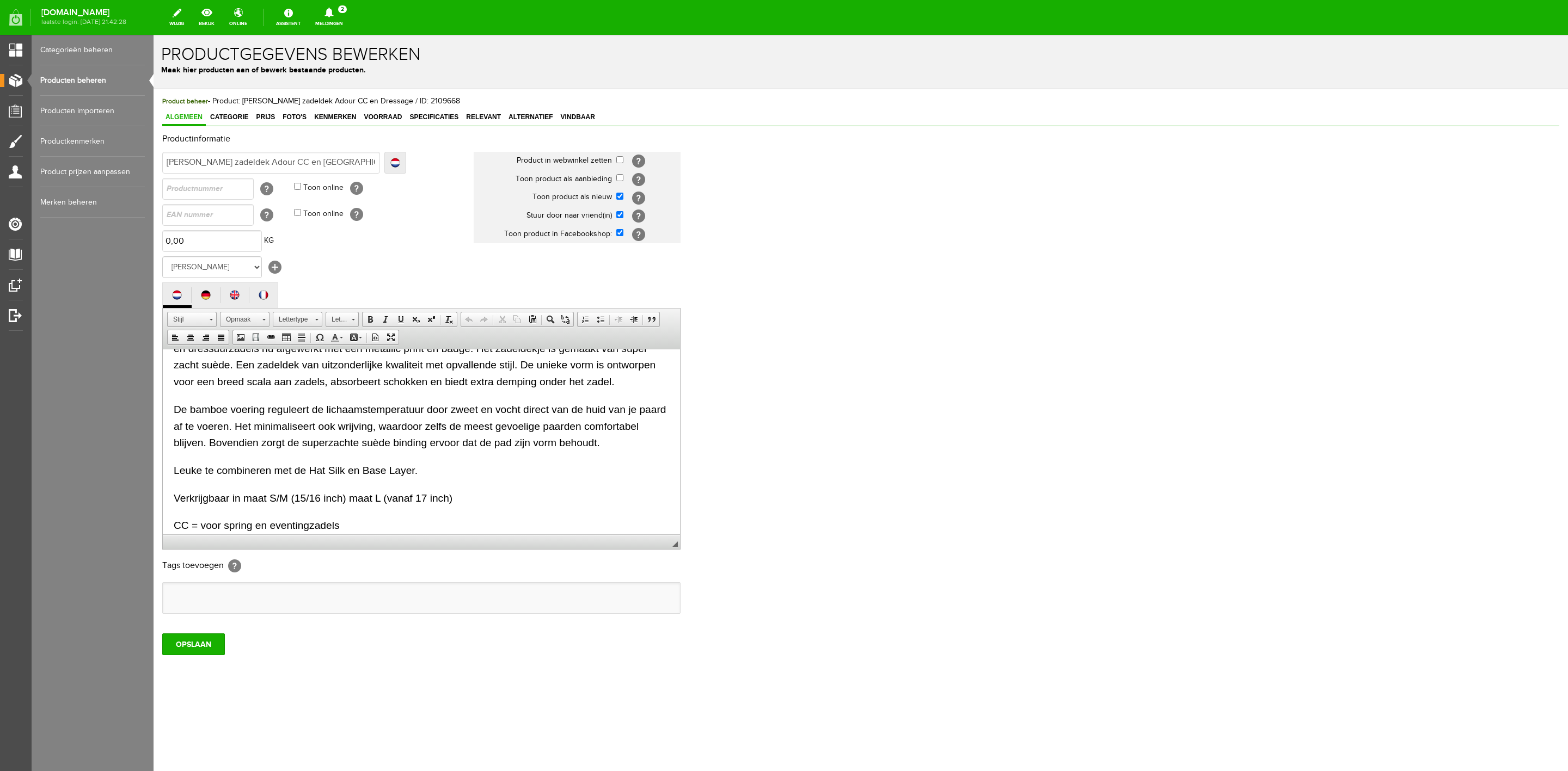
scroll to position [138, 0]
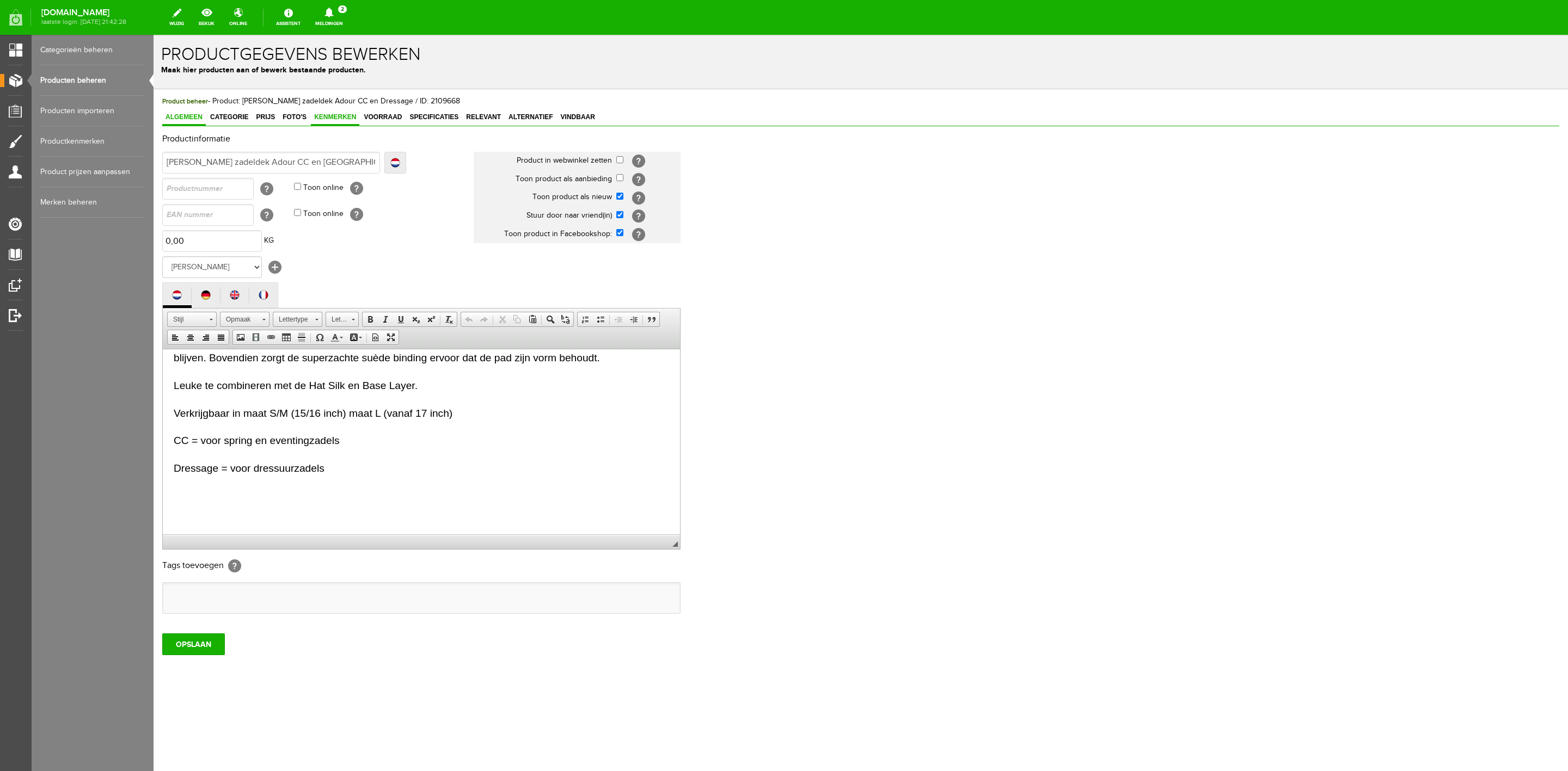
click at [327, 116] on span "Kenmerken" at bounding box center [335, 117] width 48 height 8
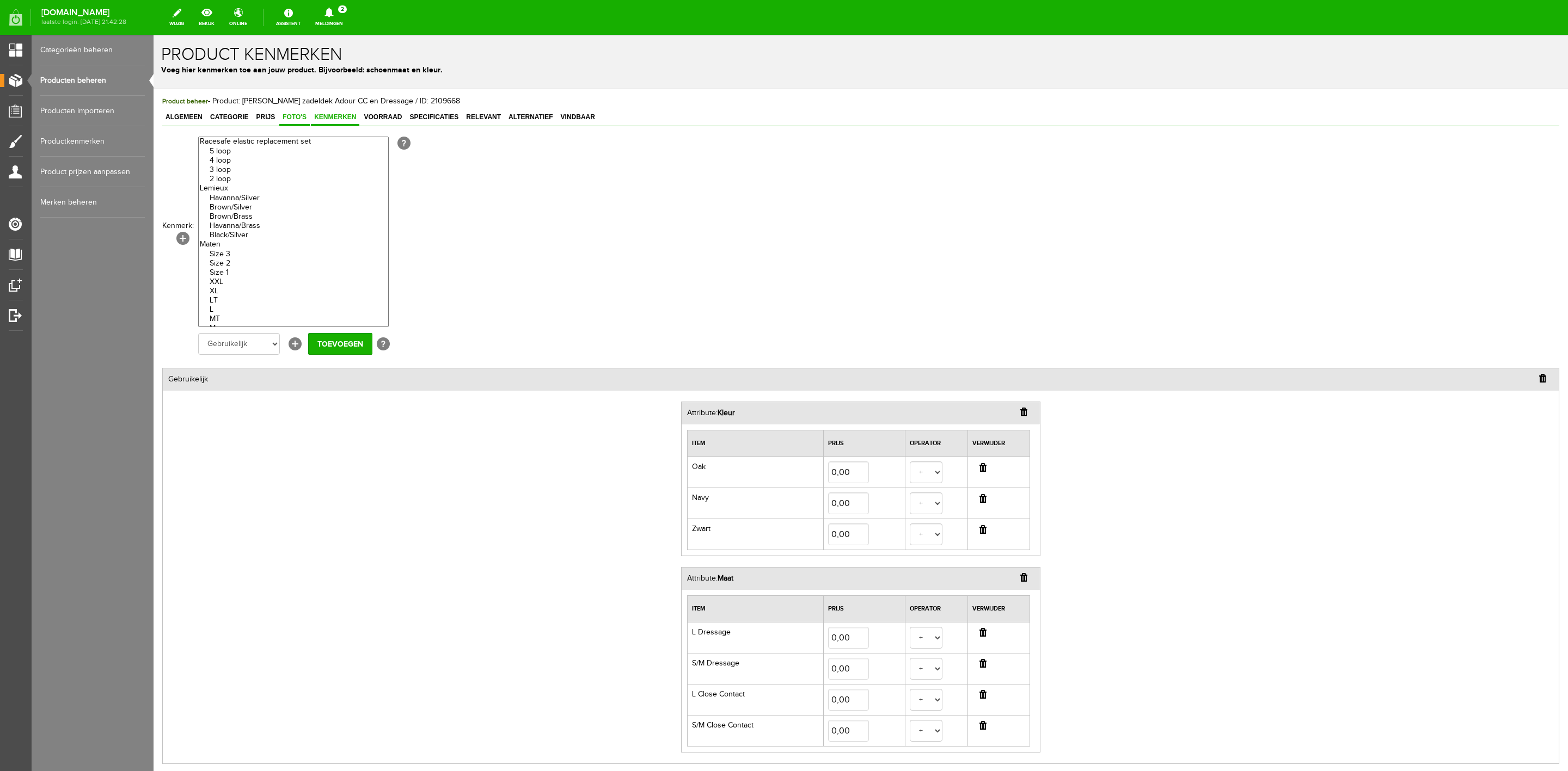
click at [298, 113] on span "Foto's" at bounding box center [294, 117] width 30 height 8
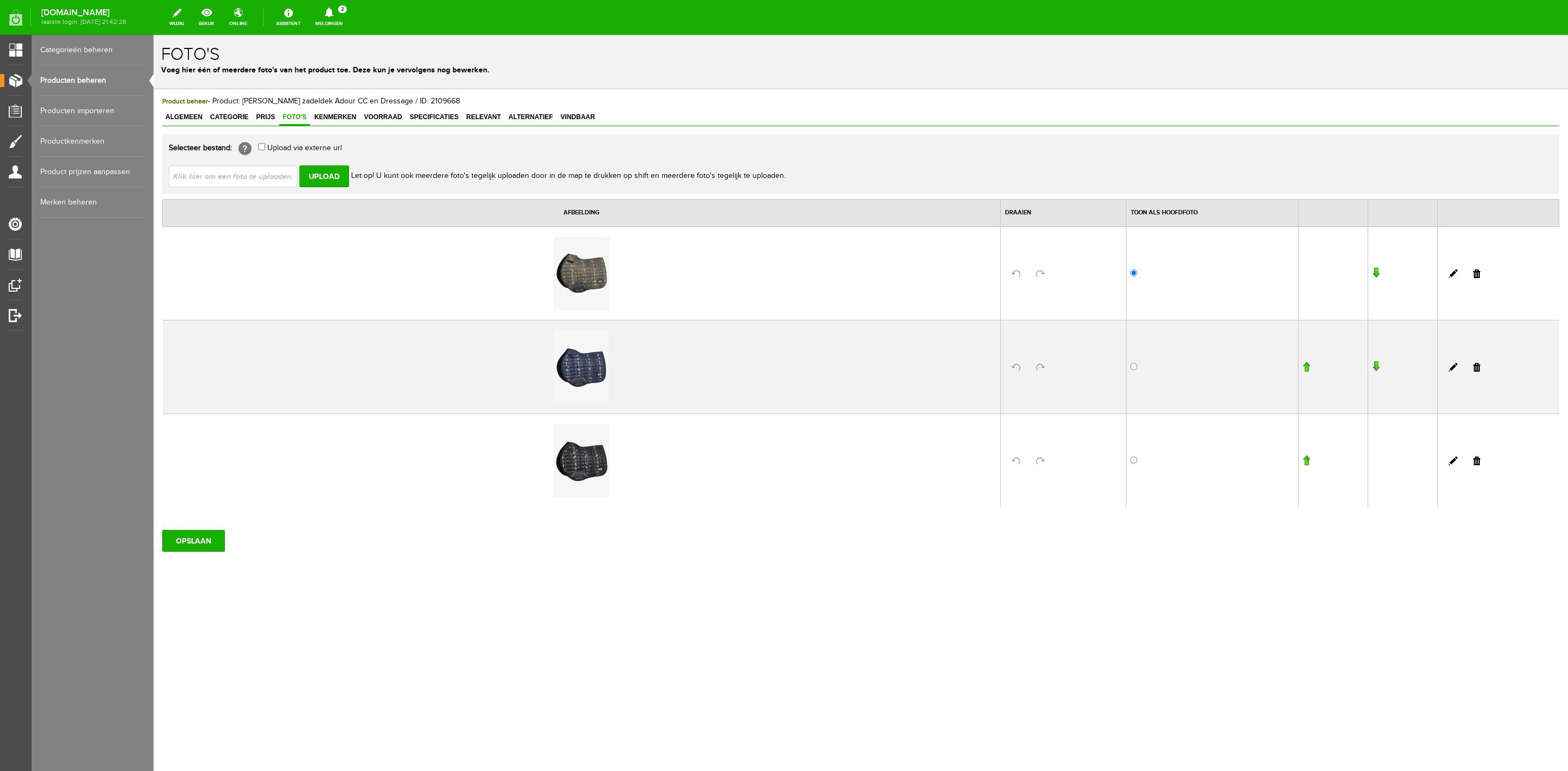
click at [107, 78] on link "Producten beheren" at bounding box center [93, 79] width 105 height 30
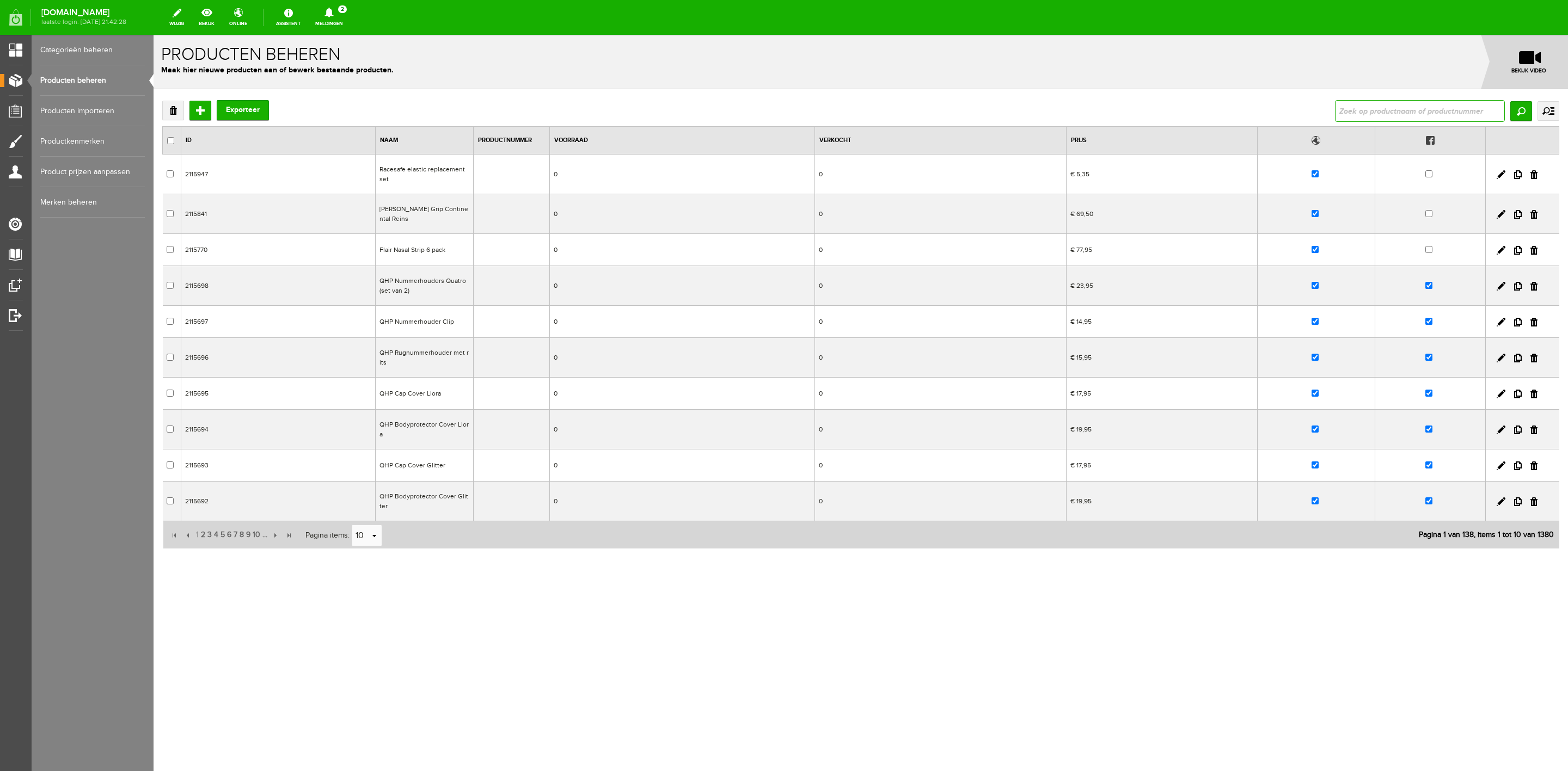
click at [1045, 108] on input "text" at bounding box center [1420, 110] width 170 height 21
type input "a"
type input "adour"
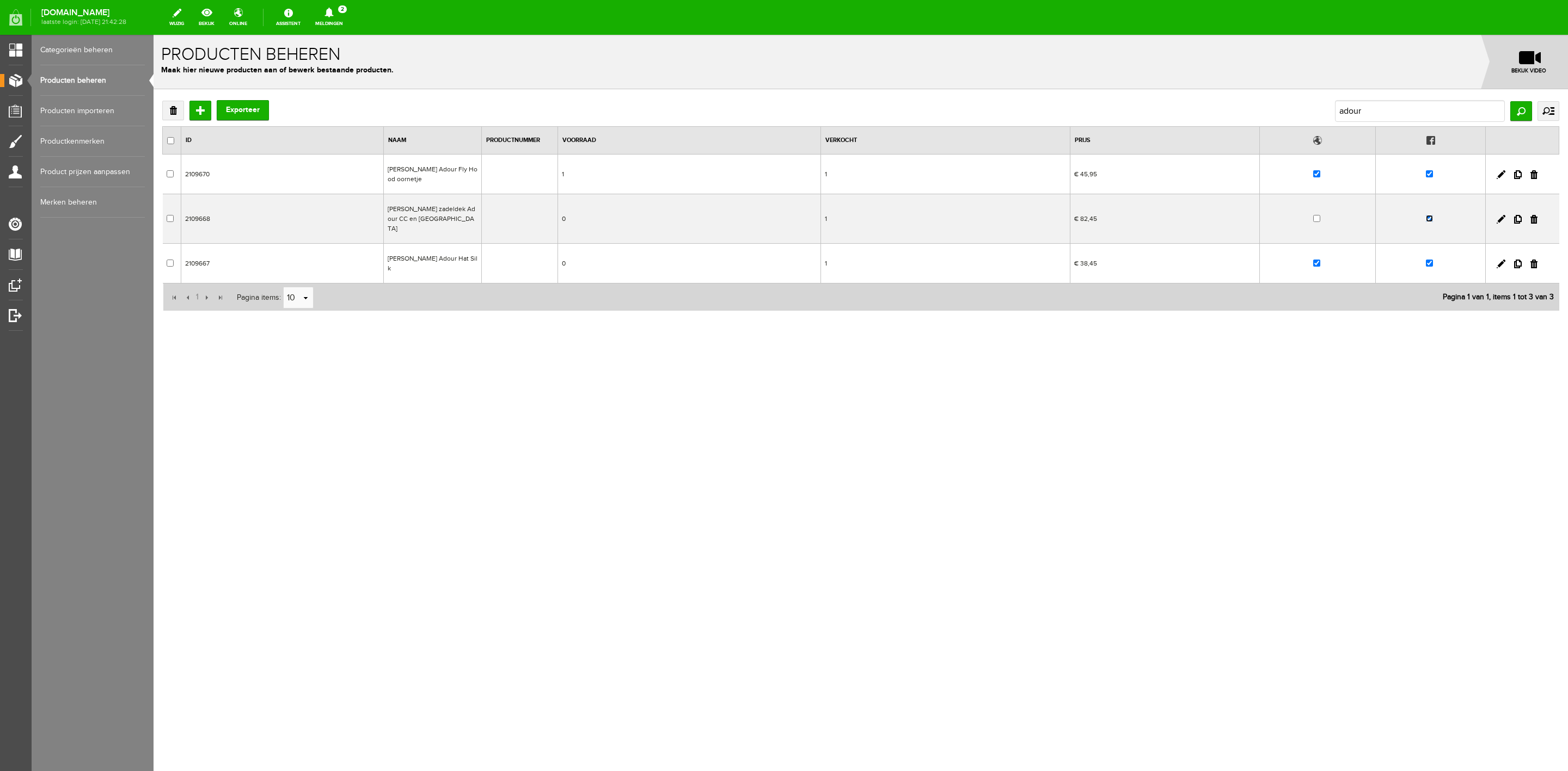
click at [1045, 216] on input "checkbox" at bounding box center [1429, 218] width 7 height 7
checkbox input "false"
click at [1045, 260] on input "checkbox" at bounding box center [1429, 262] width 7 height 7
checkbox input "false"
click at [1045, 260] on input "checkbox" at bounding box center [1316, 262] width 7 height 7
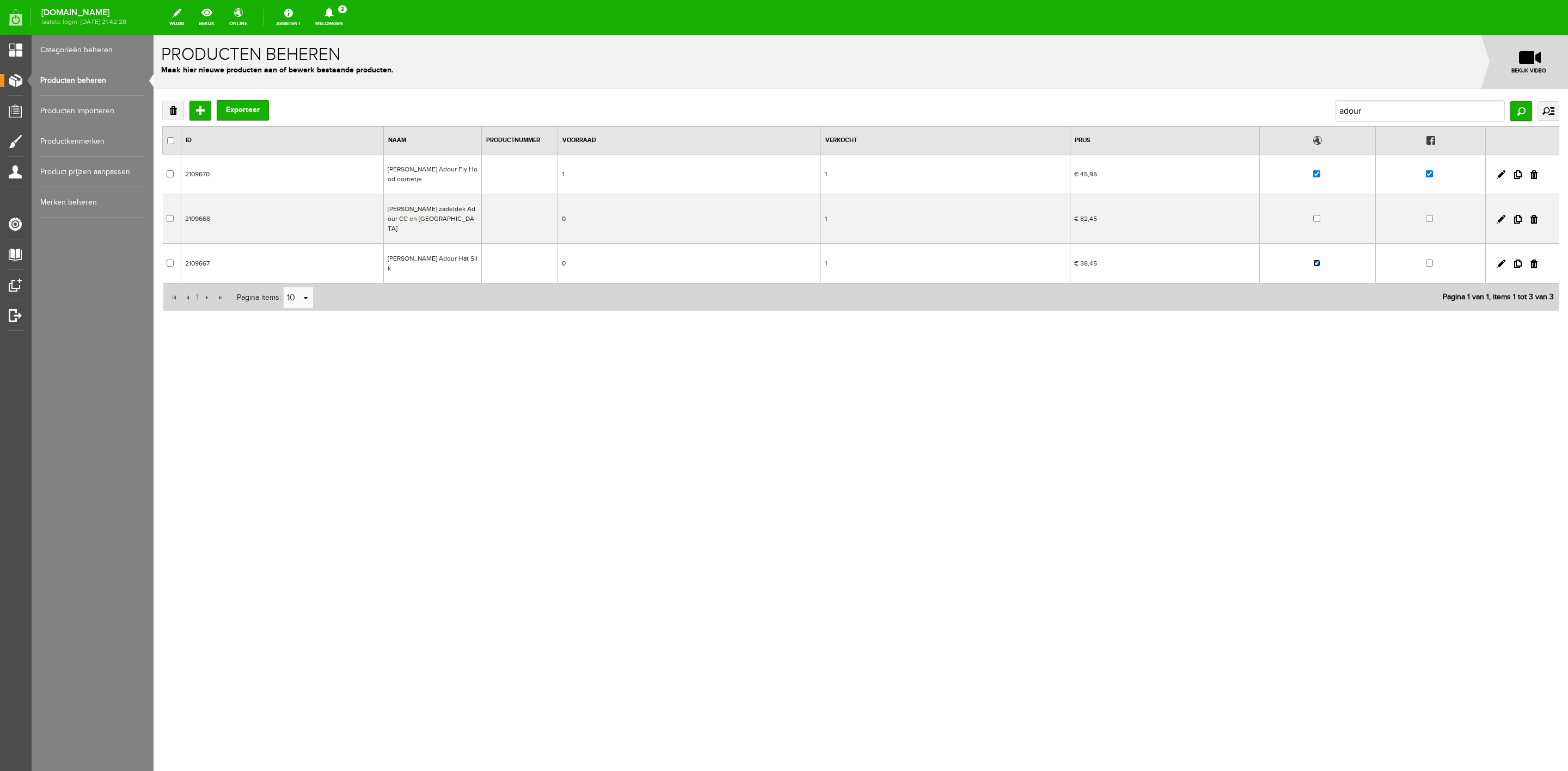
checkbox input "false"
click at [1045, 173] on input "checkbox" at bounding box center [1316, 173] width 7 height 7
checkbox input "false"
click at [1045, 176] on input "checkbox" at bounding box center [1429, 173] width 7 height 7
checkbox input "false"
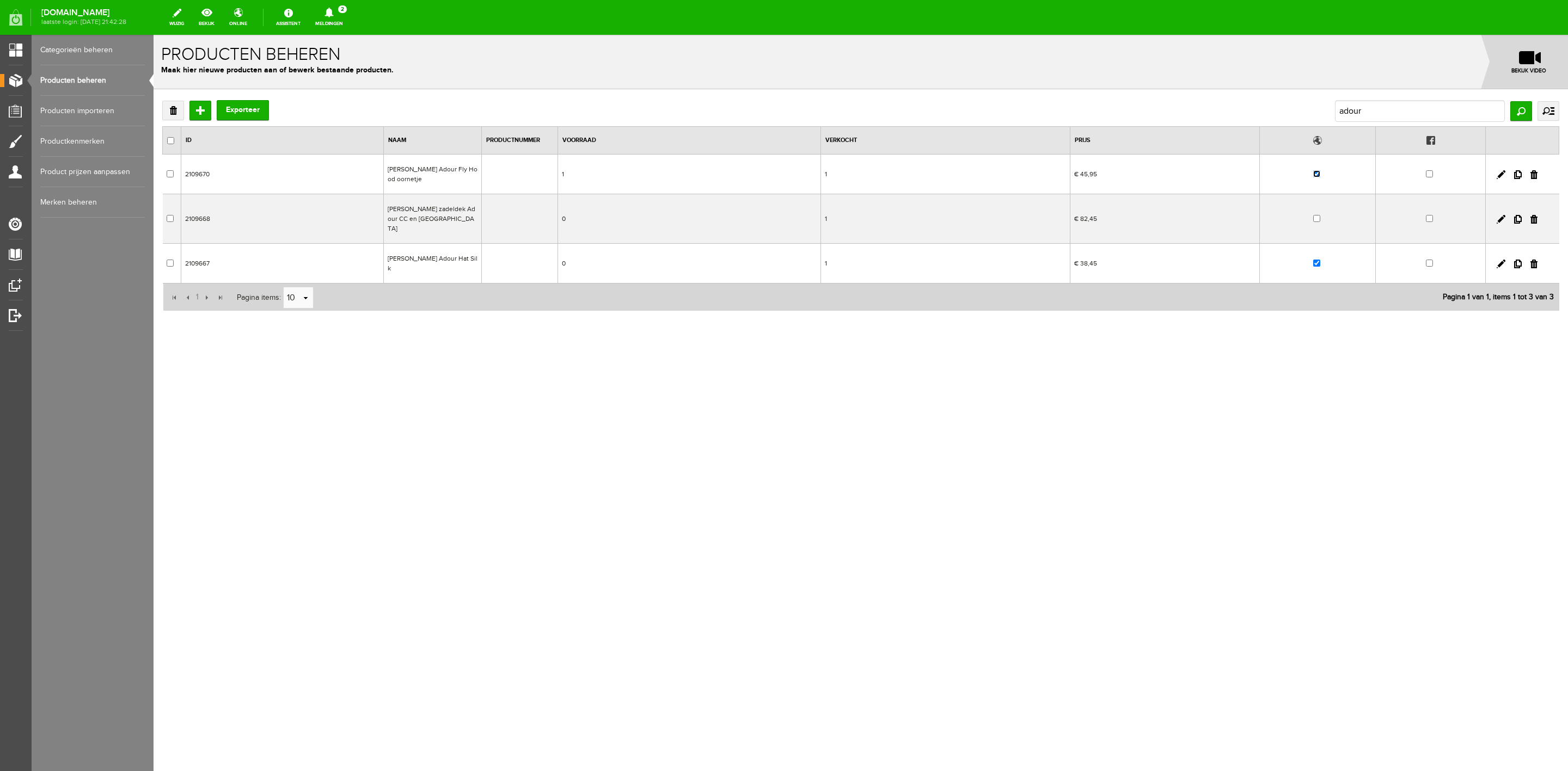
click at [1045, 177] on input "checkbox" at bounding box center [1316, 173] width 7 height 7
checkbox input "false"
click at [1045, 260] on input "checkbox" at bounding box center [1316, 262] width 7 height 7
checkbox input "false"
click at [1045, 111] on input "adour" at bounding box center [1420, 110] width 170 height 21
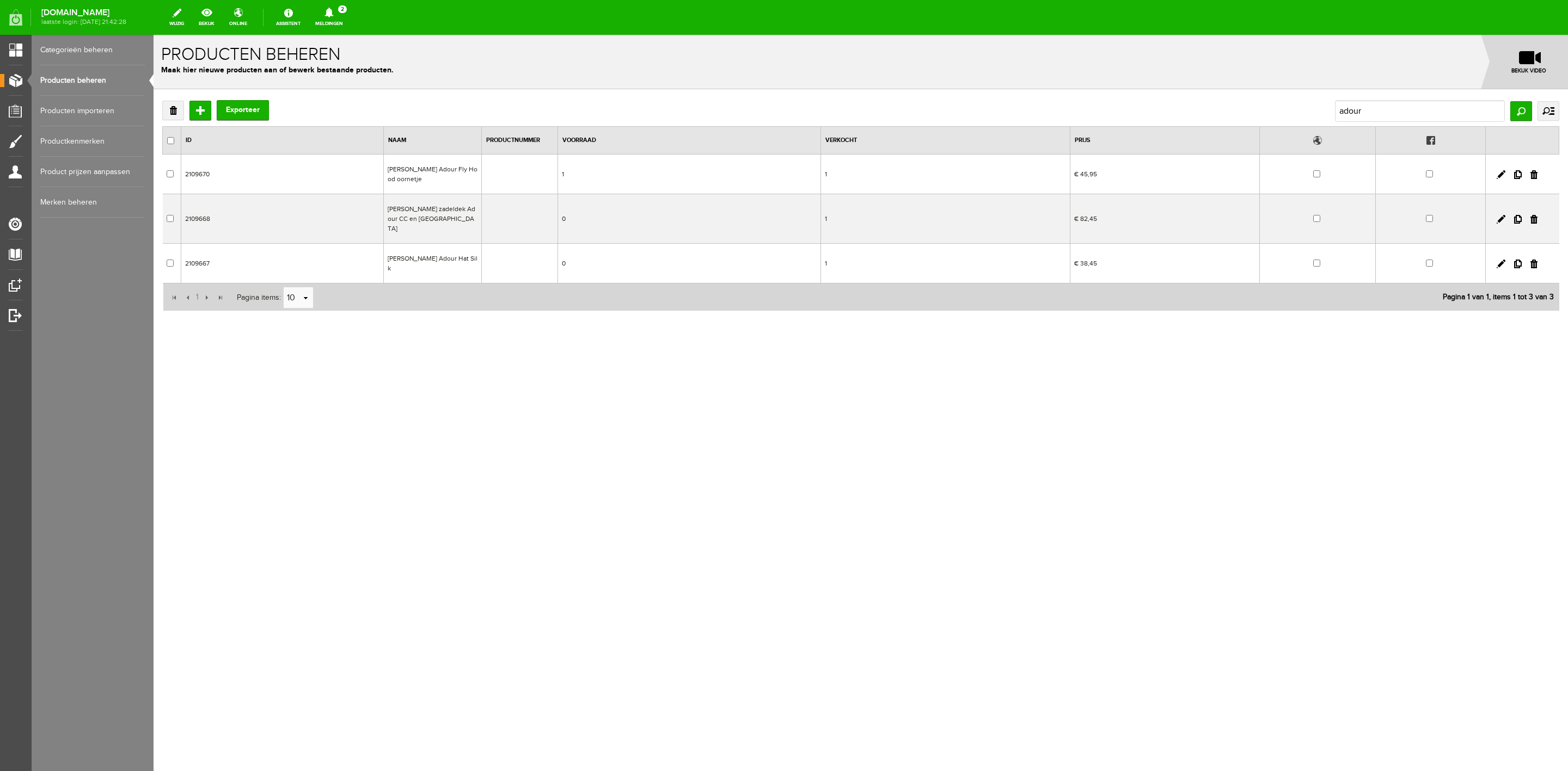
click at [343, 15] on icon at bounding box center [329, 13] width 28 height 10
click at [345, 79] on b "[PERSON_NAME]" at bounding box center [322, 84] width 60 height 10
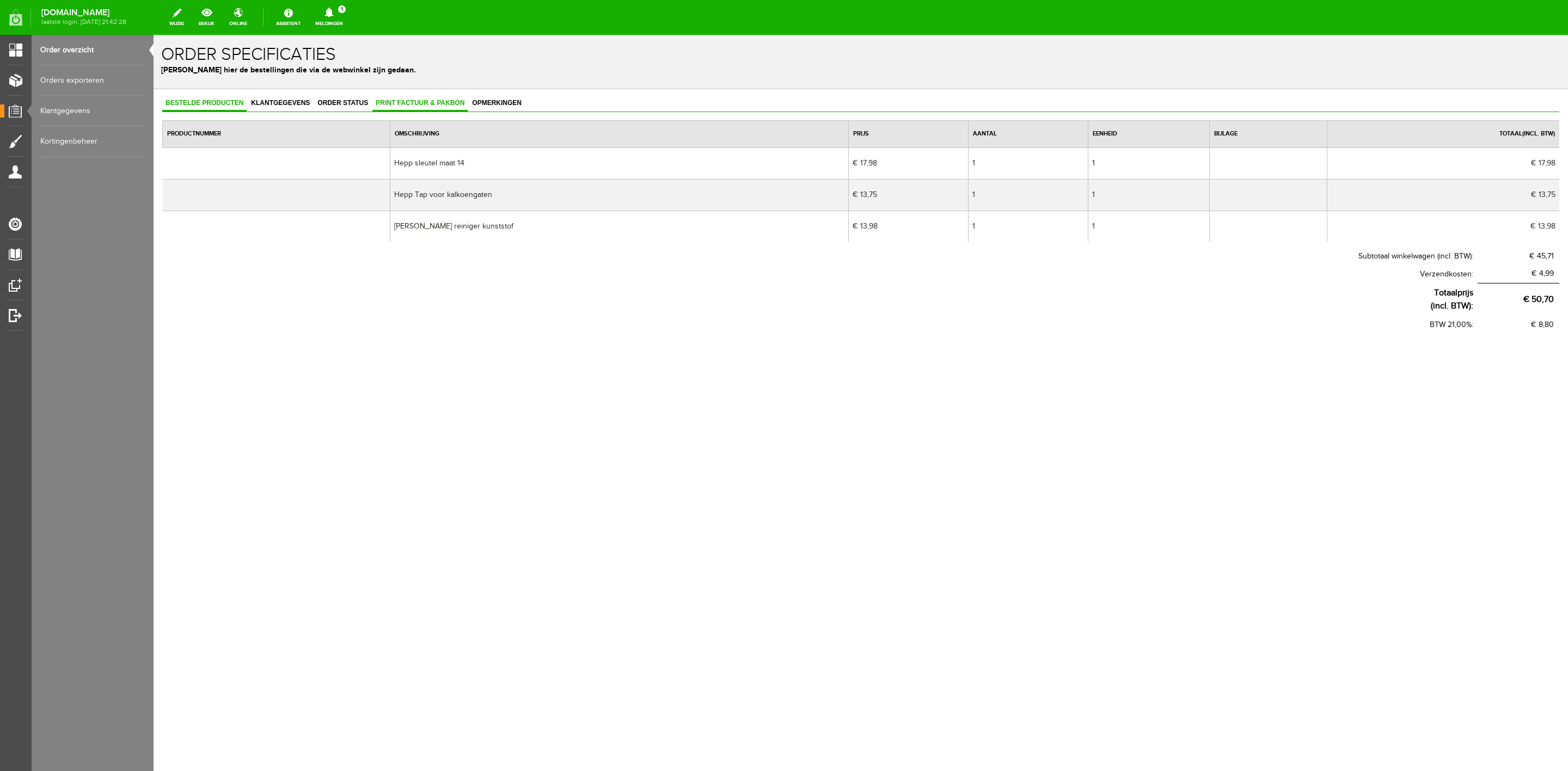
click at [403, 97] on link "Print factuur & pakbon" at bounding box center [420, 104] width 95 height 15
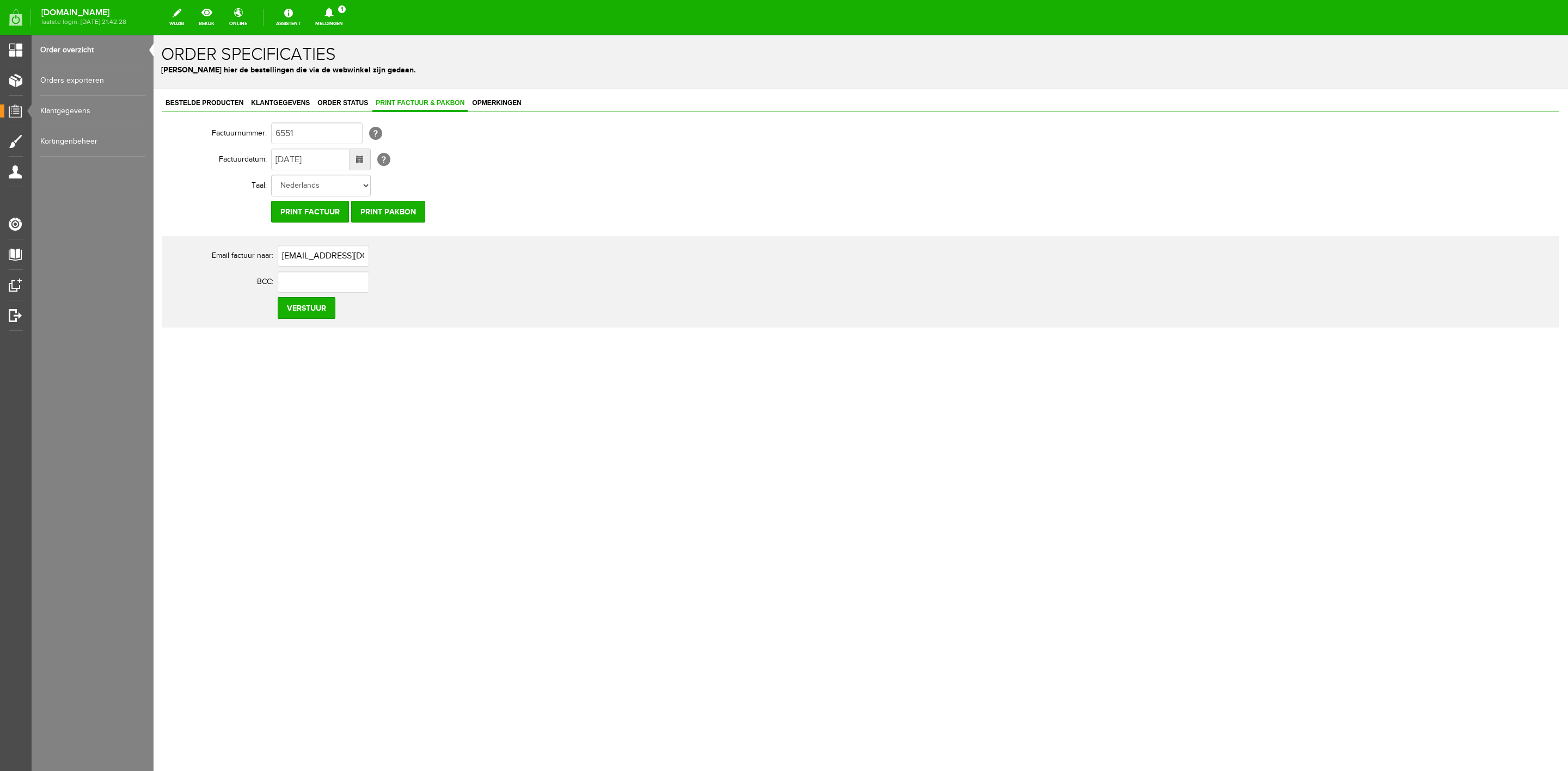
click at [392, 198] on td "Nederlands Duits [PERSON_NAME]" at bounding box center [478, 185] width 414 height 26
click at [391, 207] on input "Print pakbon" at bounding box center [388, 211] width 74 height 21
click at [221, 111] on link "Bestelde producten" at bounding box center [204, 104] width 84 height 15
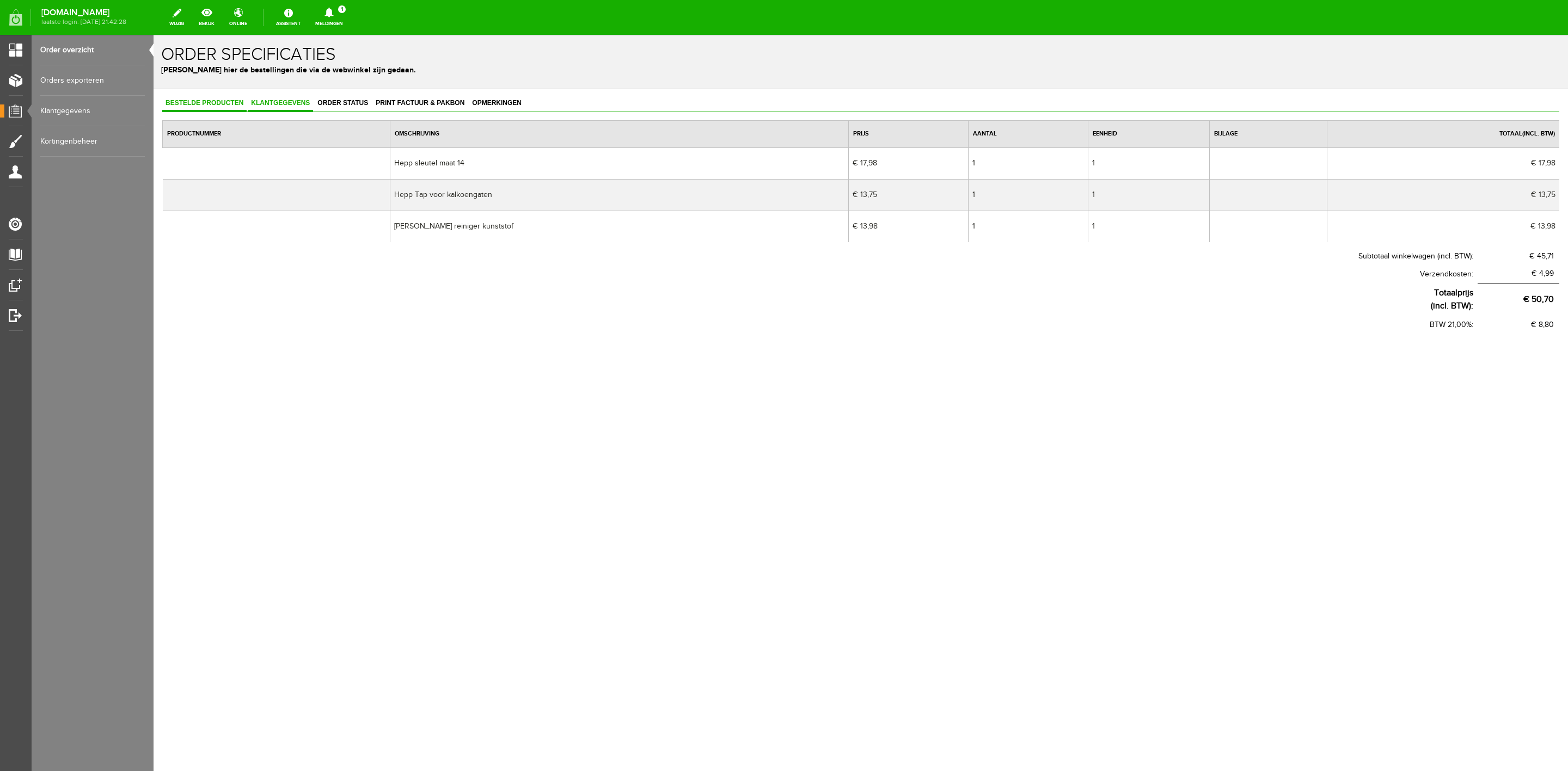
click at [267, 105] on span "Klantgegevens" at bounding box center [280, 103] width 65 height 8
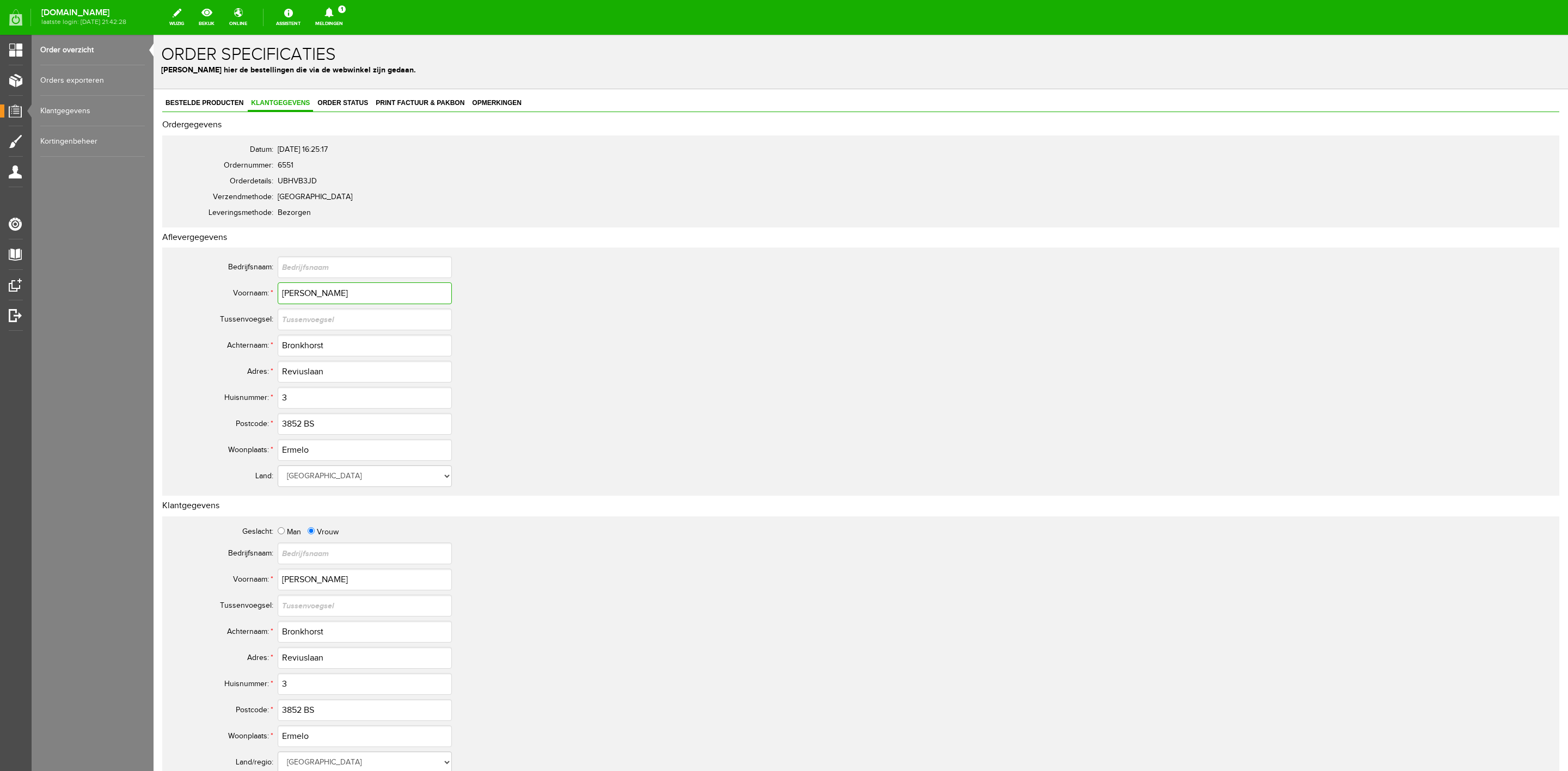
click at [309, 286] on input "[PERSON_NAME]" at bounding box center [365, 293] width 174 height 21
click at [299, 350] on input "Bronkhorst" at bounding box center [365, 346] width 174 height 21
click at [305, 430] on input "3852 BS" at bounding box center [365, 423] width 174 height 21
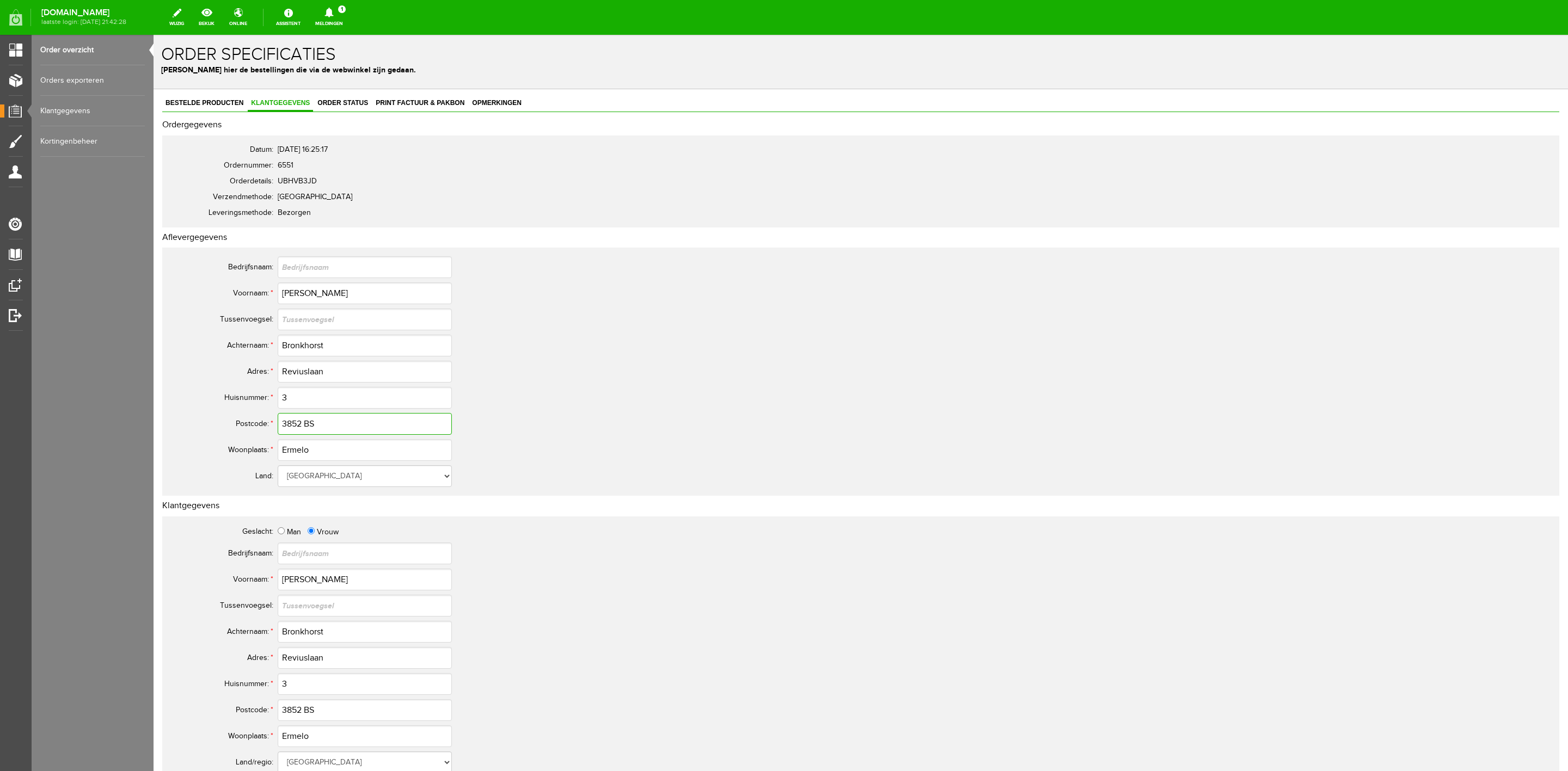
click at [305, 430] on input "3852 BS" at bounding box center [365, 423] width 174 height 21
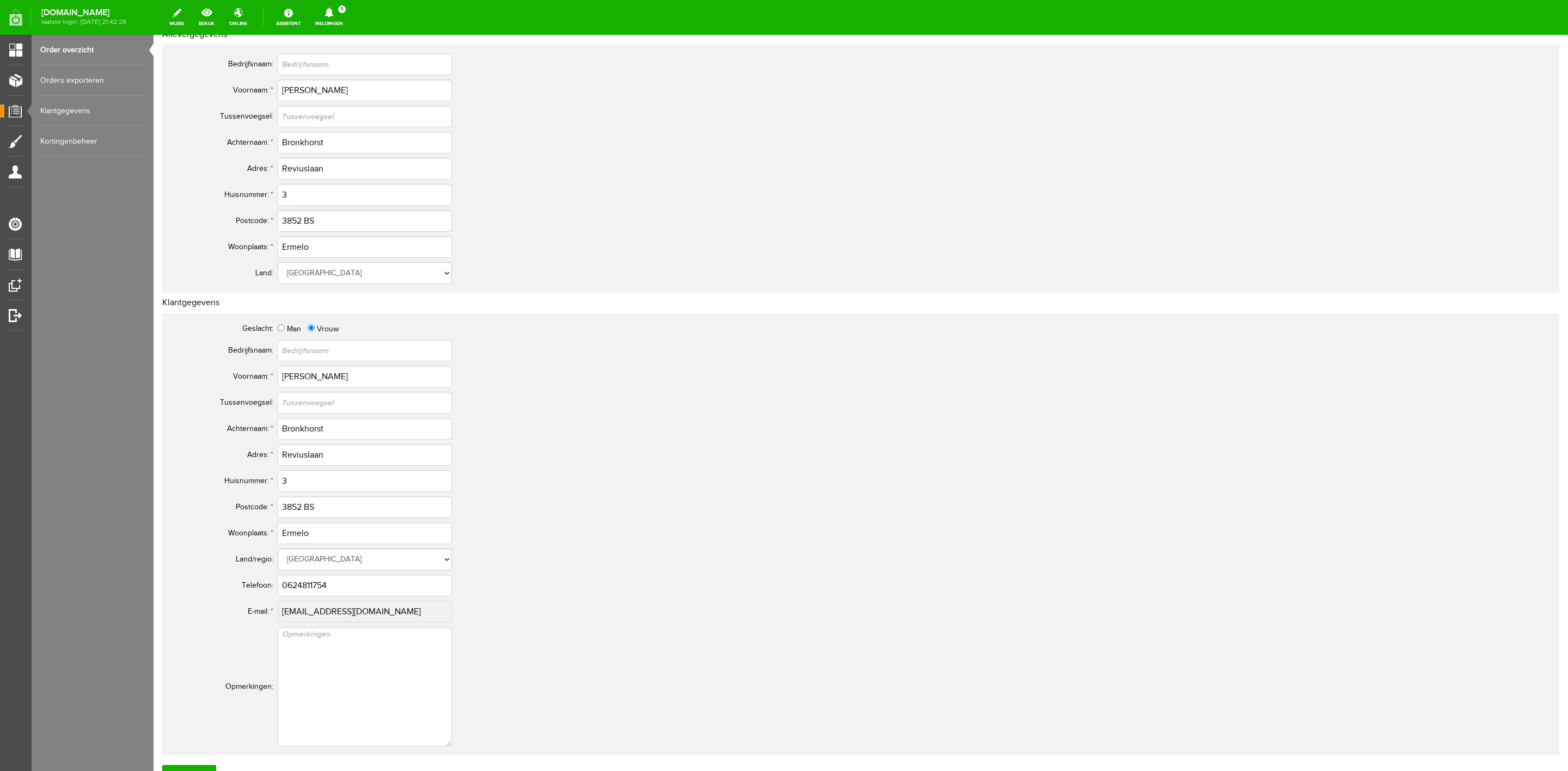
scroll to position [299, 0]
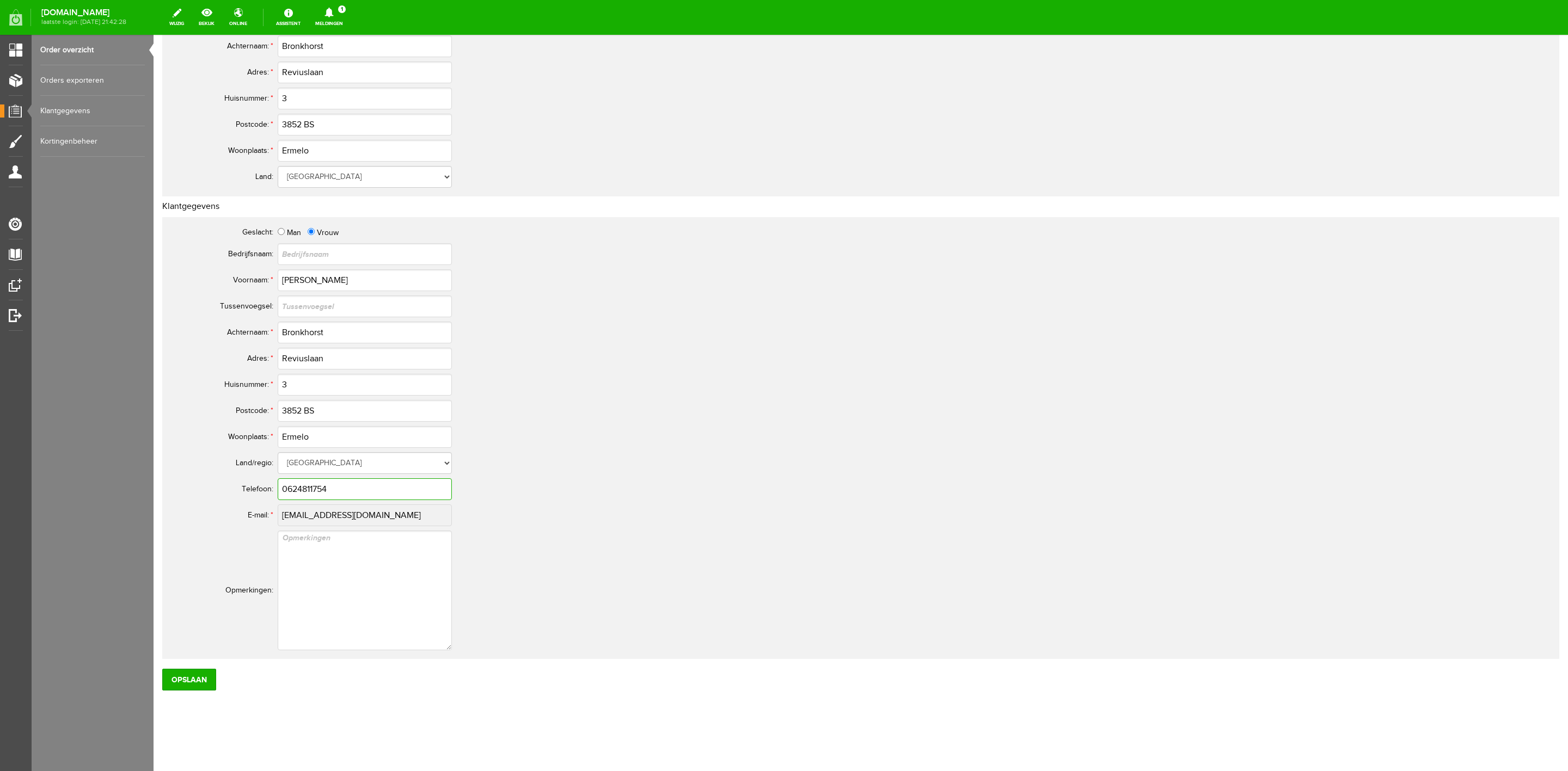
drag, startPoint x: 317, startPoint y: 489, endPoint x: 342, endPoint y: 489, distance: 25.0
click at [342, 489] on input "0624811754" at bounding box center [365, 489] width 174 height 21
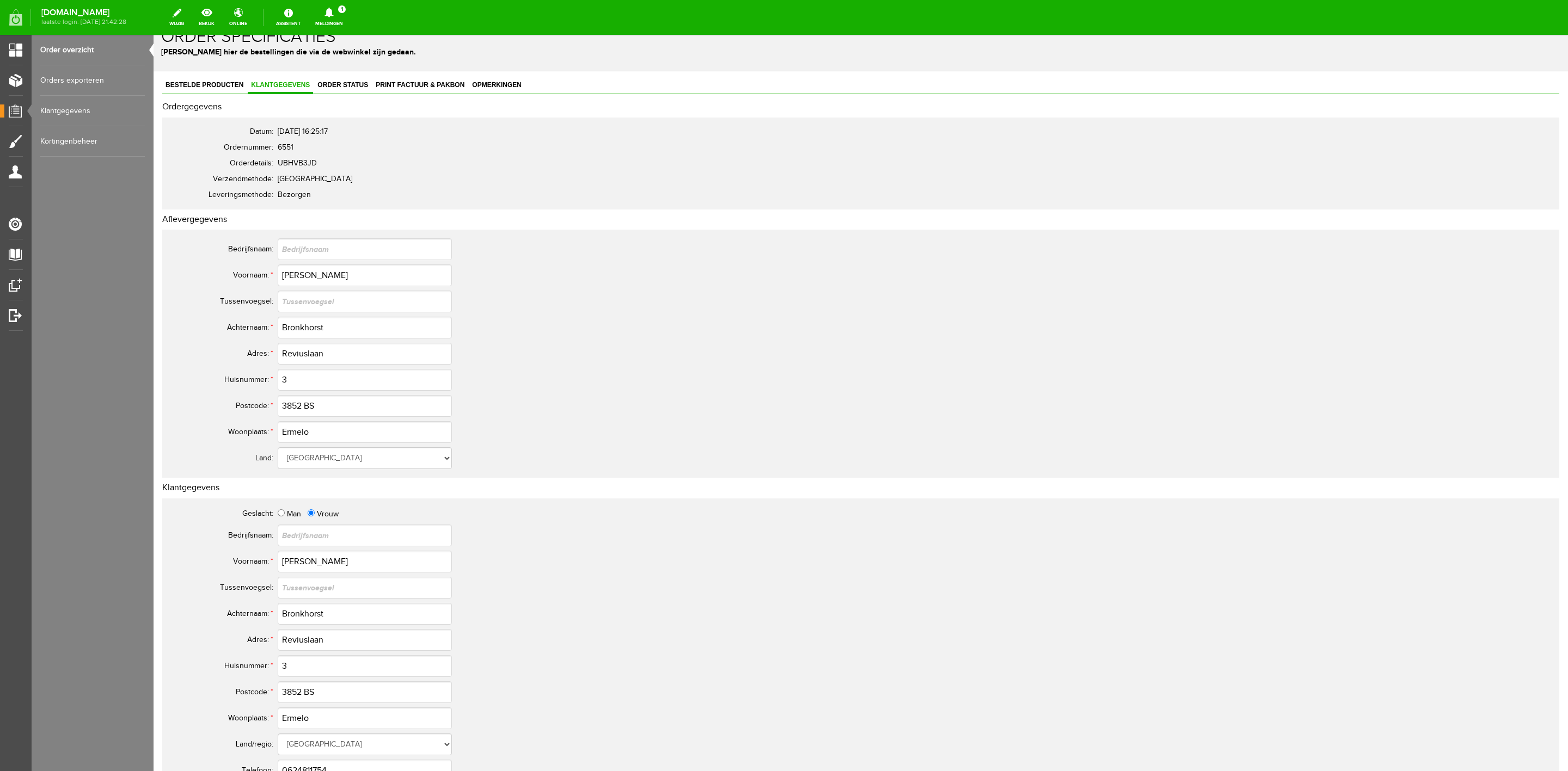
scroll to position [0, 0]
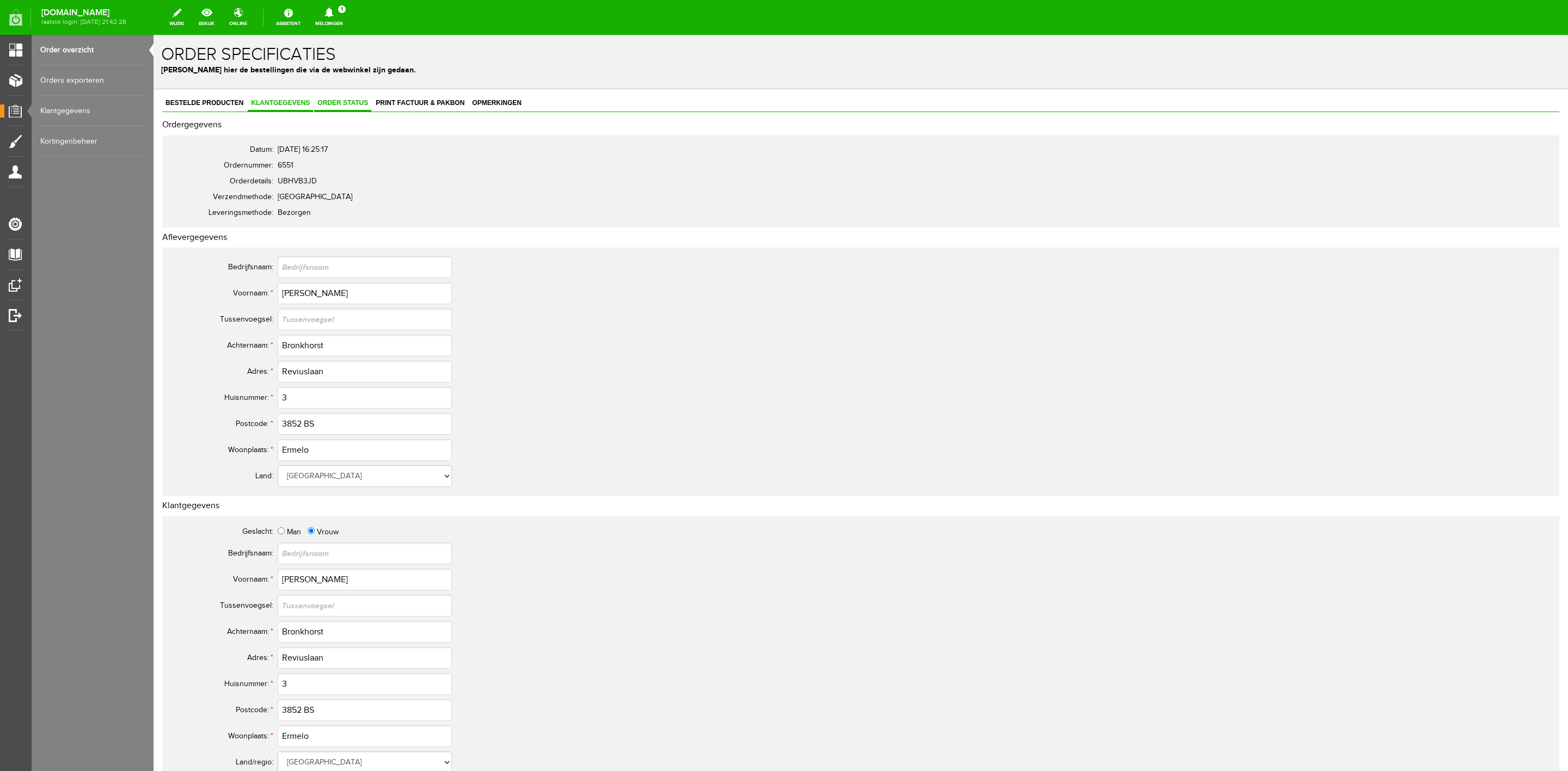
click at [349, 108] on link "Order status" at bounding box center [342, 104] width 57 height 15
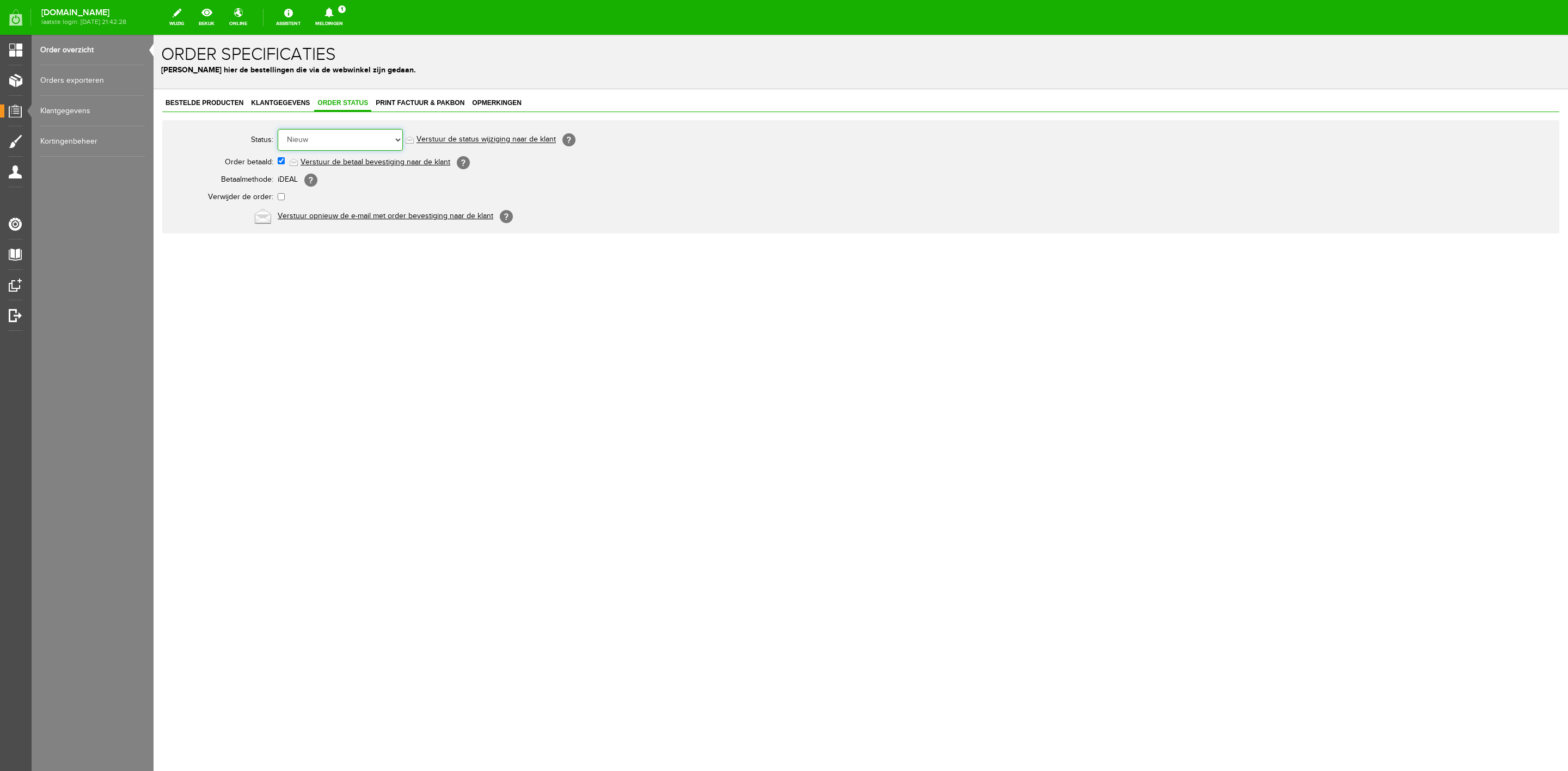
click at [353, 149] on select "Order niet afgerond Nieuw Order in behandeling Wacht op leverancier Wacht op be…" at bounding box center [340, 139] width 125 height 21
select select "5"
click at [278, 129] on select "Order niet afgerond Nieuw Order in behandeling Wacht op leverancier Wacht op be…" at bounding box center [340, 139] width 125 height 21
click at [470, 139] on link "Verstuur de status wijziging naar de klant" at bounding box center [486, 139] width 140 height 9
click at [107, 47] on link "Order overzicht" at bounding box center [93, 49] width 105 height 30
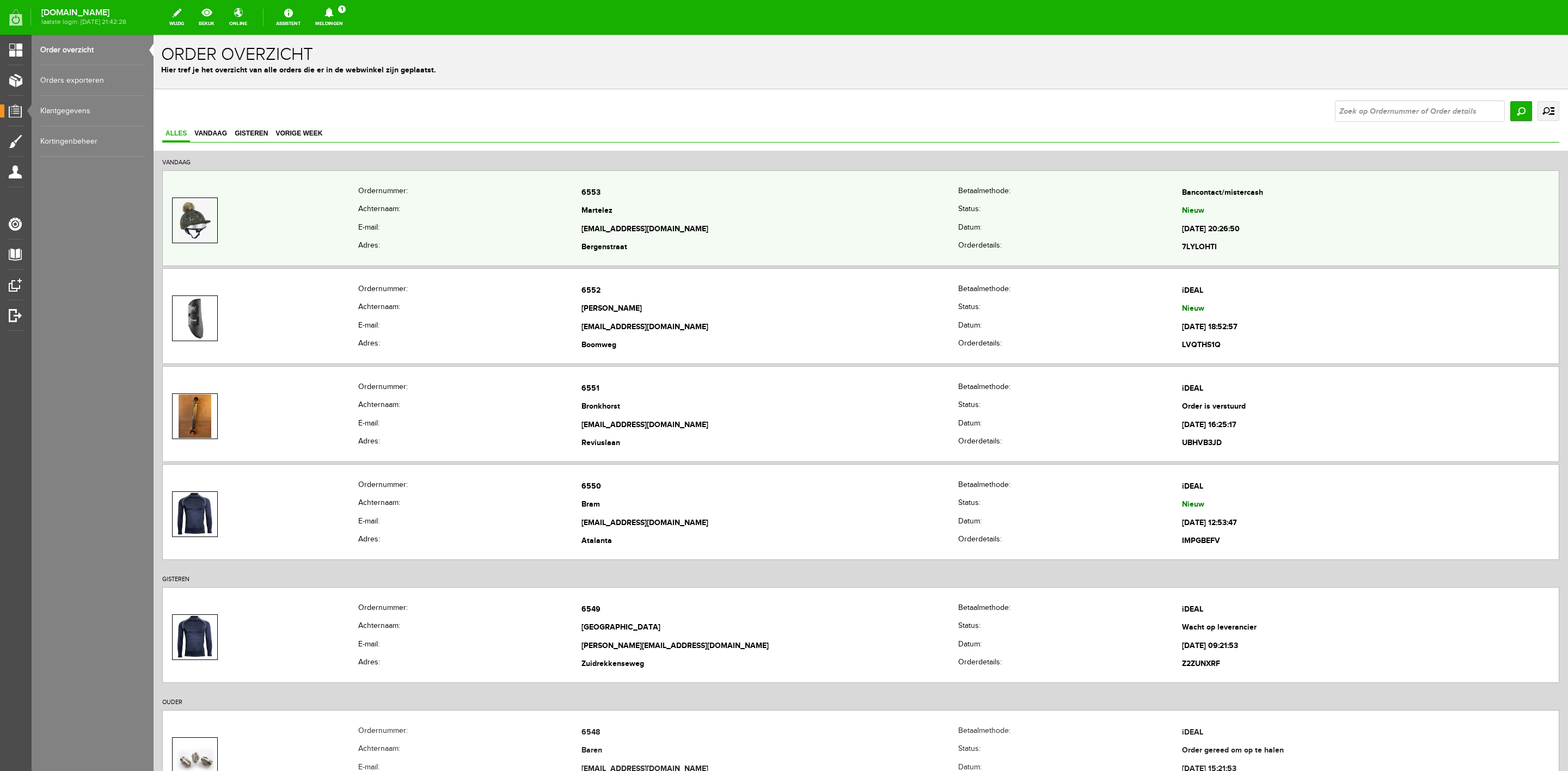
click at [352, 200] on td at bounding box center [261, 220] width 196 height 73
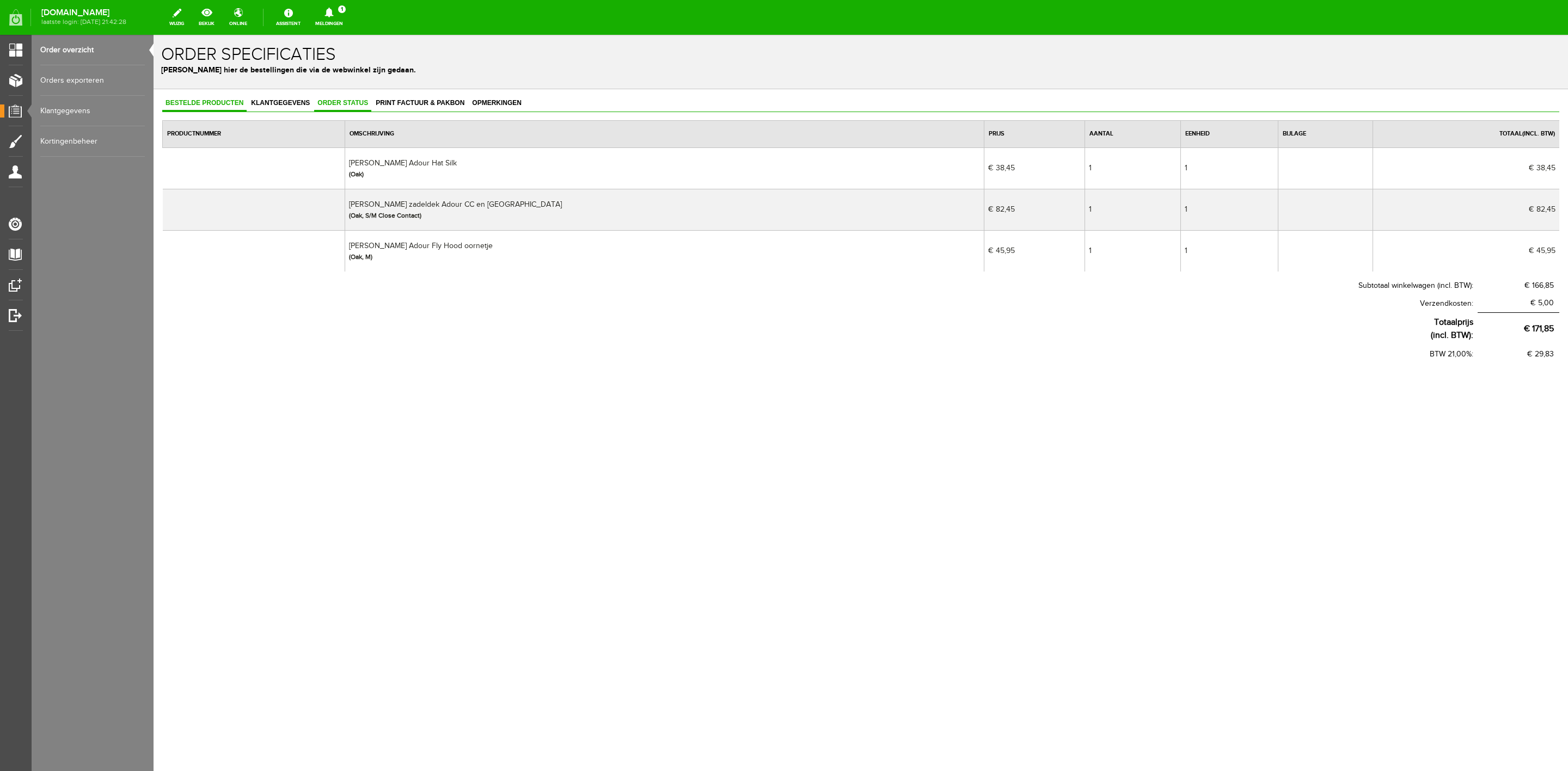
click at [340, 100] on span "Order status" at bounding box center [342, 103] width 57 height 8
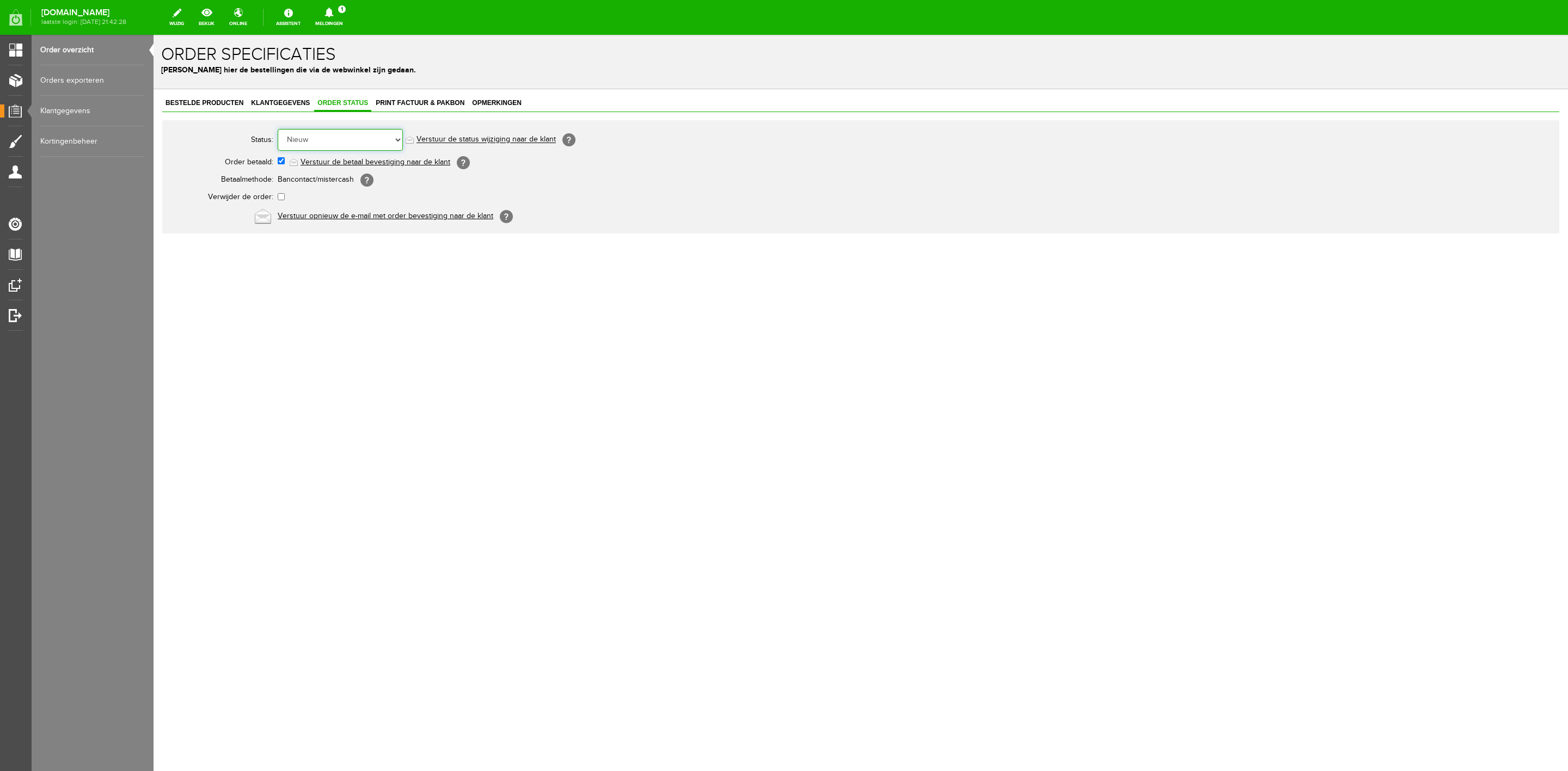
click at [348, 136] on select "Order niet afgerond Nieuw Order in behandeling Wacht op leverancier Wacht op be…" at bounding box center [340, 139] width 125 height 21
select select "7"
click at [278, 129] on select "Order niet afgerond Nieuw Order in behandeling Wacht op leverancier Wacht op be…" at bounding box center [340, 139] width 125 height 21
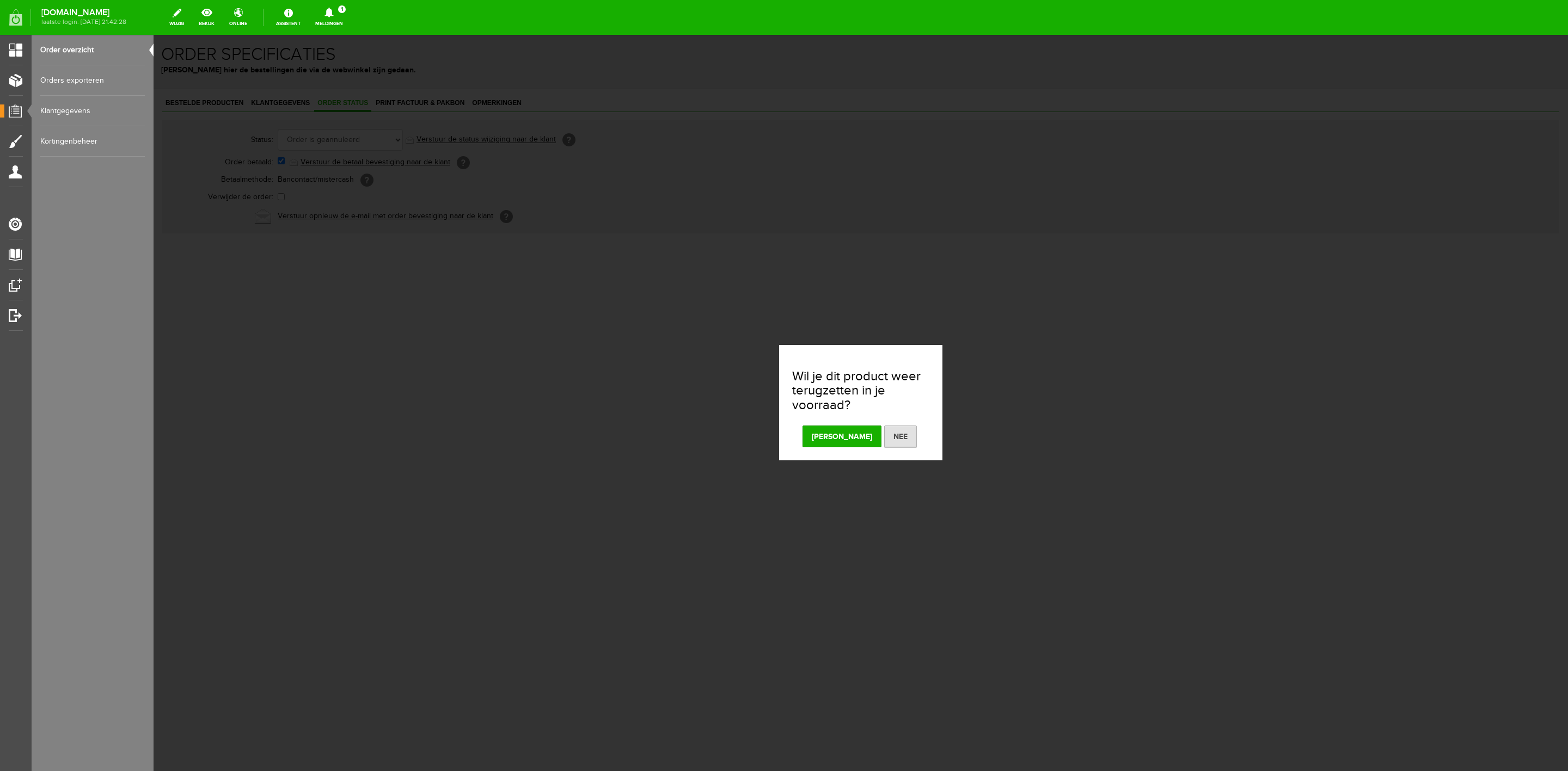
click at [841, 433] on button "[PERSON_NAME]" at bounding box center [841, 436] width 78 height 21
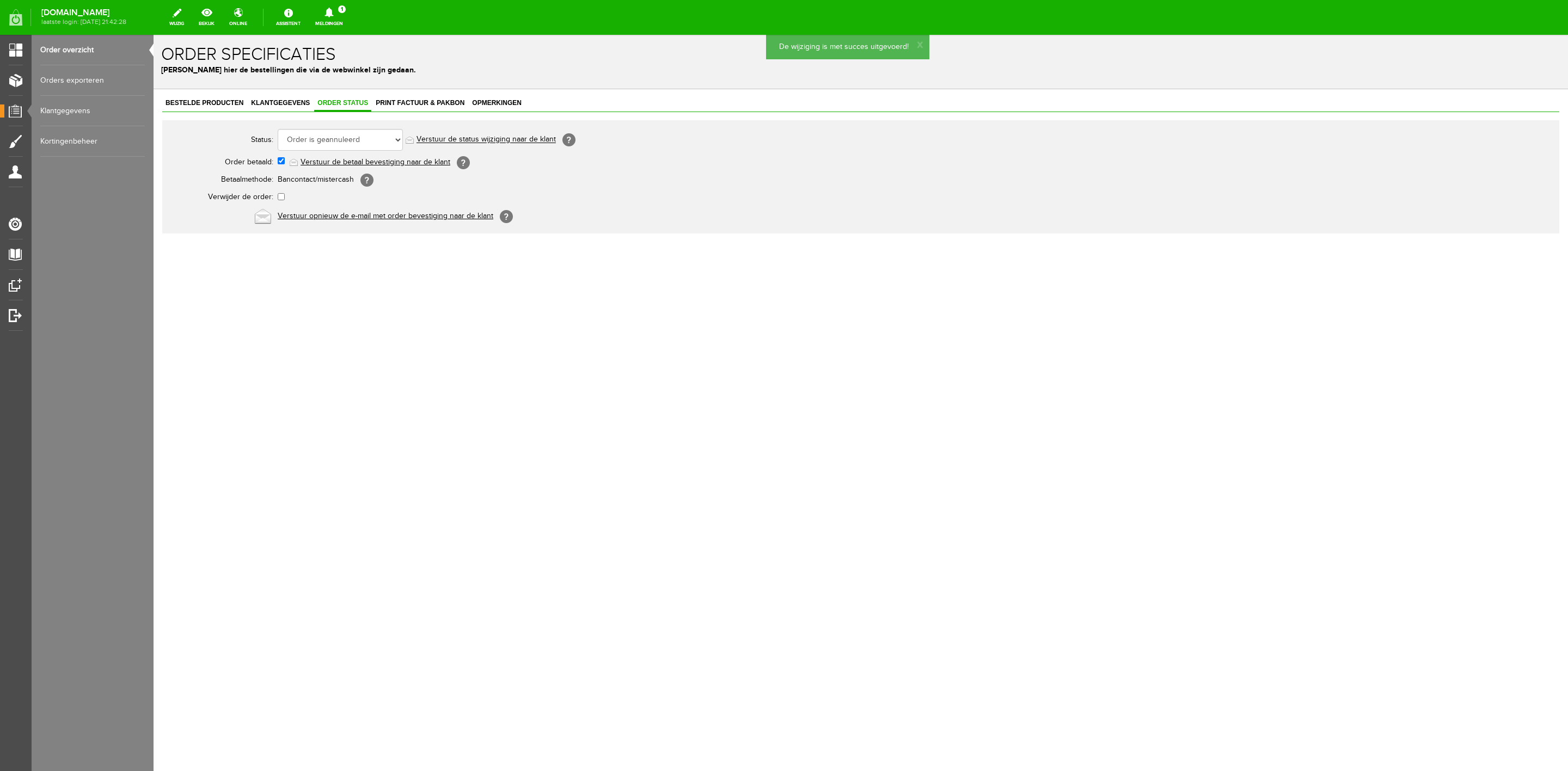
click at [508, 138] on link "Verstuur de status wijziging naar de klant" at bounding box center [486, 139] width 140 height 9
click at [204, 102] on span "Bestelde producten" at bounding box center [204, 103] width 84 height 8
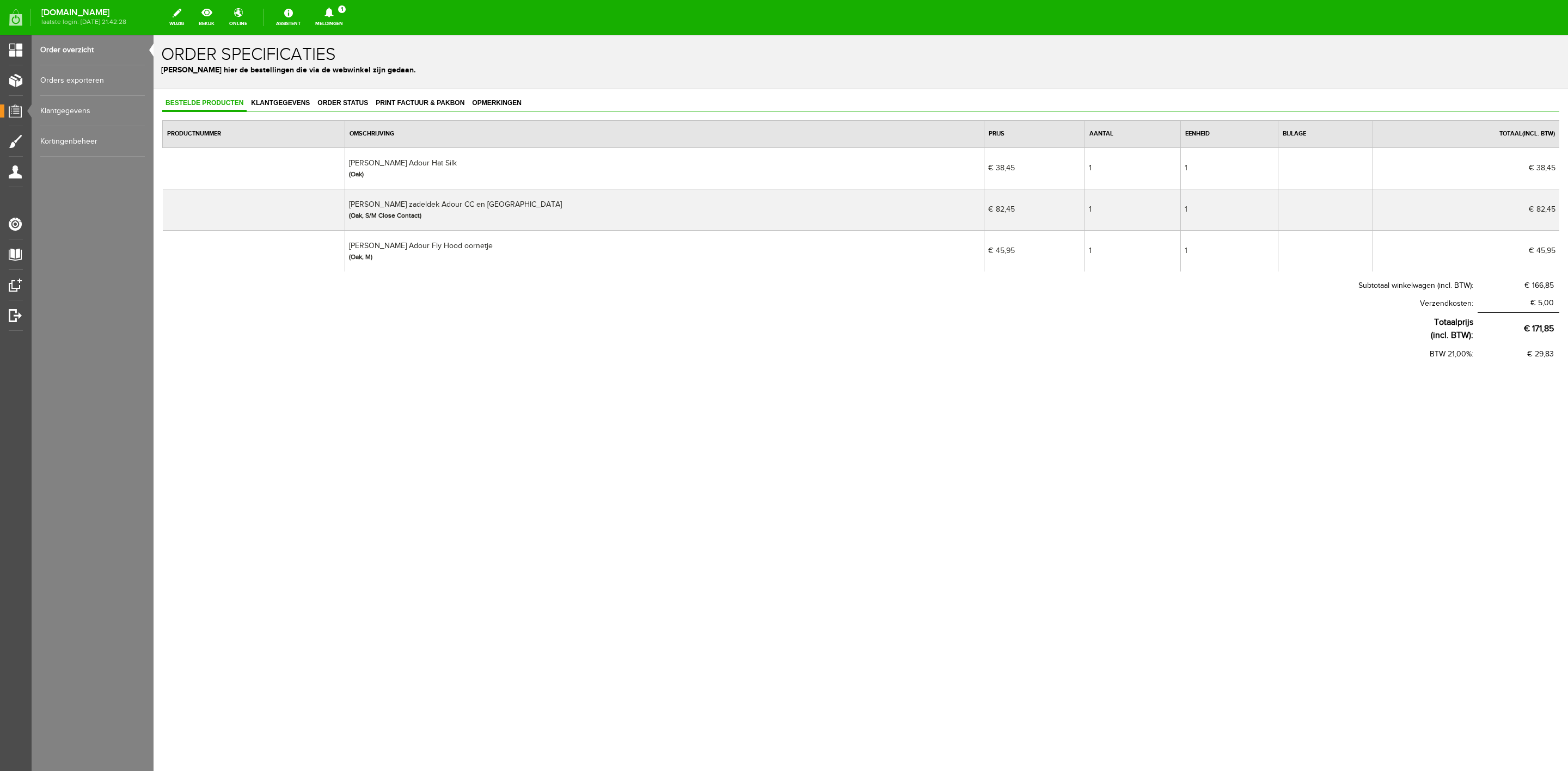
drag, startPoint x: 262, startPoint y: 118, endPoint x: 266, endPoint y: 113, distance: 6.4
click at [262, 118] on div "Bestelde producten Klantgegevens Order status Print factuur & pakbon Opmerkinge…" at bounding box center [861, 230] width 1397 height 267
click at [267, 109] on link "Klantgegevens" at bounding box center [280, 104] width 65 height 15
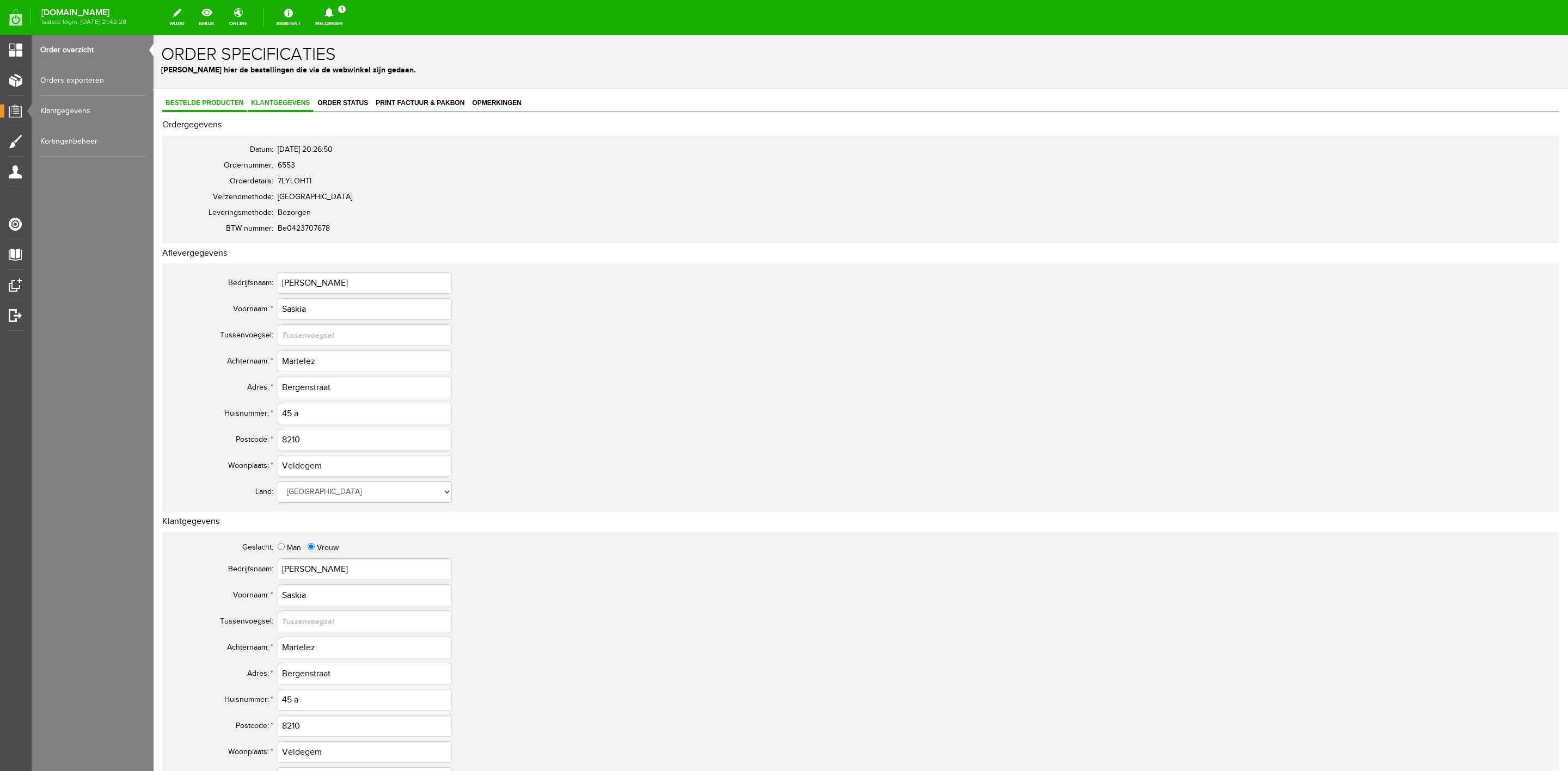
click at [230, 107] on link "Bestelde producten" at bounding box center [204, 104] width 84 height 15
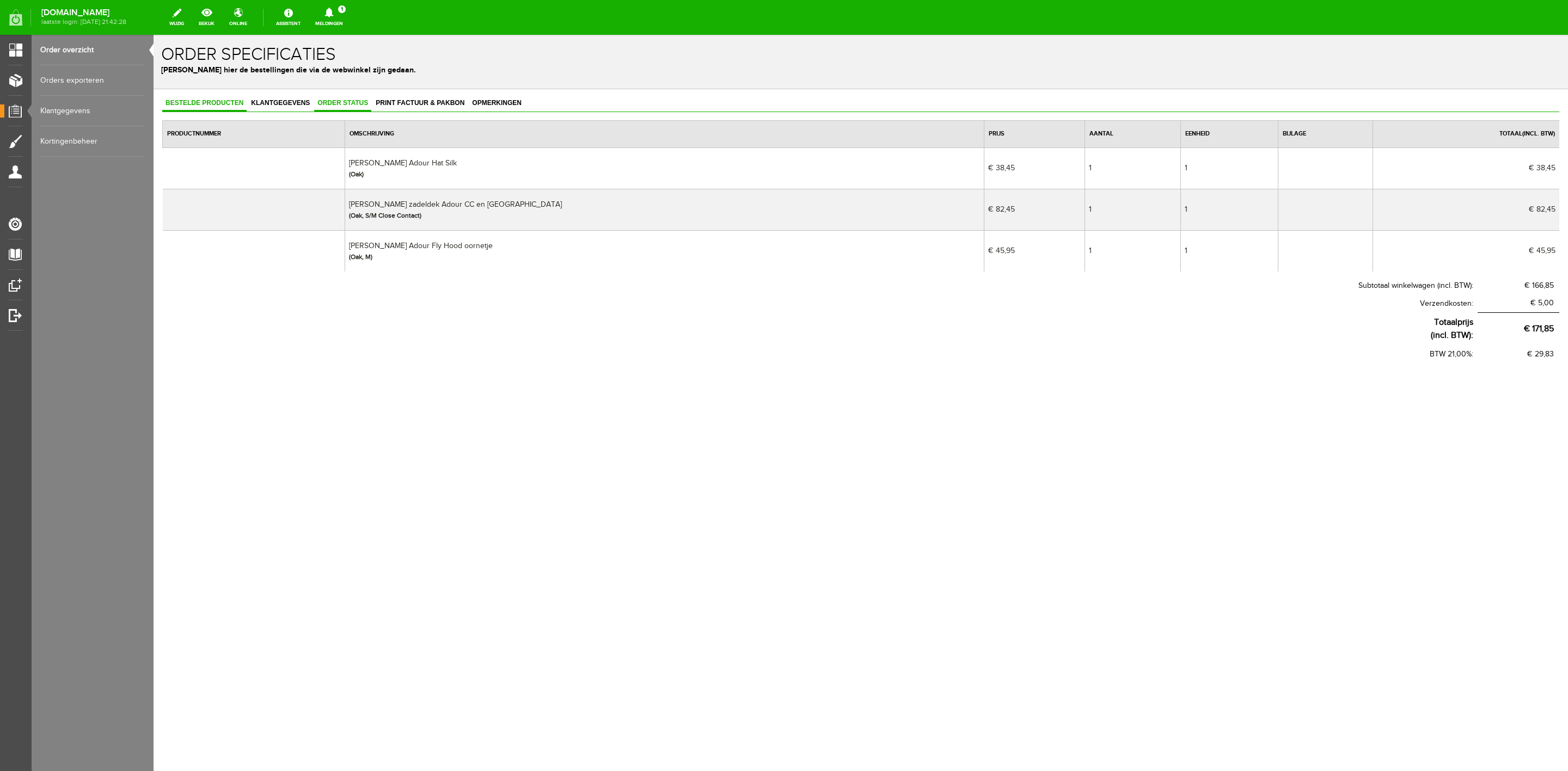
click at [351, 105] on span "Order status" at bounding box center [342, 103] width 57 height 8
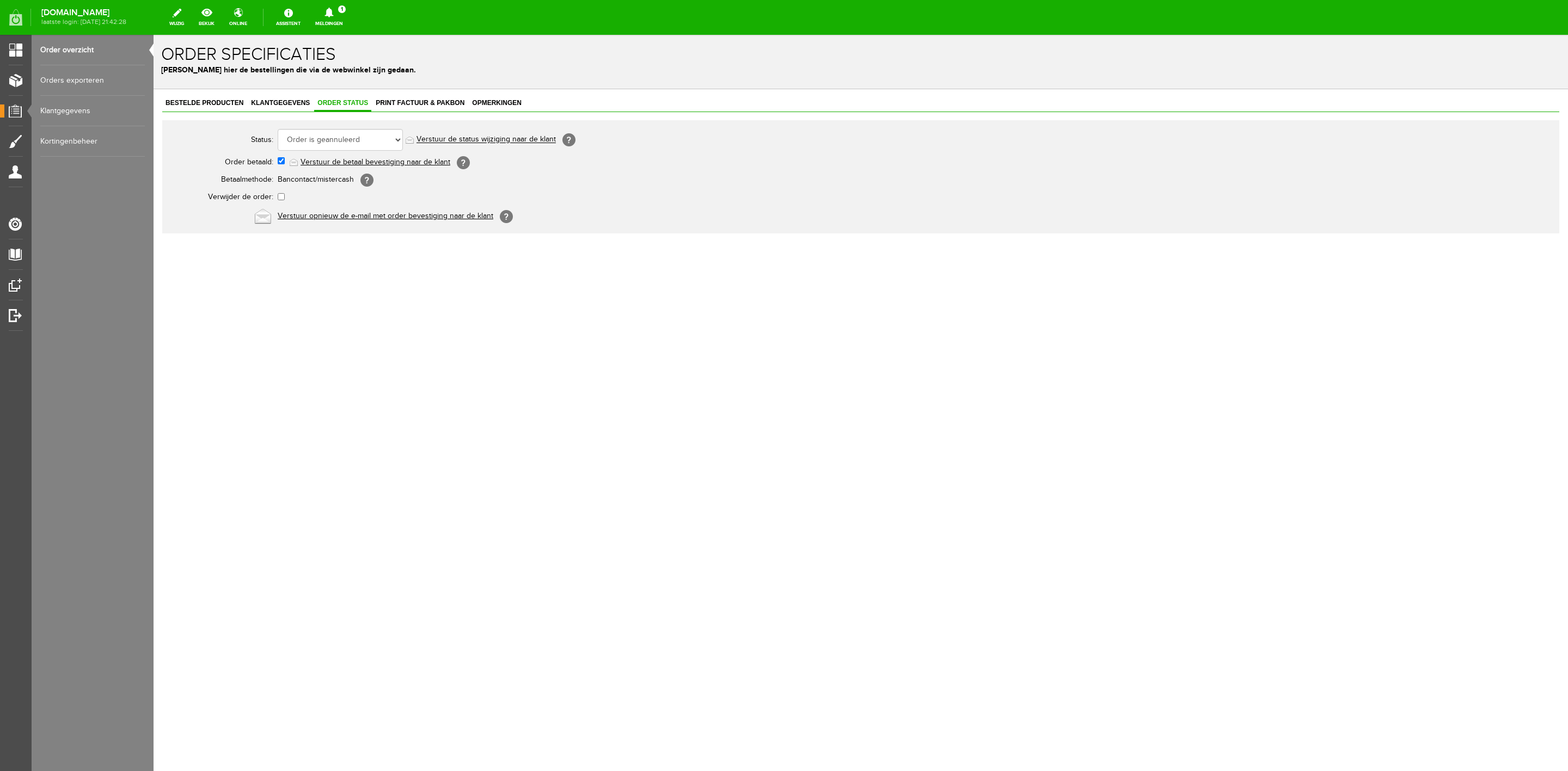
click at [450, 142] on link "Verstuur de status wijziging naar de klant" at bounding box center [486, 139] width 140 height 9
click at [341, 21] on link "Meldingen 1 Nieuwe orders Er is een nieuwe order( #6550 ) geplaatst door [PERSO…" at bounding box center [329, 17] width 41 height 24
click at [359, 66] on link "Er is een nieuwe order( #6550 ) geplaatst door [PERSON_NAME]" at bounding box center [329, 68] width 107 height 22
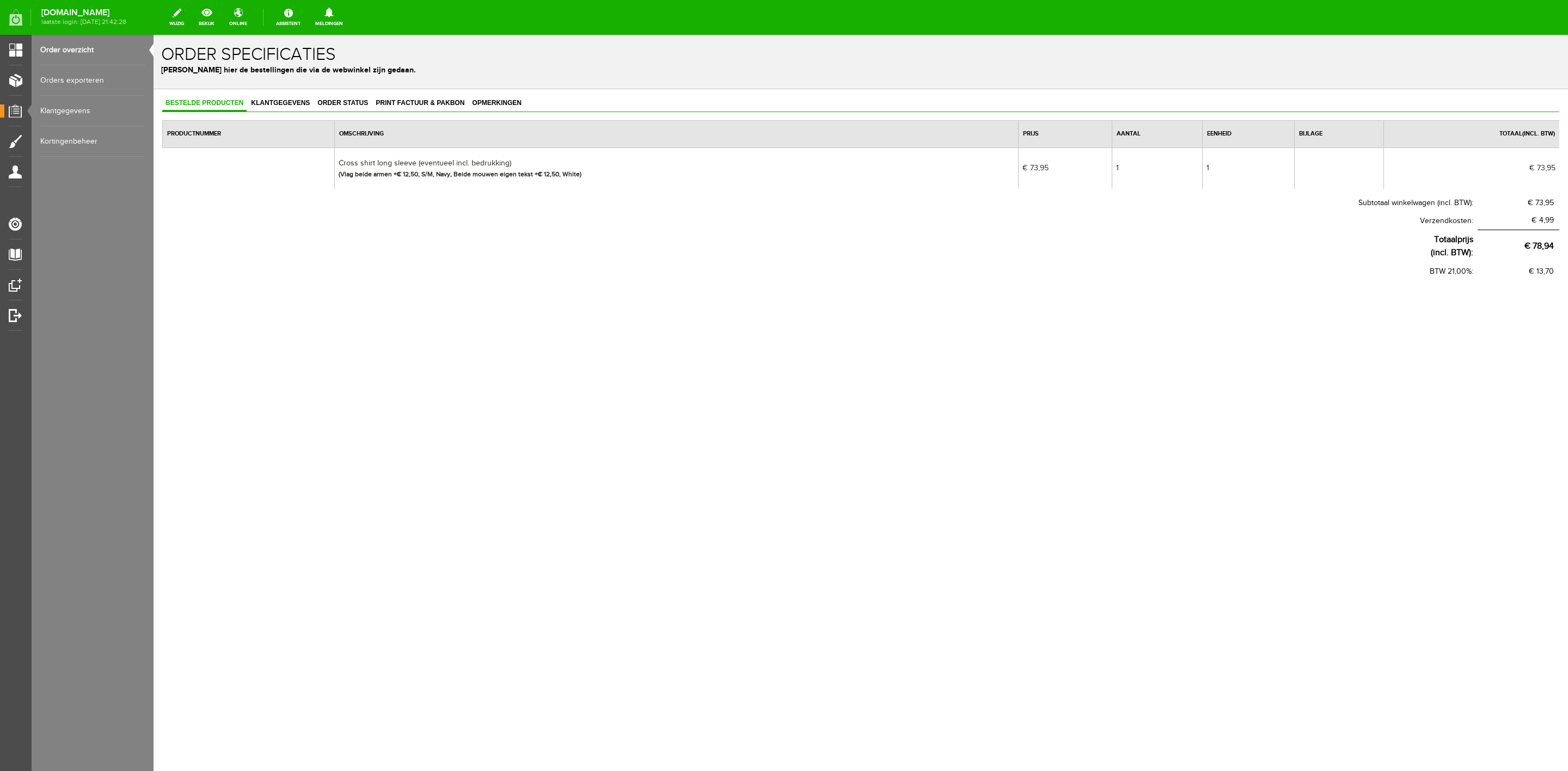
click at [91, 45] on link "Order overzicht" at bounding box center [93, 49] width 105 height 30
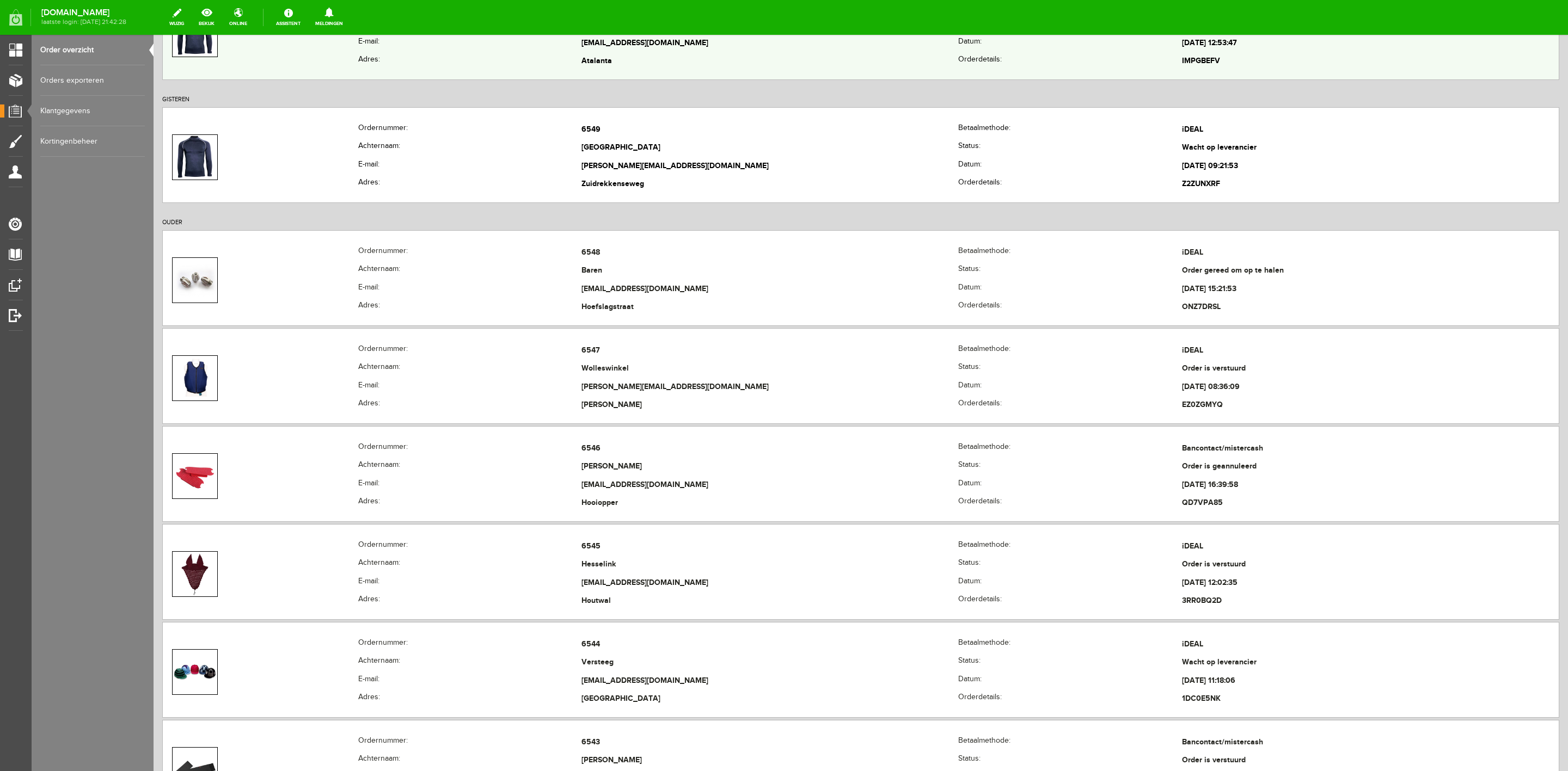
scroll to position [490, 0]
